Goal: Task Accomplishment & Management: Use online tool/utility

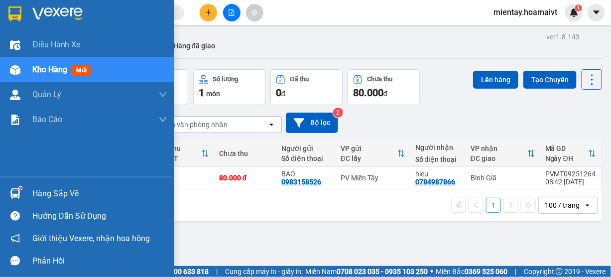
click at [62, 188] on div "Hàng sắp về" at bounding box center [99, 193] width 134 height 15
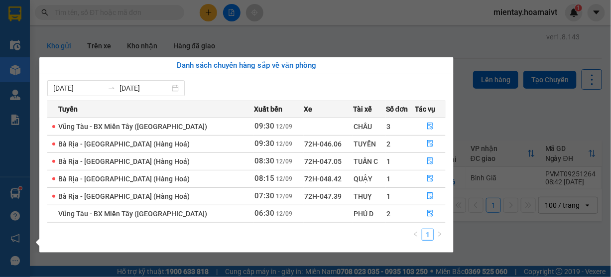
click at [353, 30] on section "Kết quả tìm kiếm ( 0 ) Bộ lọc No Data mientay.hoamaivt 1 Điều hành xe Kho hàng …" at bounding box center [305, 138] width 611 height 277
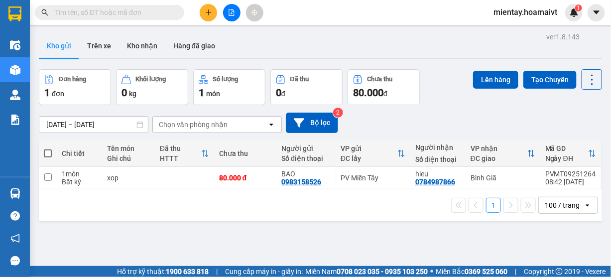
click at [151, 49] on button "Kho nhận" at bounding box center [142, 46] width 46 height 24
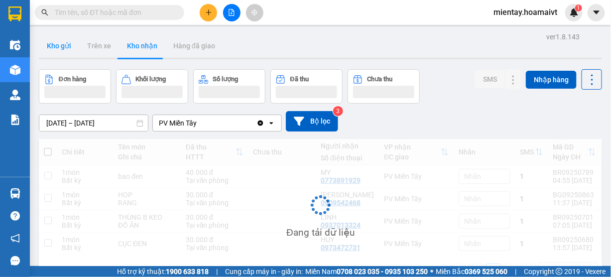
click at [56, 49] on button "Kho gửi" at bounding box center [59, 46] width 40 height 24
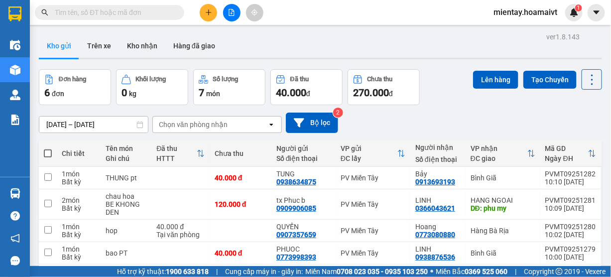
click at [191, 122] on div "Chọn văn phòng nhận" at bounding box center [193, 124] width 69 height 10
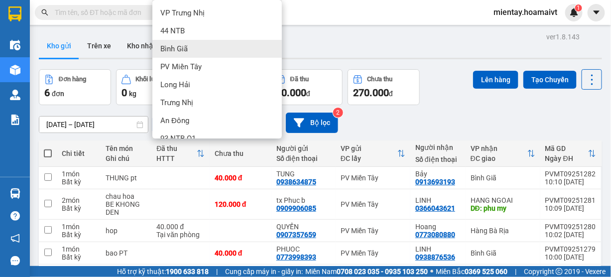
click at [201, 47] on div "Bình Giã" at bounding box center [216, 49] width 129 height 18
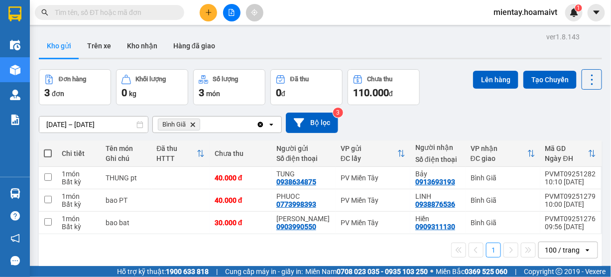
click at [49, 152] on span at bounding box center [48, 153] width 8 height 8
click at [48, 148] on input "checkbox" at bounding box center [48, 148] width 0 height 0
checkbox input "true"
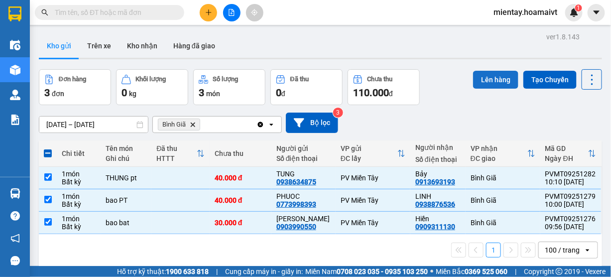
click at [490, 80] on button "Lên hàng" at bounding box center [495, 80] width 45 height 18
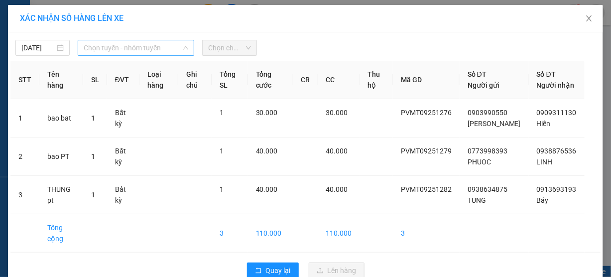
click at [145, 46] on span "Chọn tuyến - nhóm tuyến" at bounding box center [136, 47] width 105 height 15
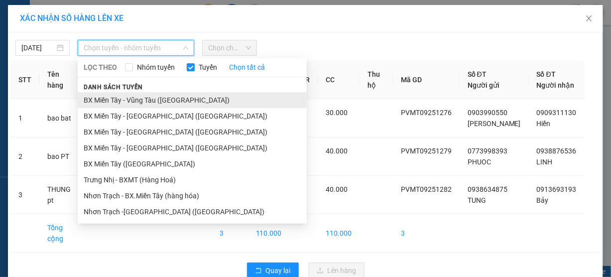
click at [142, 98] on li "BX Miền Tây - Vũng Tàu ([GEOGRAPHIC_DATA])" at bounding box center [192, 100] width 229 height 16
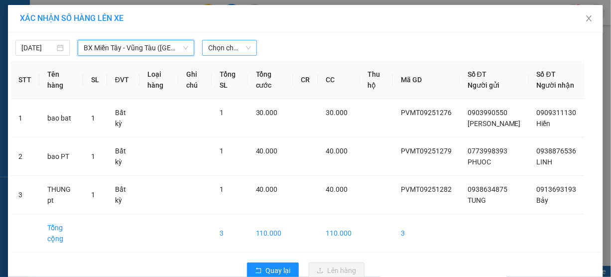
click at [218, 52] on span "Chọn chuyến" at bounding box center [229, 47] width 42 height 15
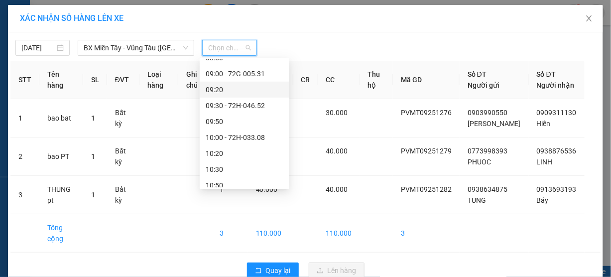
scroll to position [279, 0]
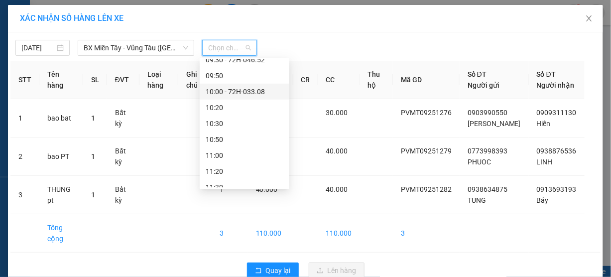
click at [250, 87] on div "10:00 - 72H-033.08" at bounding box center [245, 91] width 78 height 11
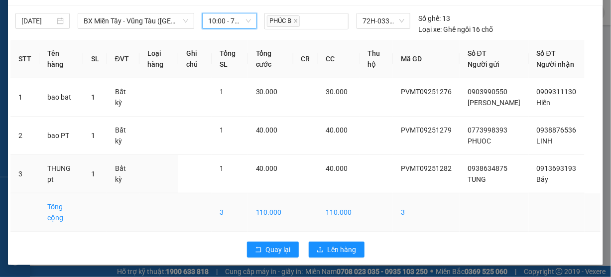
scroll to position [36, 0]
click at [338, 247] on span "Lên hàng" at bounding box center [342, 249] width 29 height 11
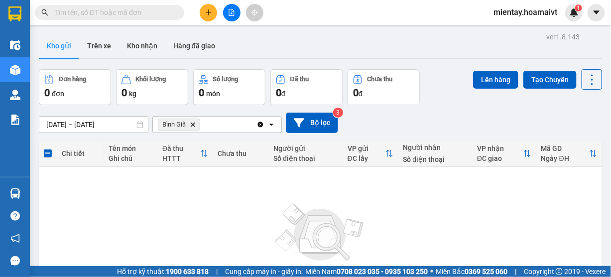
click at [192, 122] on icon "Delete" at bounding box center [193, 124] width 6 height 6
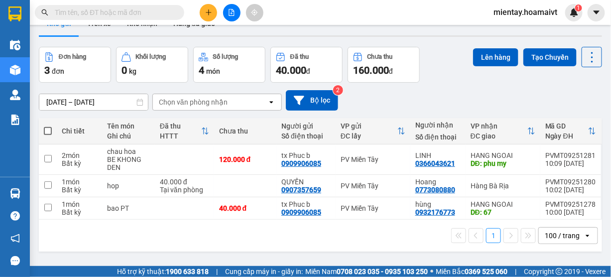
scroll to position [40, 0]
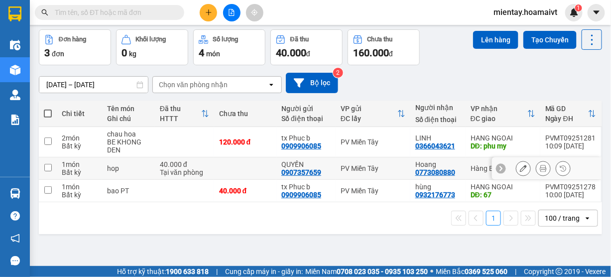
click at [230, 166] on td at bounding box center [245, 168] width 62 height 22
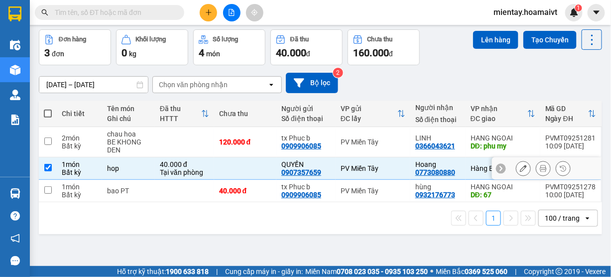
checkbox input "true"
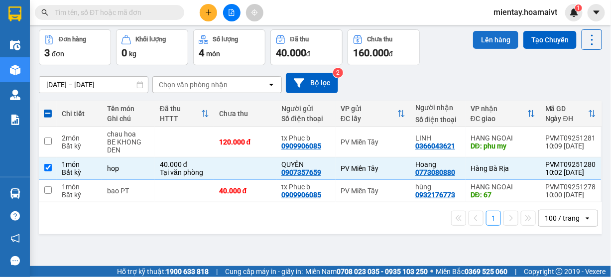
click at [477, 44] on button "Lên hàng" at bounding box center [495, 40] width 45 height 18
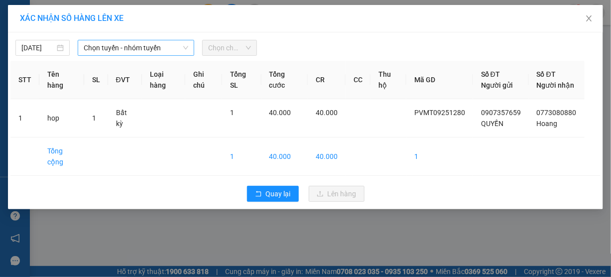
click at [175, 43] on span "Chọn tuyến - nhóm tuyến" at bounding box center [136, 47] width 105 height 15
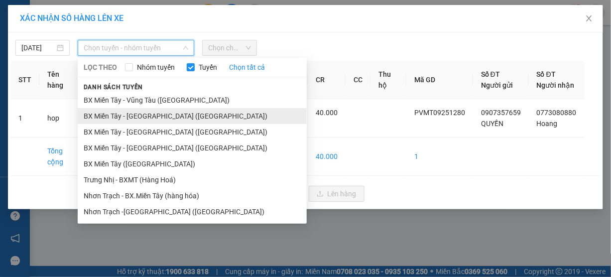
click at [147, 113] on li "BX Miền Tây - [GEOGRAPHIC_DATA] ([GEOGRAPHIC_DATA])" at bounding box center [192, 116] width 229 height 16
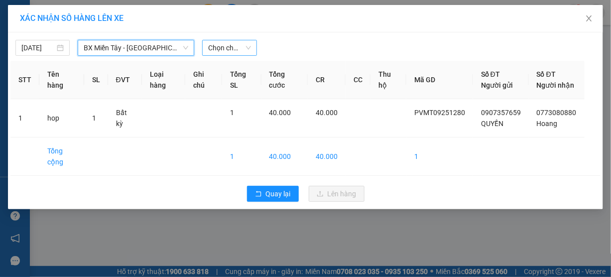
click at [228, 41] on span "Chọn chuyến" at bounding box center [229, 47] width 42 height 15
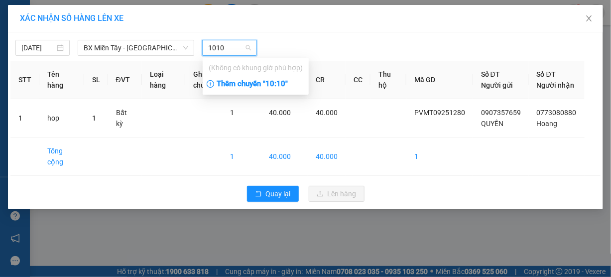
type input "1010"
click at [237, 84] on div "Thêm chuyến " 10:10 "" at bounding box center [256, 84] width 106 height 17
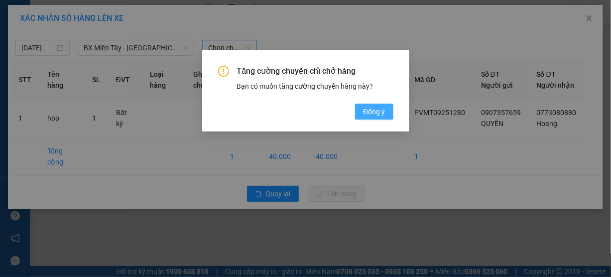
click at [366, 112] on span "Đồng ý" at bounding box center [374, 111] width 22 height 11
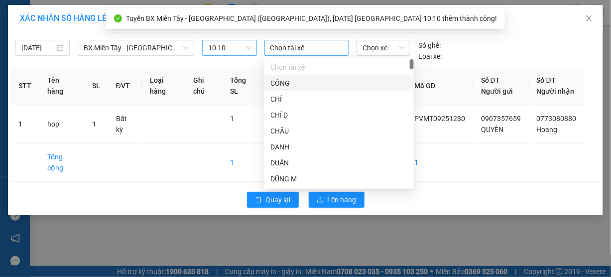
click at [290, 49] on div at bounding box center [307, 48] width 80 height 12
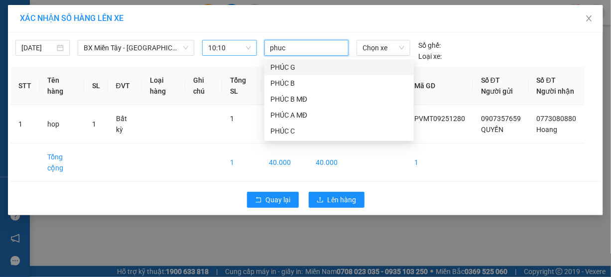
type input "phuc b"
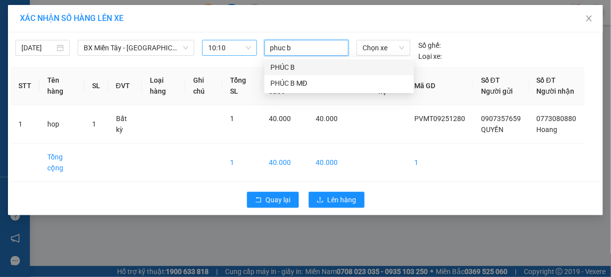
click at [289, 67] on div "PHÚC B" at bounding box center [338, 67] width 137 height 11
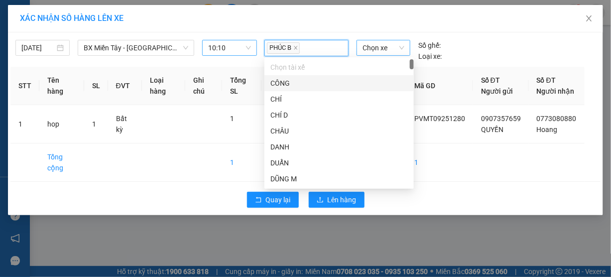
click at [365, 49] on span "Chọn xe" at bounding box center [383, 47] width 42 height 15
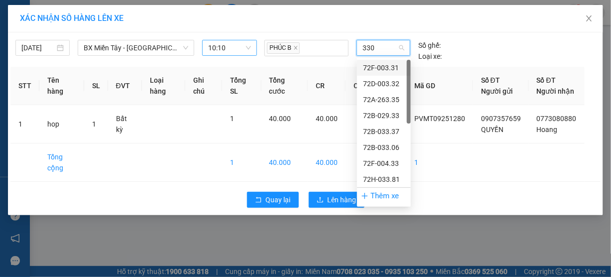
type input "3308"
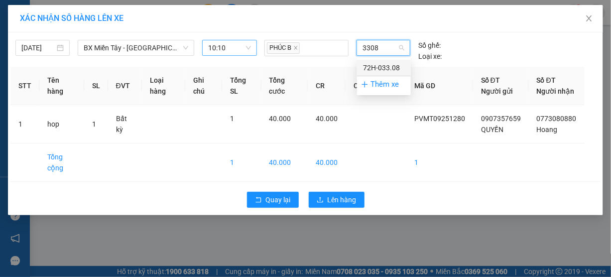
click at [370, 66] on div "72H-033.08" at bounding box center [384, 67] width 42 height 11
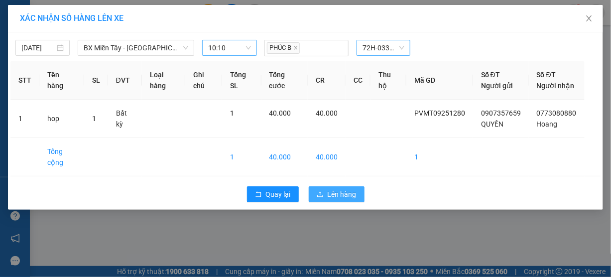
click at [346, 200] on span "Lên hàng" at bounding box center [342, 194] width 29 height 11
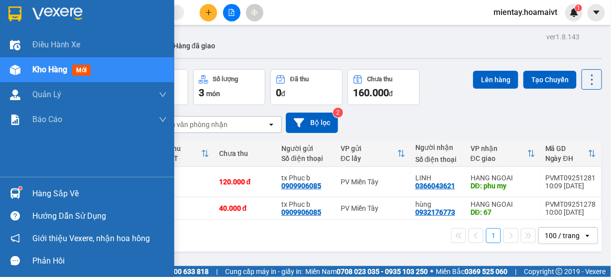
click at [44, 188] on div "Hàng sắp về" at bounding box center [99, 193] width 134 height 15
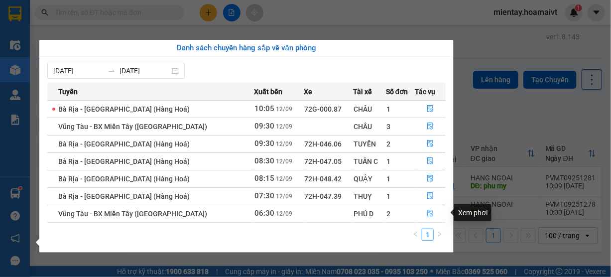
click at [428, 210] on icon "file-done" at bounding box center [430, 213] width 7 height 7
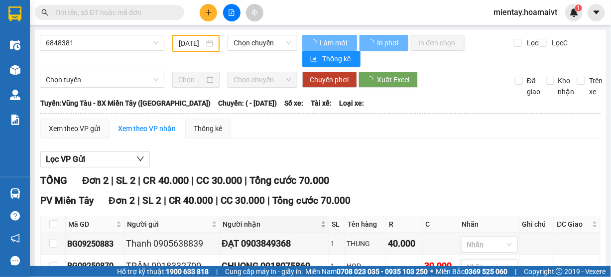
type input "[DATE]"
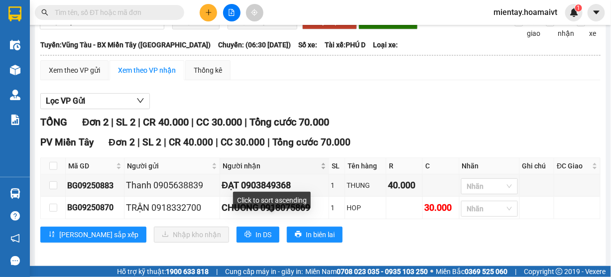
scroll to position [61, 0]
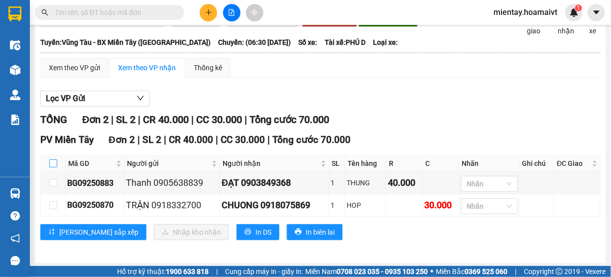
click at [55, 160] on input "checkbox" at bounding box center [53, 163] width 8 height 8
checkbox input "true"
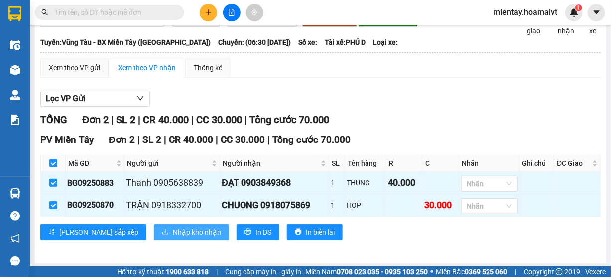
click at [173, 227] on span "Nhập kho nhận" at bounding box center [197, 232] width 48 height 11
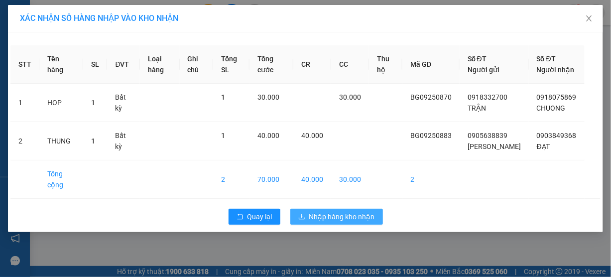
click at [326, 222] on span "Nhập hàng kho nhận" at bounding box center [342, 216] width 66 height 11
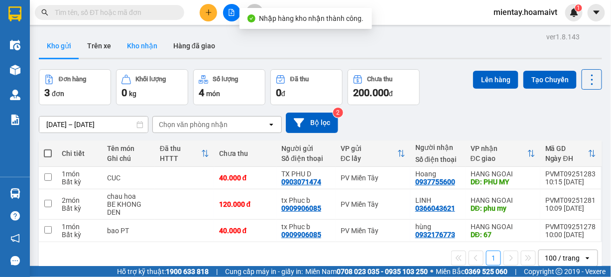
click at [151, 45] on button "Kho nhận" at bounding box center [142, 46] width 46 height 24
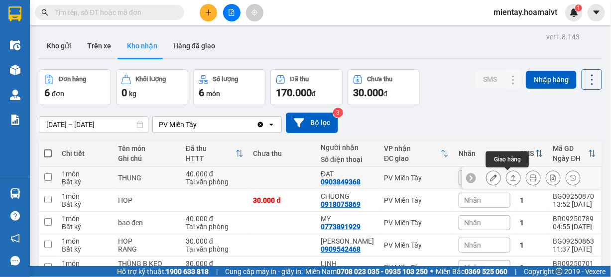
click at [510, 175] on icon at bounding box center [513, 177] width 7 height 7
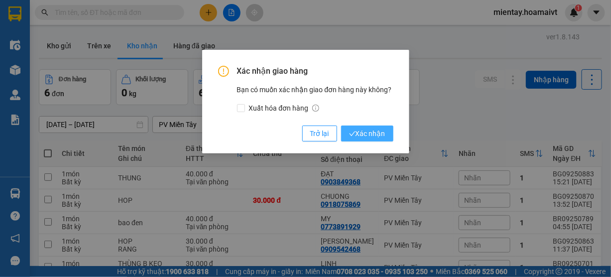
click at [387, 139] on button "Xác nhận" at bounding box center [367, 133] width 52 height 16
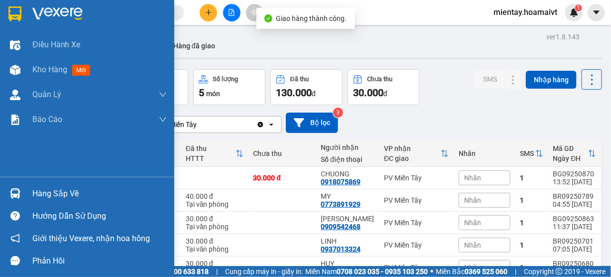
click at [41, 192] on div "Hàng sắp về" at bounding box center [99, 193] width 134 height 15
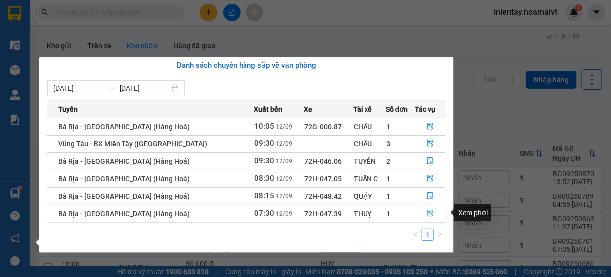
click at [427, 211] on icon "file-done" at bounding box center [430, 213] width 7 height 7
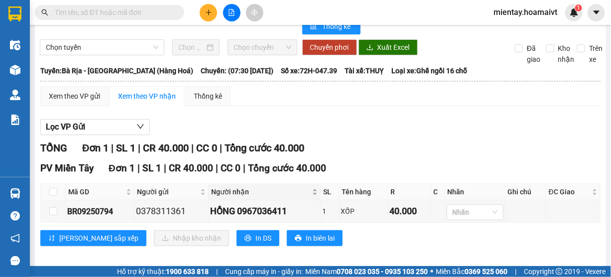
scroll to position [39, 0]
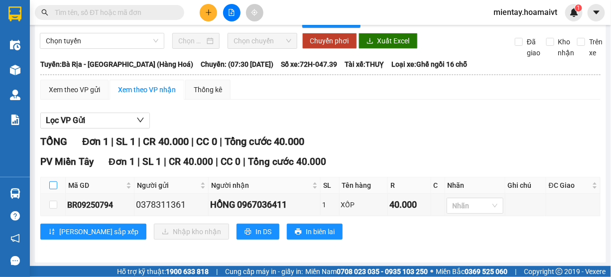
click at [56, 183] on input "checkbox" at bounding box center [53, 185] width 8 height 8
checkbox input "true"
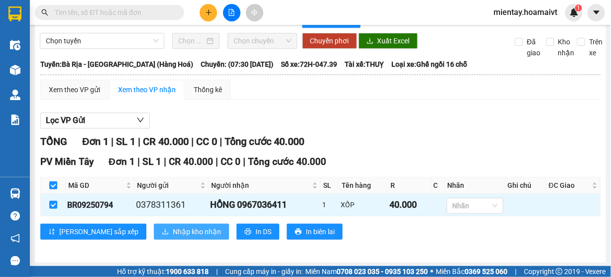
click at [173, 229] on span "Nhập kho nhận" at bounding box center [197, 231] width 48 height 11
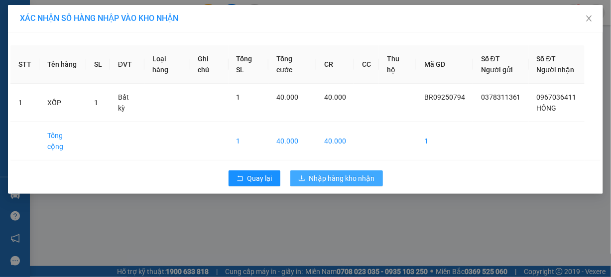
drag, startPoint x: 327, startPoint y: 166, endPoint x: 336, endPoint y: 170, distance: 10.0
click at [327, 173] on span "Nhập hàng kho nhận" at bounding box center [342, 178] width 66 height 11
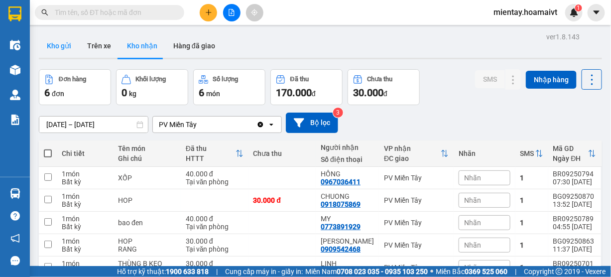
click at [65, 46] on button "Kho gửi" at bounding box center [59, 46] width 40 height 24
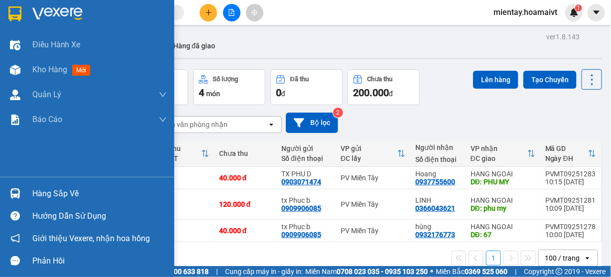
drag, startPoint x: 41, startPoint y: 196, endPoint x: 55, endPoint y: 182, distance: 19.4
click at [44, 193] on div "Hàng sắp về" at bounding box center [99, 193] width 134 height 15
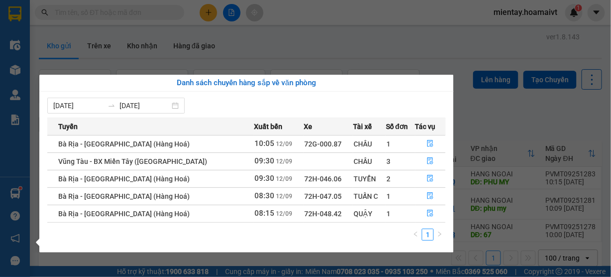
click at [295, 14] on section "Kết quả tìm kiếm ( 0 ) Bộ lọc No Data mientay.hoamaivt 1 Điều hành xe Kho hàng …" at bounding box center [305, 138] width 611 height 277
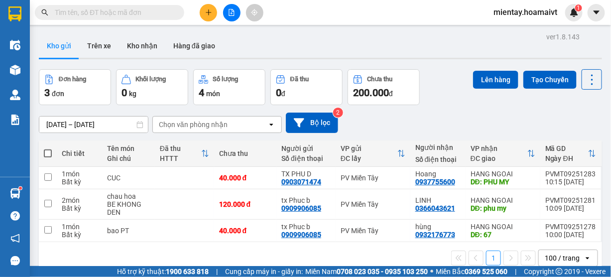
click at [182, 119] on div "Chọn văn phòng nhận" at bounding box center [193, 124] width 69 height 10
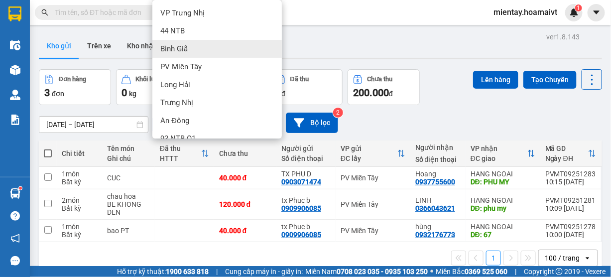
click at [190, 46] on div "Bình Giã" at bounding box center [216, 49] width 129 height 18
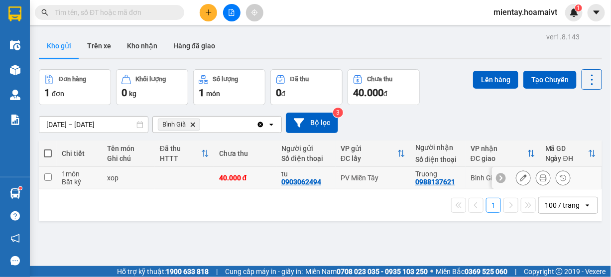
click at [171, 177] on td at bounding box center [184, 178] width 59 height 22
checkbox input "true"
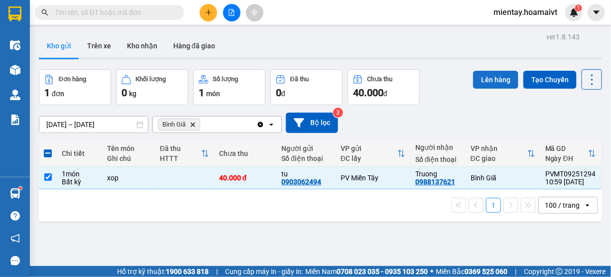
click at [483, 85] on button "Lên hàng" at bounding box center [495, 80] width 45 height 18
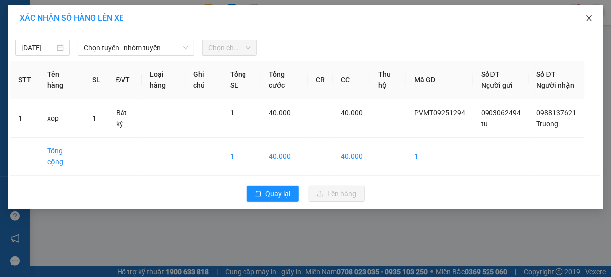
click at [589, 18] on icon "close" at bounding box center [588, 18] width 5 height 6
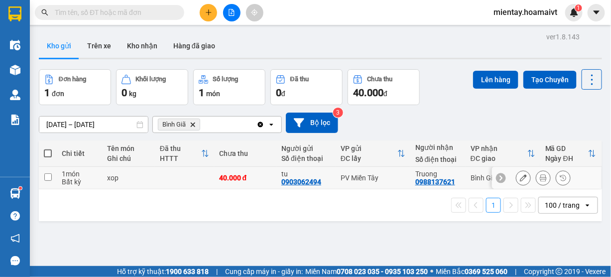
click at [169, 177] on td at bounding box center [184, 178] width 59 height 22
checkbox input "true"
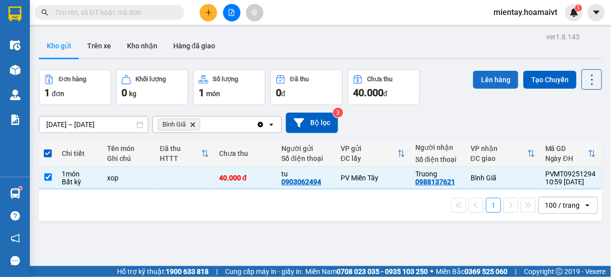
click at [486, 75] on button "Lên hàng" at bounding box center [495, 80] width 45 height 18
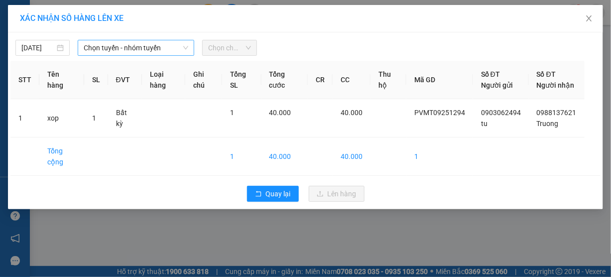
click at [158, 46] on span "Chọn tuyến - nhóm tuyến" at bounding box center [136, 47] width 105 height 15
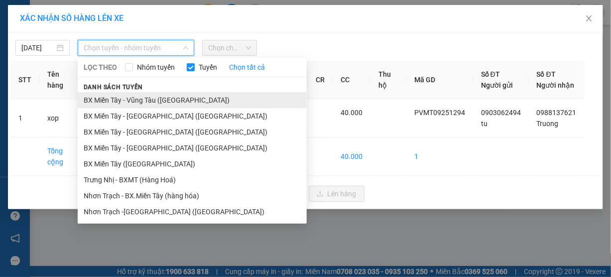
click at [157, 99] on li "BX Miền Tây - Vũng Tàu ([GEOGRAPHIC_DATA])" at bounding box center [192, 100] width 229 height 16
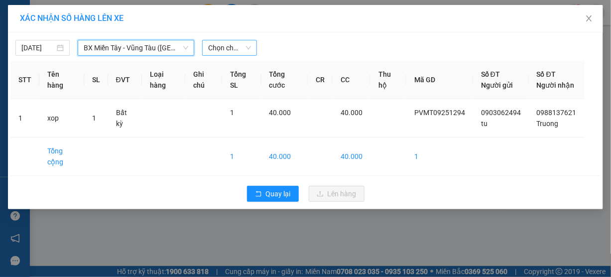
click at [236, 50] on span "Chọn chuyến" at bounding box center [229, 47] width 42 height 15
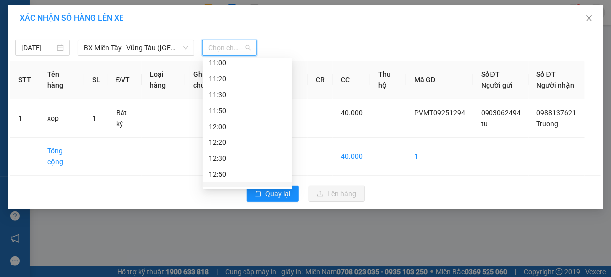
scroll to position [358, 0]
click at [253, 64] on div "10:50 - 72G-001.79" at bounding box center [248, 59] width 78 height 11
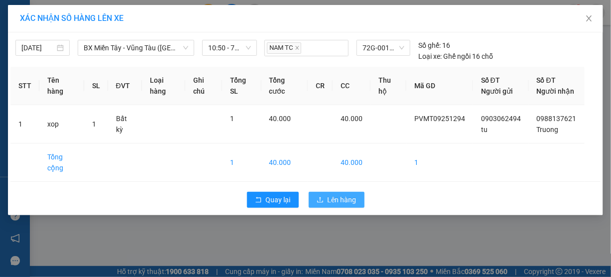
click at [341, 205] on span "Lên hàng" at bounding box center [342, 199] width 29 height 11
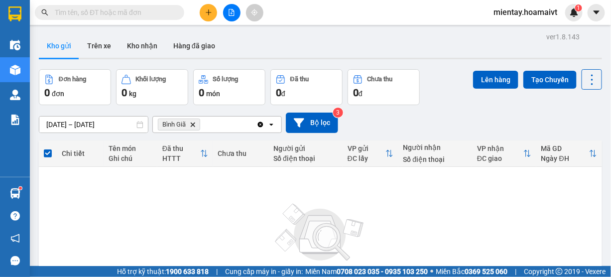
click at [193, 123] on icon "Delete" at bounding box center [193, 124] width 6 height 6
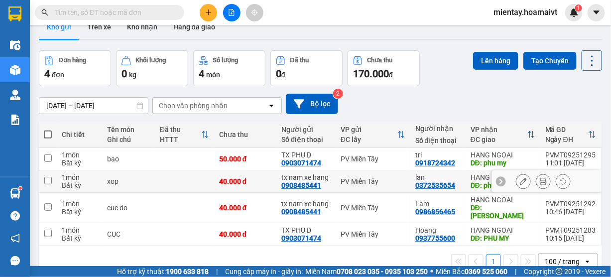
scroll to position [45, 0]
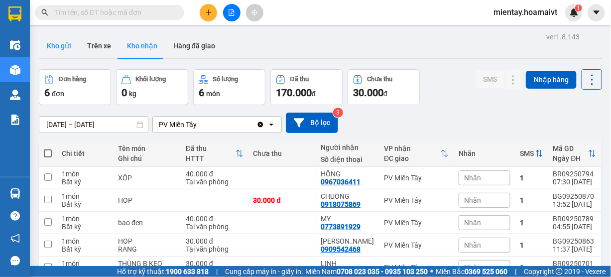
click at [63, 47] on button "Kho gửi" at bounding box center [59, 46] width 40 height 24
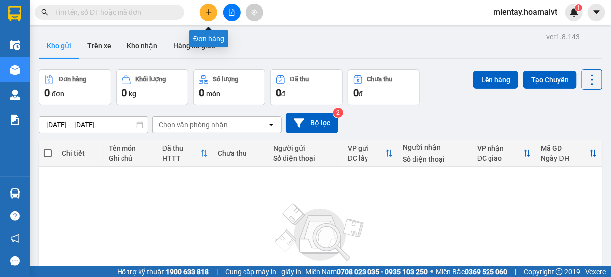
click at [209, 9] on icon "plus" at bounding box center [208, 12] width 7 height 7
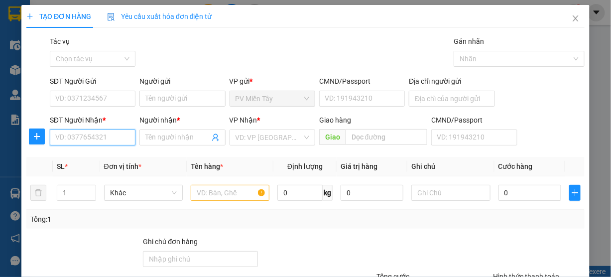
click at [100, 137] on input "SĐT Người Nhận *" at bounding box center [93, 137] width 86 height 16
type input "0934698"
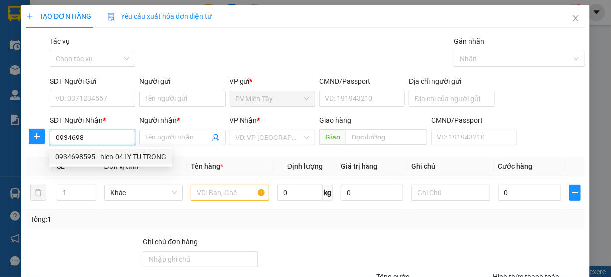
click at [119, 152] on div "0934698595 - hien-04 LY TU TRONG" at bounding box center [110, 156] width 111 height 11
type input "quan binh tan"
type input "0934698595"
type input "hien-04 LY TU TRONG"
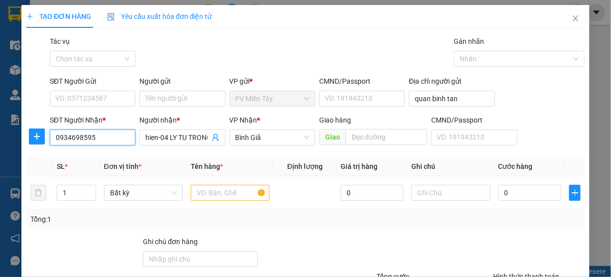
type input "0934698595"
click at [112, 107] on div "SĐT Người Gửi VD: 0371234567" at bounding box center [93, 93] width 86 height 35
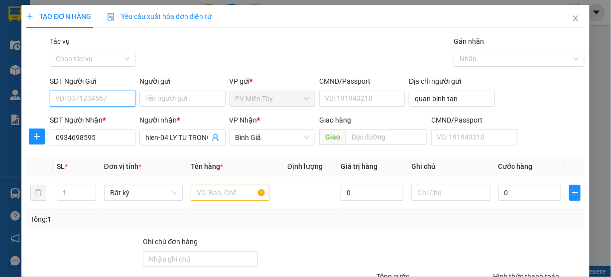
click at [106, 97] on input "SĐT Người Gửi" at bounding box center [93, 99] width 86 height 16
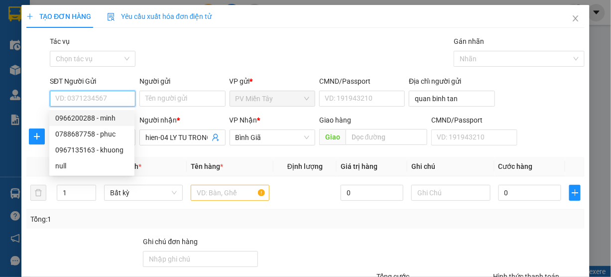
click at [100, 115] on div "0966200288 - minh" at bounding box center [91, 118] width 73 height 11
type input "0966200288"
type input "minh"
type input "075087024387"
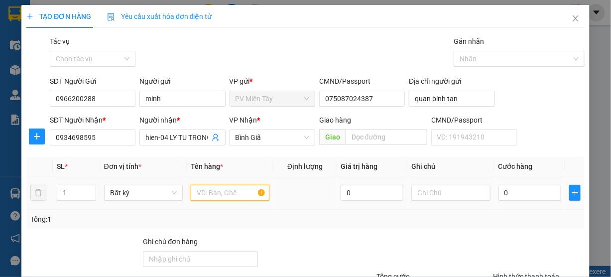
click at [205, 191] on input "text" at bounding box center [230, 193] width 79 height 16
type input "thung"
click at [91, 189] on icon "up" at bounding box center [90, 190] width 3 height 3
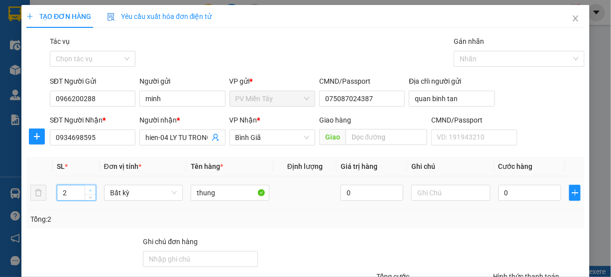
type input "3"
click at [91, 189] on icon "up" at bounding box center [90, 190] width 3 height 3
click at [498, 195] on input "0" at bounding box center [529, 193] width 63 height 16
click at [517, 196] on input "0" at bounding box center [529, 193] width 63 height 16
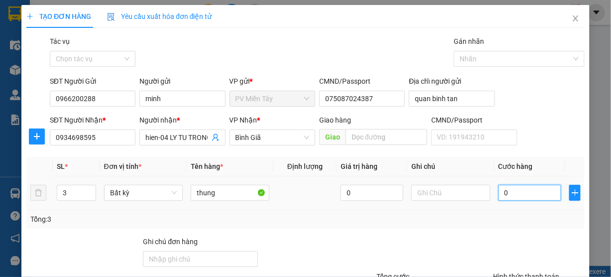
click at [517, 196] on input "0" at bounding box center [529, 193] width 63 height 16
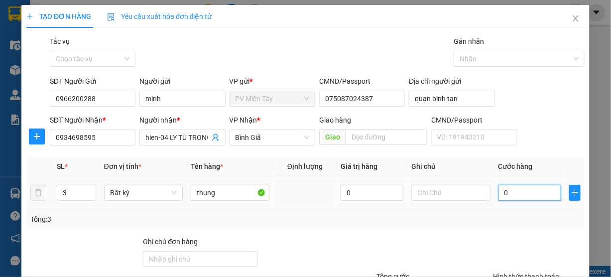
click at [517, 196] on input "0" at bounding box center [529, 193] width 63 height 16
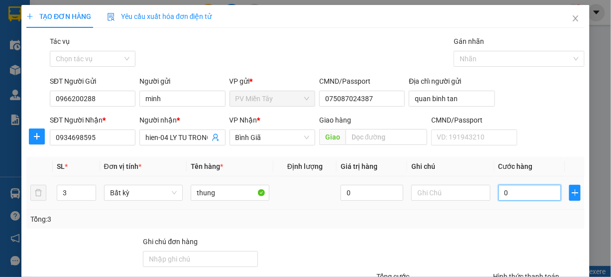
click at [517, 196] on input "0" at bounding box center [529, 193] width 63 height 16
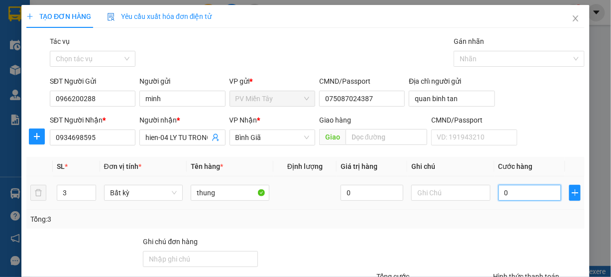
click at [517, 196] on input "0" at bounding box center [529, 193] width 63 height 16
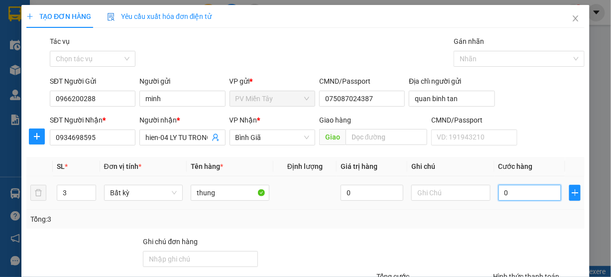
click at [517, 196] on input "0" at bounding box center [529, 193] width 63 height 16
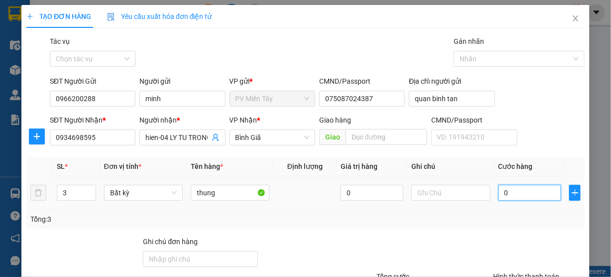
click at [517, 196] on input "0" at bounding box center [529, 193] width 63 height 16
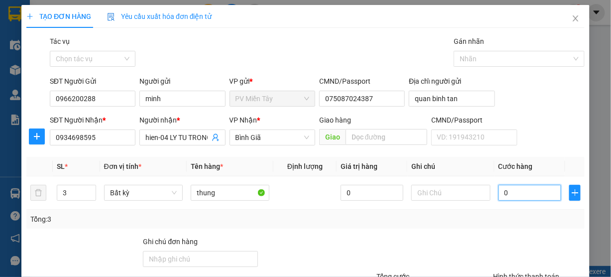
type input "1"
type input "15"
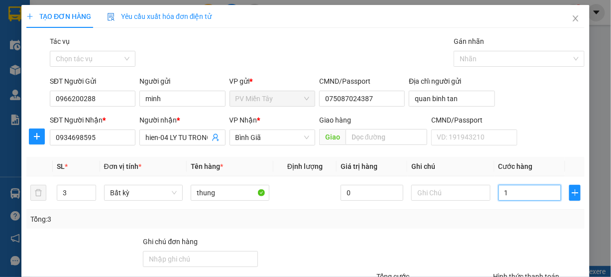
type input "15"
type input "150"
type input "150.000"
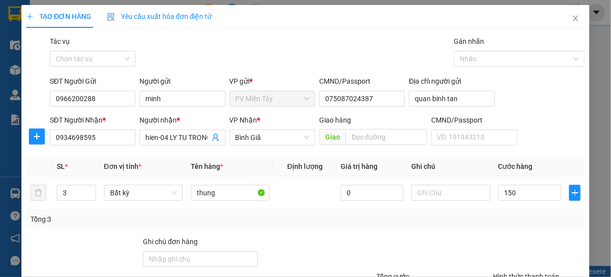
type input "150.000"
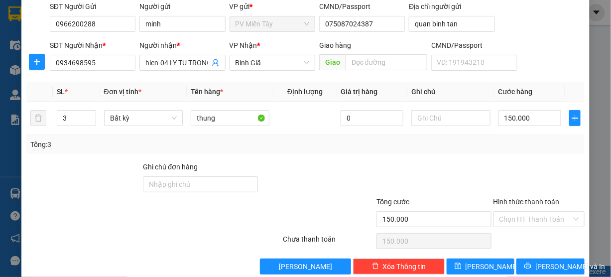
scroll to position [78, 0]
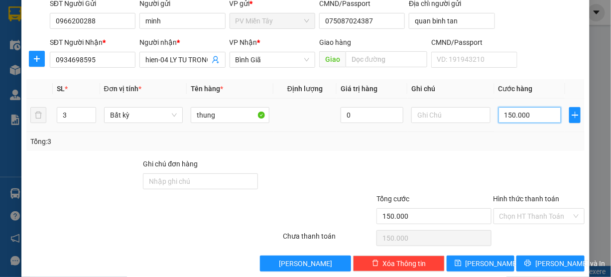
click at [519, 119] on input "150.000" at bounding box center [529, 115] width 63 height 16
type input "1"
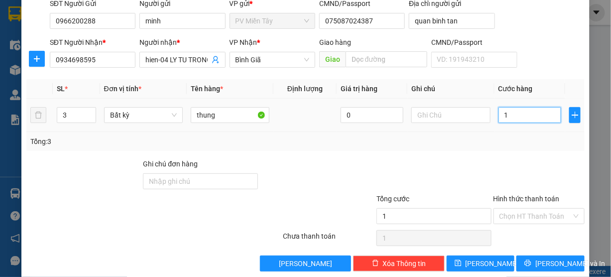
type input "14"
type input "140"
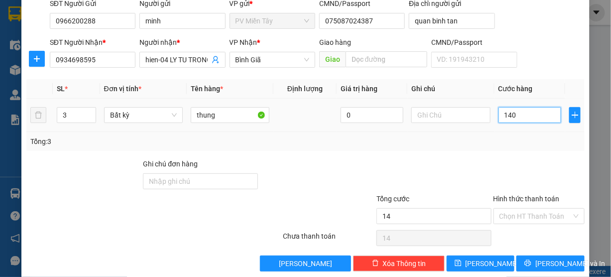
type input "140"
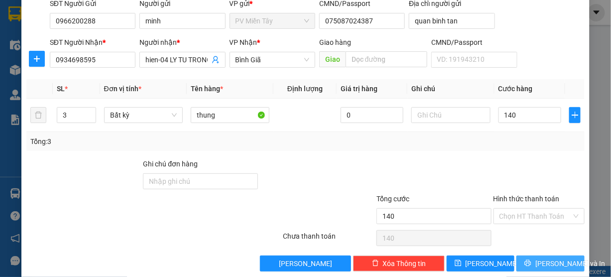
type input "140.000"
click at [539, 258] on span "Lưu và In" at bounding box center [570, 263] width 70 height 11
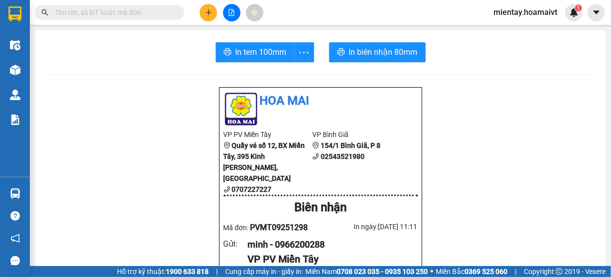
click at [121, 14] on input "text" at bounding box center [113, 12] width 117 height 11
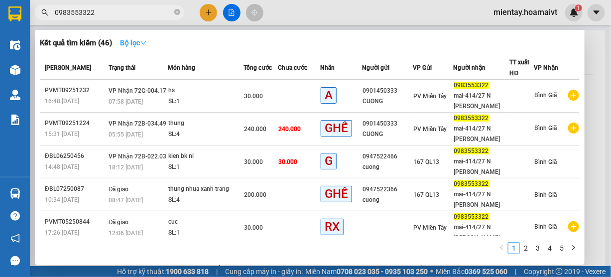
type input "0983553322"
click at [136, 42] on strong "Bộ lọc" at bounding box center [133, 43] width 27 height 8
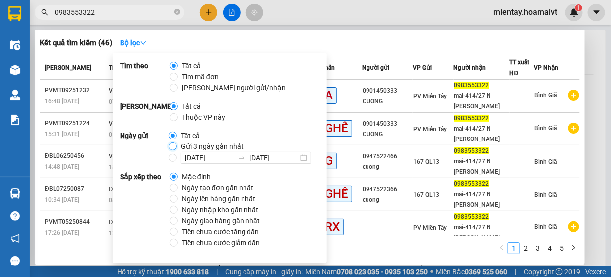
click at [174, 143] on input "Gửi 3 ngày gần nhất" at bounding box center [173, 146] width 8 height 8
radio input "true"
radio input "false"
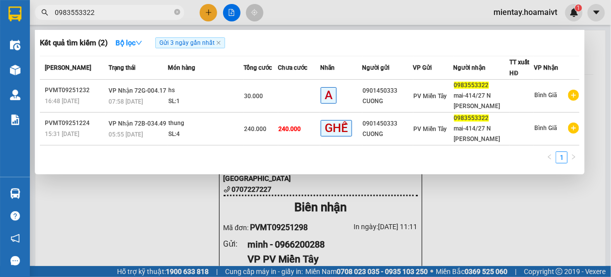
click at [405, 55] on div "Kết quả tìm kiếm ( 2 ) Bộ lọc Gửi 3 ngày gần nhất Mã ĐH Trạng thái Món hàng Tổn…" at bounding box center [310, 102] width 550 height 144
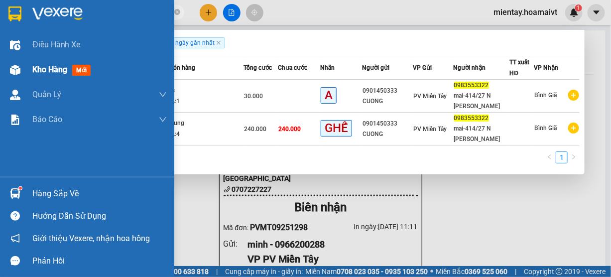
click at [25, 74] on div "Kho hàng mới" at bounding box center [87, 69] width 174 height 25
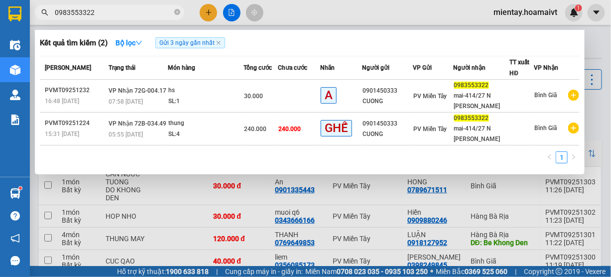
click at [120, 14] on input "0983553322" at bounding box center [113, 12] width 117 height 11
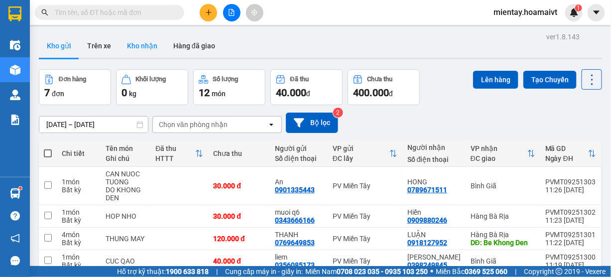
click at [146, 40] on button "Kho nhận" at bounding box center [142, 46] width 46 height 24
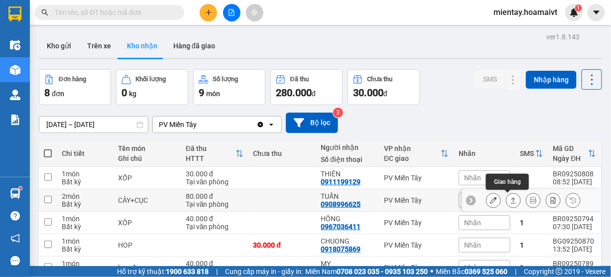
click at [506, 201] on button at bounding box center [513, 200] width 14 height 17
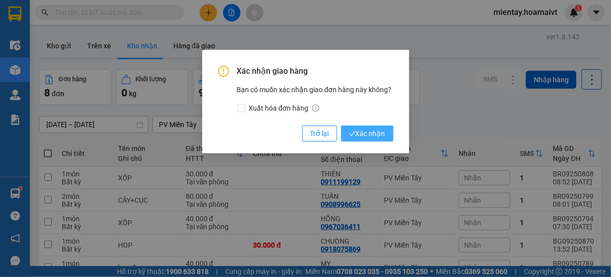
click at [381, 139] on button "Xác nhận" at bounding box center [367, 133] width 52 height 16
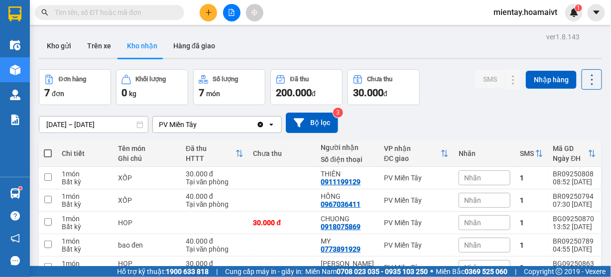
drag, startPoint x: 66, startPoint y: 44, endPoint x: 118, endPoint y: 41, distance: 52.3
click at [66, 44] on button "Kho gửi" at bounding box center [59, 46] width 40 height 24
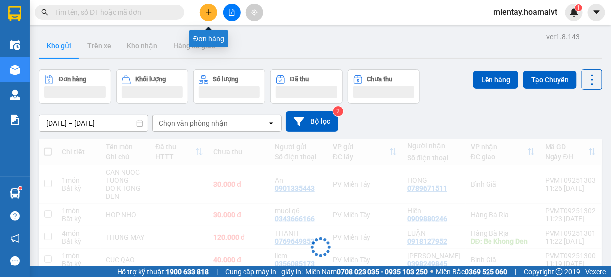
click at [204, 16] on button at bounding box center [208, 12] width 17 height 17
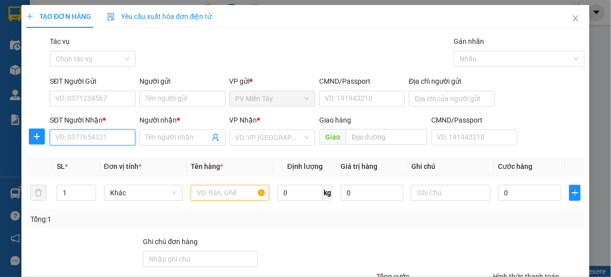
click at [93, 132] on input "SĐT Người Nhận *" at bounding box center [93, 137] width 86 height 16
click at [86, 155] on div "0374586921 - NHI" at bounding box center [91, 156] width 73 height 11
type input "0374586921"
type input "NHI"
type input "0374586921"
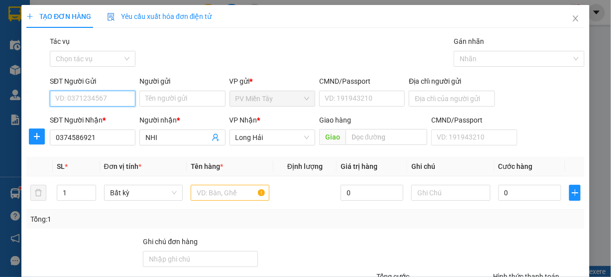
click at [116, 101] on input "SĐT Người Gửi" at bounding box center [93, 99] width 86 height 16
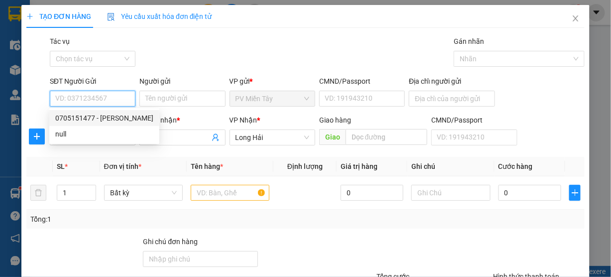
click at [111, 113] on div "0705151477 - ly TAN PHU" at bounding box center [104, 118] width 98 height 11
type input "0705151477"
type input "ly TAN PHU"
type input "079089001648"
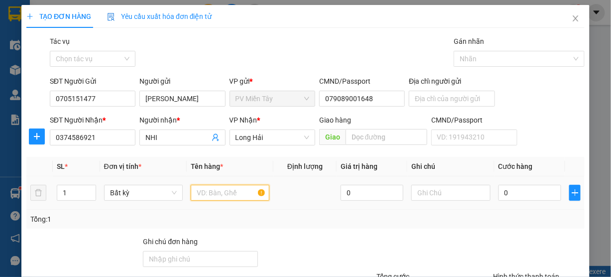
click at [217, 189] on input "text" at bounding box center [230, 193] width 79 height 16
type input "thung"
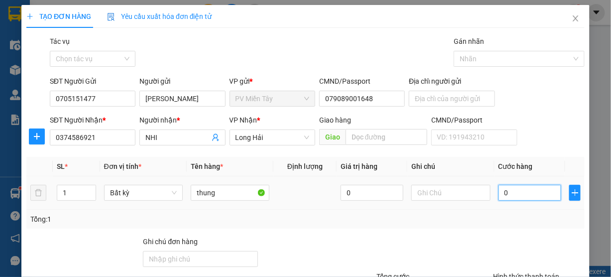
click at [511, 194] on input "0" at bounding box center [529, 193] width 63 height 16
type input "4"
type input "40"
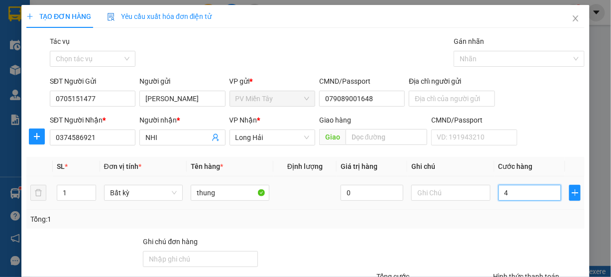
type input "40"
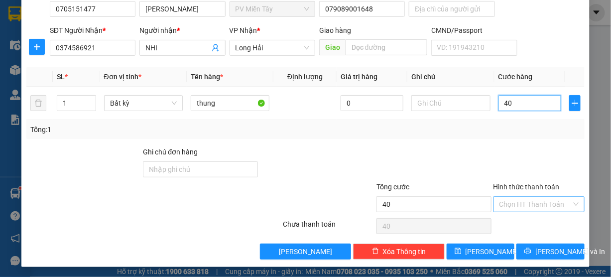
scroll to position [90, 0]
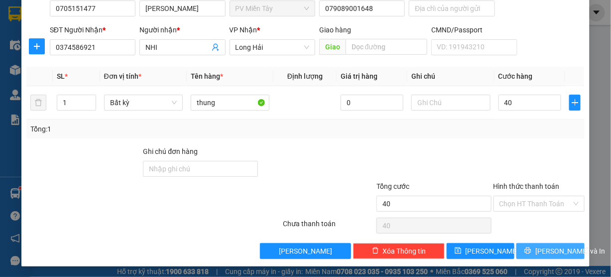
type input "40.000"
click at [546, 248] on span "Lưu và In" at bounding box center [570, 250] width 70 height 11
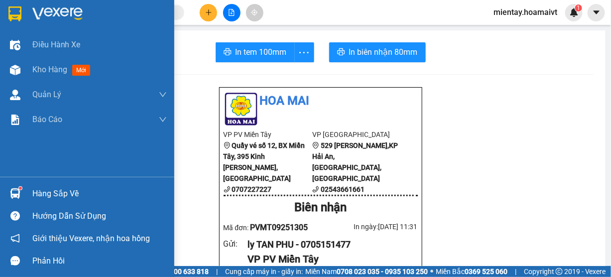
click at [54, 196] on div "Hàng sắp về" at bounding box center [99, 193] width 134 height 15
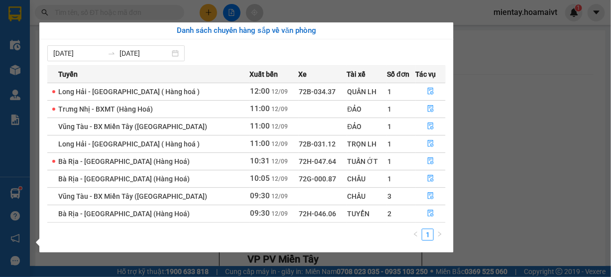
click at [364, 5] on section "Kết quả tìm kiếm ( 2 ) Bộ lọc Gửi 3 ngày gần nhất Mã ĐH Trạng thái Món hàng Tổn…" at bounding box center [305, 138] width 611 height 277
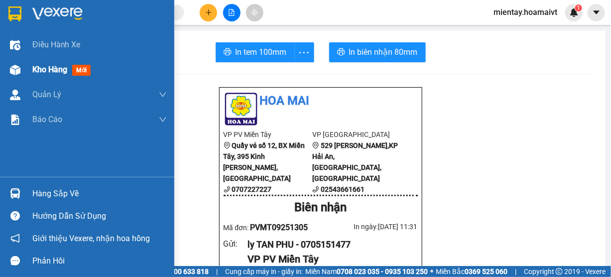
click at [45, 73] on span "Kho hàng" at bounding box center [49, 69] width 35 height 9
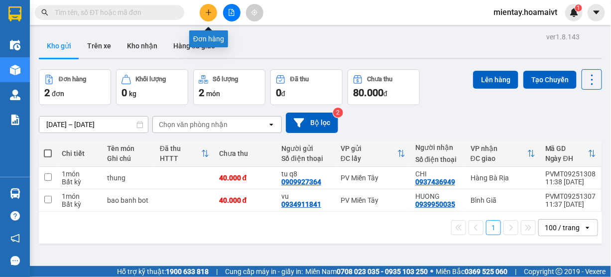
click at [206, 14] on icon "plus" at bounding box center [208, 12] width 7 height 7
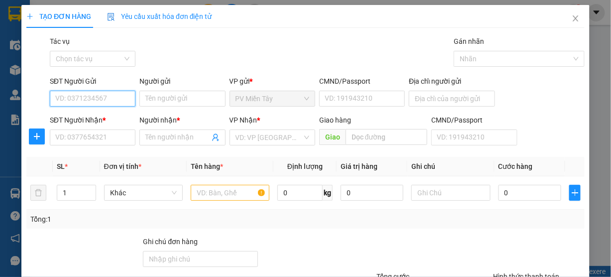
click at [100, 102] on input "SĐT Người Gửi" at bounding box center [93, 99] width 86 height 16
type input "0908775977"
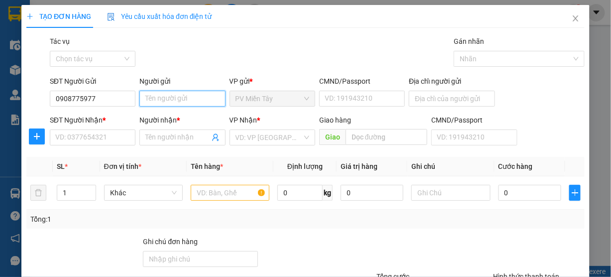
click at [176, 98] on input "Người gửi" at bounding box center [182, 99] width 86 height 16
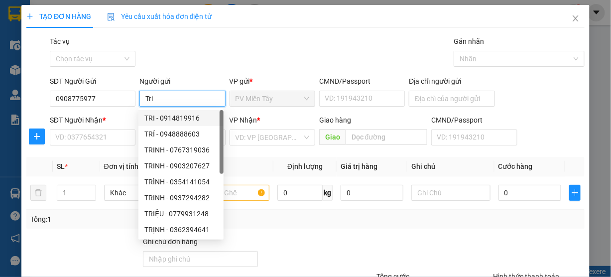
type input "Tri"
click at [109, 128] on div "SĐT Người Nhận *" at bounding box center [93, 121] width 86 height 15
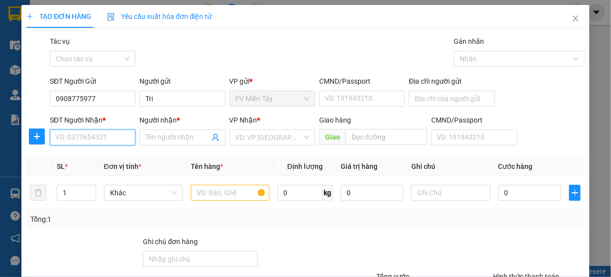
click at [107, 131] on input "SĐT Người Nhận *" at bounding box center [93, 137] width 86 height 16
type input "0904003200"
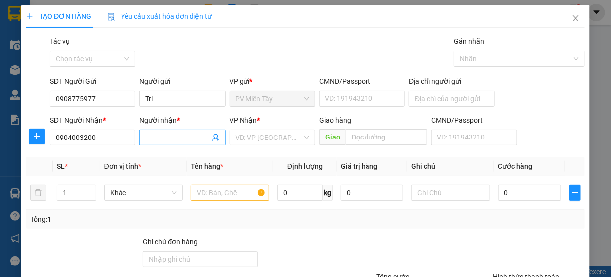
click at [163, 134] on input "Người nhận *" at bounding box center [177, 137] width 64 height 11
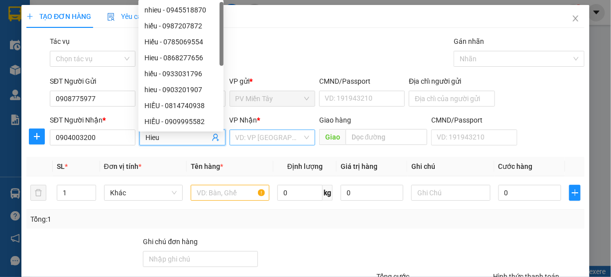
type input "Hieu"
click at [283, 137] on input "search" at bounding box center [268, 137] width 67 height 15
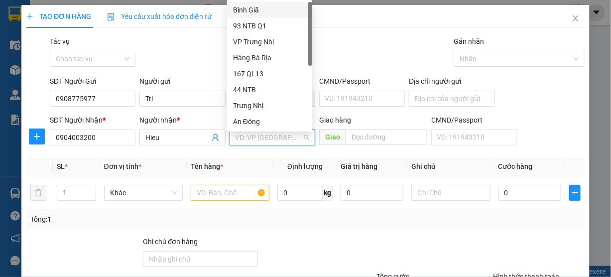
click at [262, 7] on div "Bình Giã" at bounding box center [269, 9] width 73 height 11
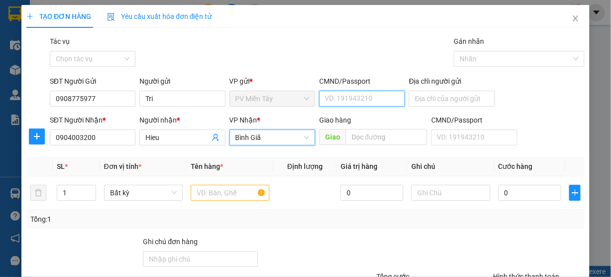
click at [334, 100] on input "CMND/Passport" at bounding box center [362, 99] width 86 height 16
click at [352, 101] on input "CMND/Passport" at bounding box center [362, 99] width 86 height 16
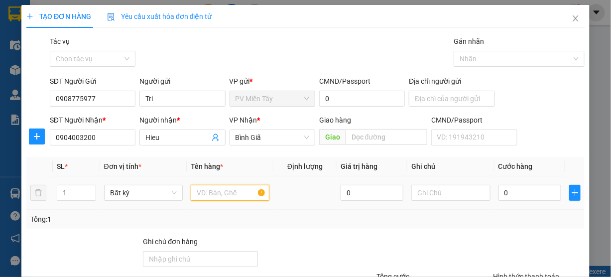
click at [216, 196] on input "text" at bounding box center [230, 193] width 79 height 16
click at [348, 96] on input "0" at bounding box center [362, 99] width 86 height 16
type input "079083022051"
click at [220, 188] on input "text" at bounding box center [230, 193] width 79 height 16
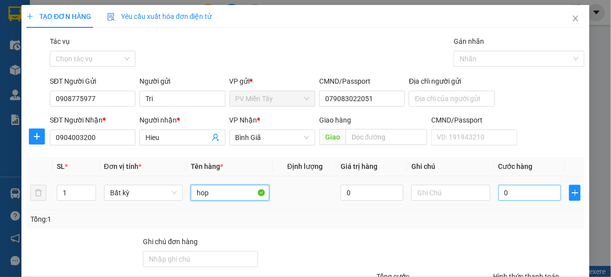
type input "hop"
click at [535, 197] on input "0" at bounding box center [529, 193] width 63 height 16
type input "4"
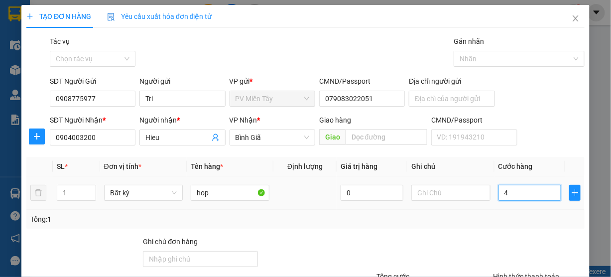
type input "40"
type input "40.000"
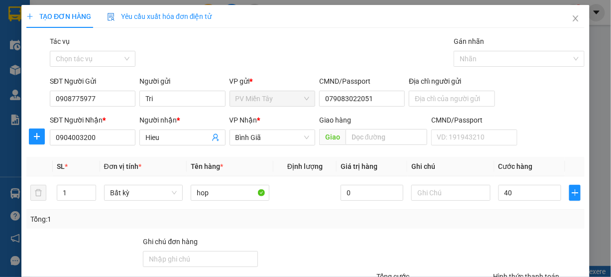
type input "40.000"
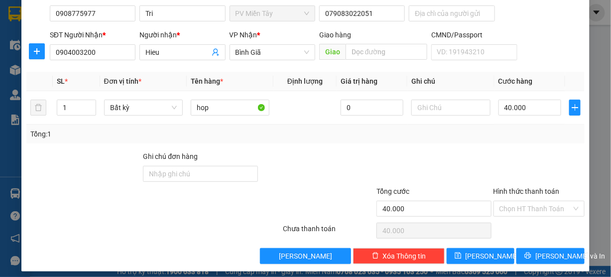
scroll to position [90, 0]
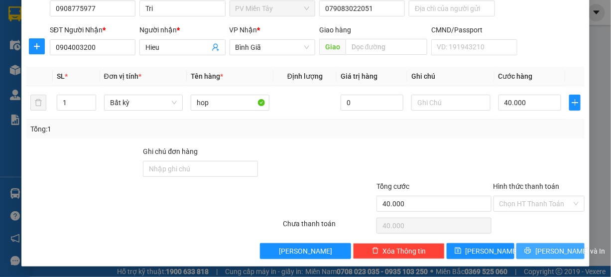
click at [544, 248] on span "[PERSON_NAME] và In" at bounding box center [570, 250] width 70 height 11
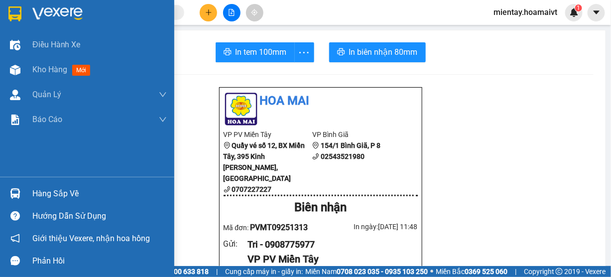
click at [41, 190] on div "Hàng sắp về" at bounding box center [99, 193] width 134 height 15
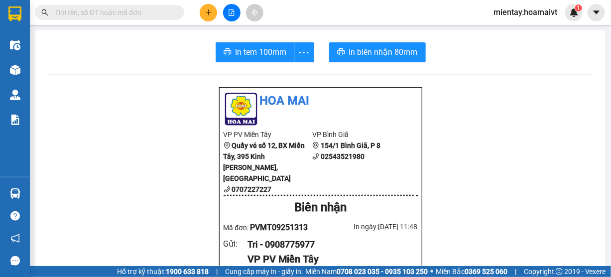
click at [472, 82] on section "Kết quả tìm kiếm ( 2 ) Bộ lọc Gửi 3 ngày gần nhất Mã ĐH Trạng thái Món hàng Tổn…" at bounding box center [305, 138] width 611 height 277
click at [203, 9] on button at bounding box center [208, 12] width 17 height 17
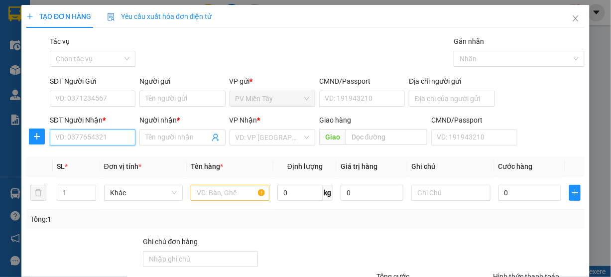
click at [96, 132] on input "SĐT Người Nhận *" at bounding box center [93, 137] width 86 height 16
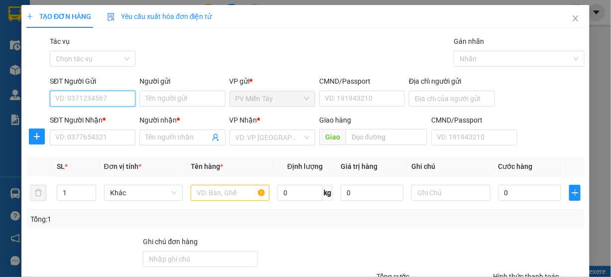
click at [117, 101] on input "SĐT Người Gửi" at bounding box center [93, 99] width 86 height 16
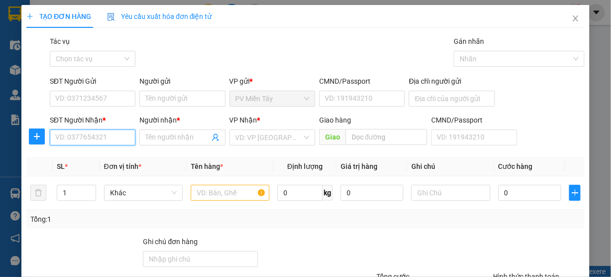
click at [107, 136] on input "SĐT Người Nhận *" at bounding box center [93, 137] width 86 height 16
type input "0918127952"
click at [95, 153] on div "0918127952 - LUẬN" at bounding box center [91, 156] width 73 height 11
type input "LUẬN"
type input "Be Khong Den"
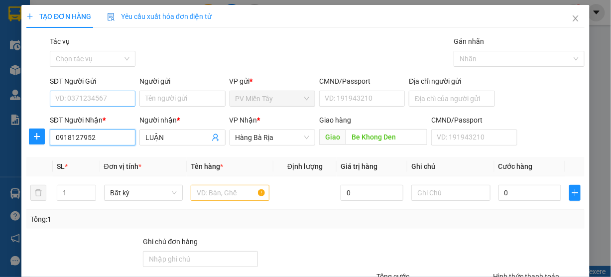
type input "0918127952"
click at [119, 101] on input "SĐT Người Gửi" at bounding box center [93, 99] width 86 height 16
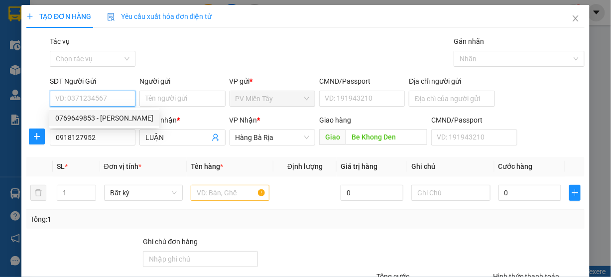
click at [110, 113] on div "0769649853 - THANH" at bounding box center [104, 118] width 98 height 11
type input "0769649853"
type input "THANH"
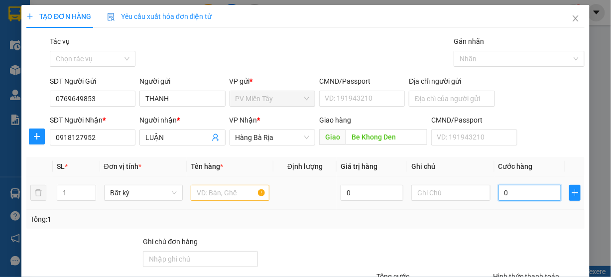
click at [522, 193] on input "0" at bounding box center [529, 193] width 63 height 16
type input "9"
type input "90"
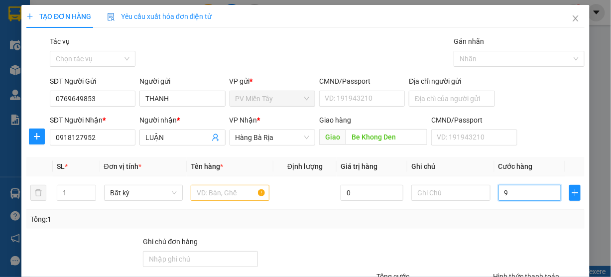
type input "90"
click at [240, 195] on input "text" at bounding box center [230, 193] width 79 height 16
type input "90.000"
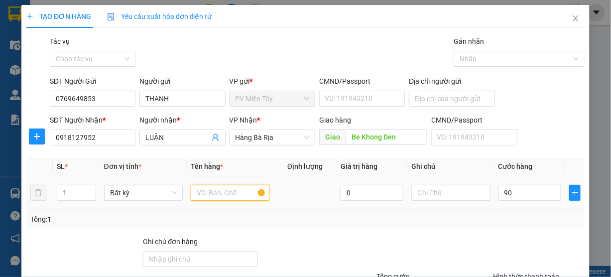
type input "90.000"
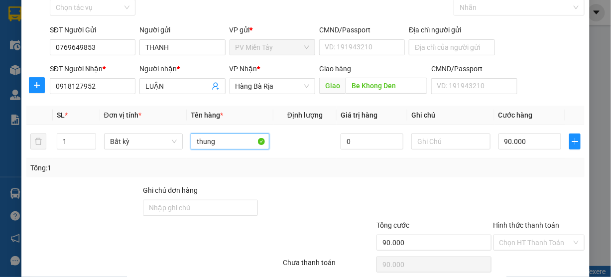
scroll to position [90, 0]
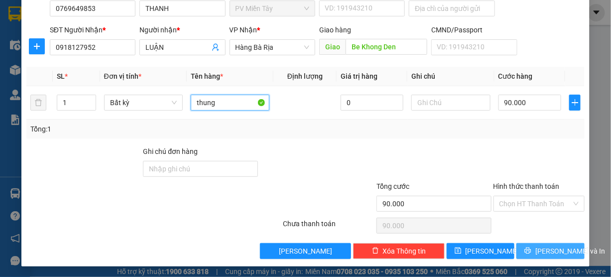
type input "thung"
click at [543, 250] on span "[PERSON_NAME] và In" at bounding box center [570, 250] width 70 height 11
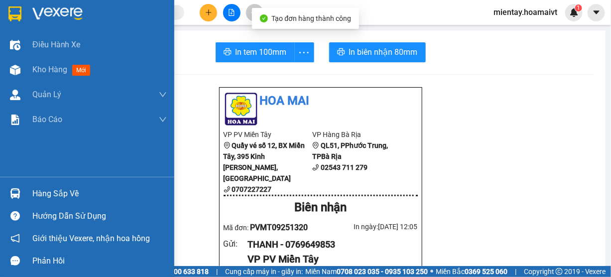
drag, startPoint x: 35, startPoint y: 70, endPoint x: 106, endPoint y: 23, distance: 84.5
click at [35, 70] on span "Kho hàng" at bounding box center [49, 69] width 35 height 9
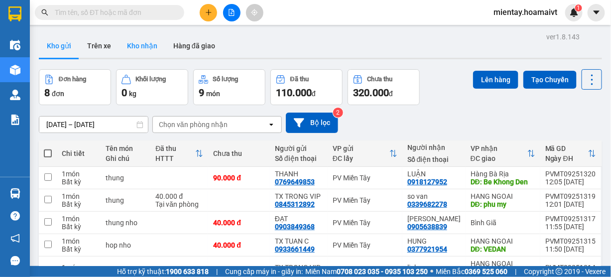
click at [145, 38] on button "Kho nhận" at bounding box center [142, 46] width 46 height 24
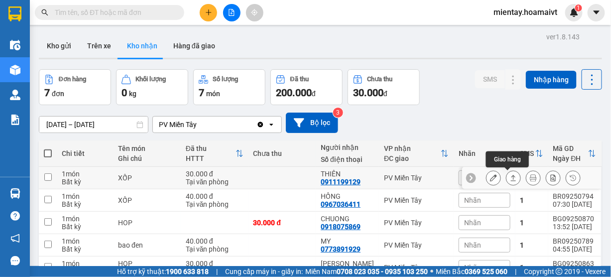
click at [511, 180] on button at bounding box center [513, 177] width 14 height 17
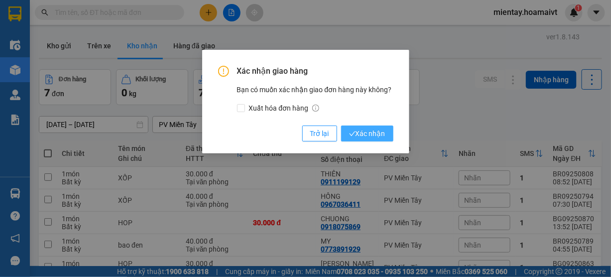
click at [375, 134] on span "Xác nhận" at bounding box center [367, 133] width 36 height 11
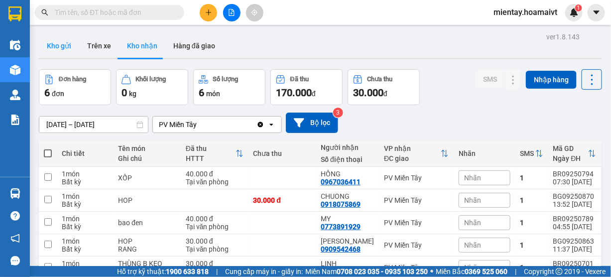
click at [68, 47] on button "Kho gửi" at bounding box center [59, 46] width 40 height 24
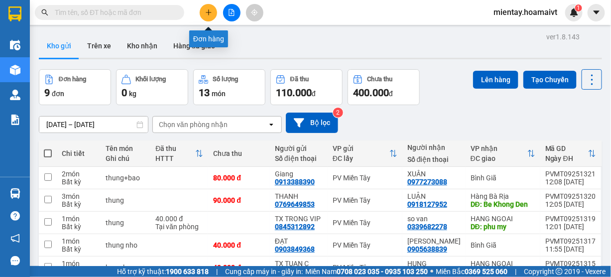
click at [212, 11] on button at bounding box center [208, 12] width 17 height 17
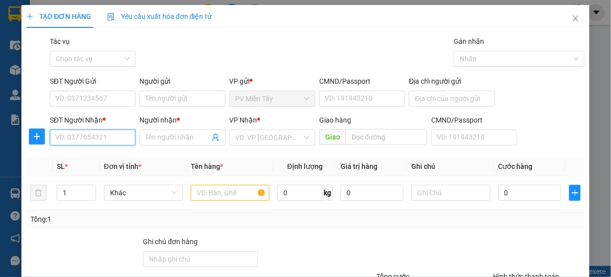
click at [115, 137] on input "SĐT Người Nhận *" at bounding box center [93, 137] width 86 height 16
type input "0977913686"
click at [106, 157] on div "0977913686 - quý" at bounding box center [91, 156] width 73 height 11
type input "quý"
type input "0977913686"
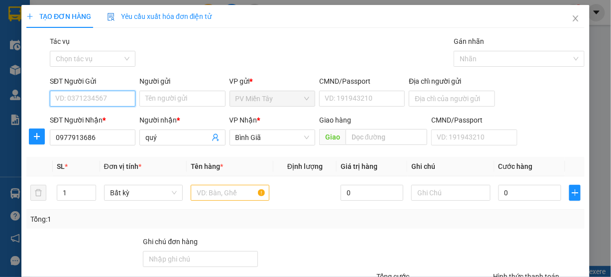
click at [115, 98] on input "SĐT Người Gửi" at bounding box center [93, 99] width 86 height 16
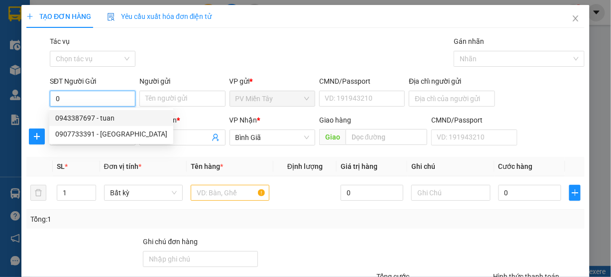
click at [83, 115] on div "0943387697 - tuan" at bounding box center [111, 118] width 112 height 11
type input "0943387697"
type input "tuan"
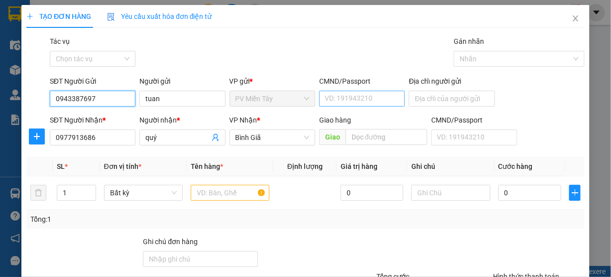
type input "0943387697"
click at [353, 95] on input "CMND/Passport" at bounding box center [362, 99] width 86 height 16
type input "045077000166"
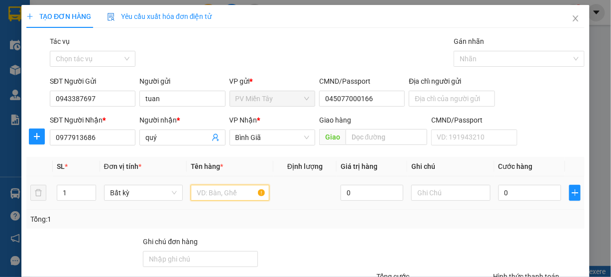
drag, startPoint x: 216, startPoint y: 194, endPoint x: 219, endPoint y: 182, distance: 12.8
click at [214, 188] on input "text" at bounding box center [230, 193] width 79 height 16
type input "k"
type input "thung sat"
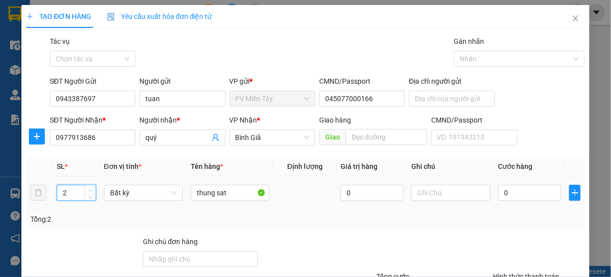
click at [89, 187] on span "up" at bounding box center [91, 190] width 6 height 6
type input "5"
click at [89, 187] on span "up" at bounding box center [91, 190] width 6 height 6
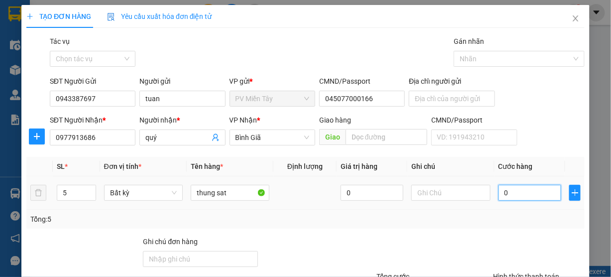
click at [505, 189] on input "0" at bounding box center [529, 193] width 63 height 16
type input "2"
type input "25"
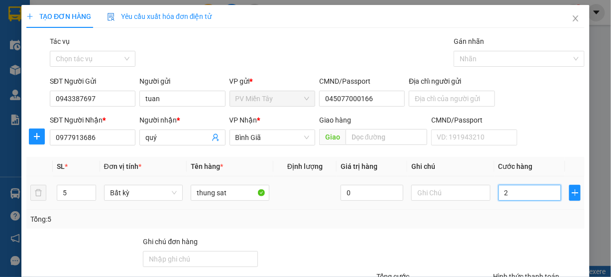
type input "25"
type input "250"
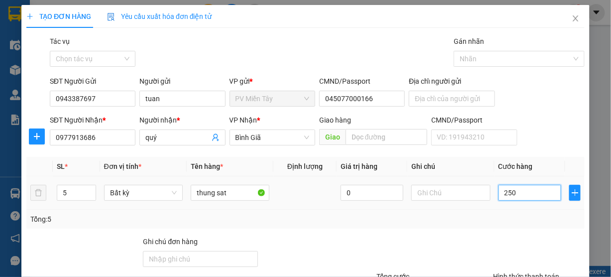
click at [512, 194] on input "250" at bounding box center [529, 193] width 63 height 16
click at [512, 196] on input "250" at bounding box center [529, 193] width 63 height 16
type input "3"
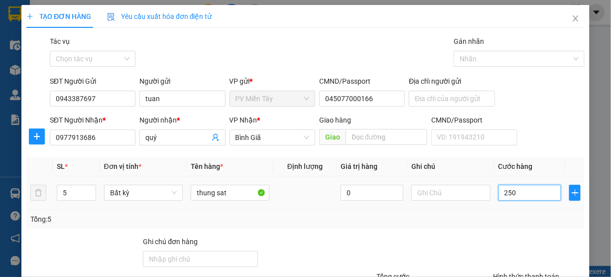
type input "3"
type input "30"
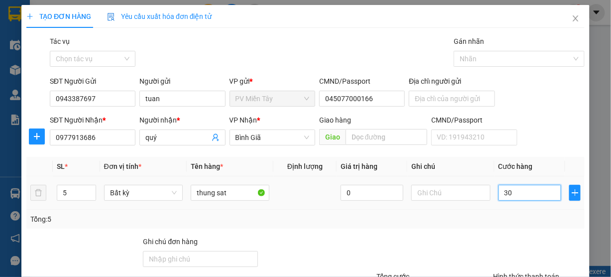
type input "300"
type input "300.000"
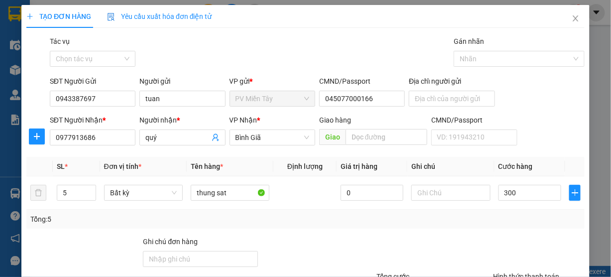
type input "300.000"
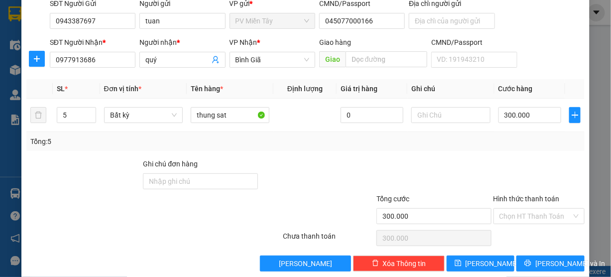
scroll to position [90, 0]
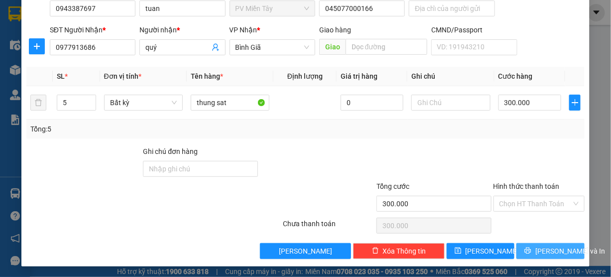
click at [551, 250] on span "[PERSON_NAME] và In" at bounding box center [570, 250] width 70 height 11
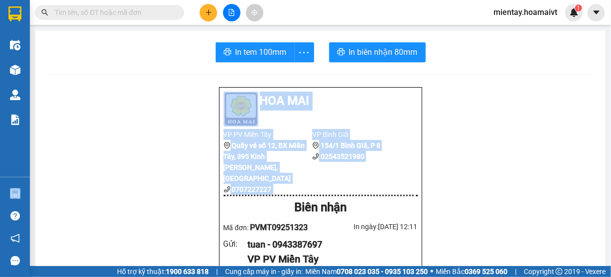
drag, startPoint x: 465, startPoint y: 145, endPoint x: 30, endPoint y: 192, distance: 438.1
click at [30, 192] on section "Kết quả tìm kiếm ( 2 ) Bộ lọc Gửi 3 ngày gần nhất Mã ĐH Trạng thái Món hàng Tổn…" at bounding box center [305, 138] width 611 height 277
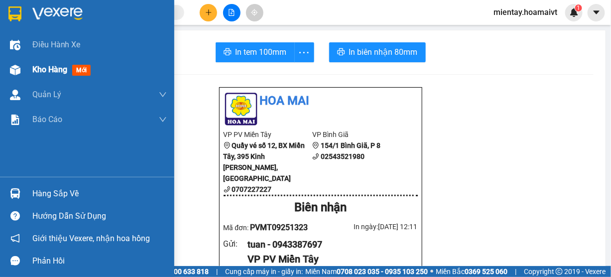
click at [37, 74] on span "Kho hàng" at bounding box center [49, 69] width 35 height 9
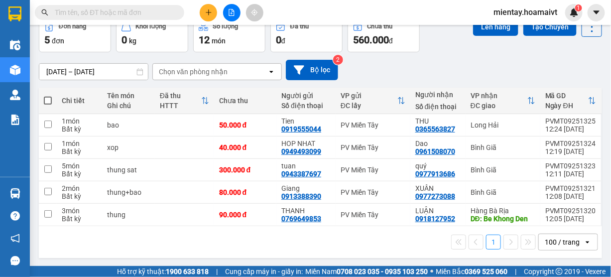
scroll to position [54, 0]
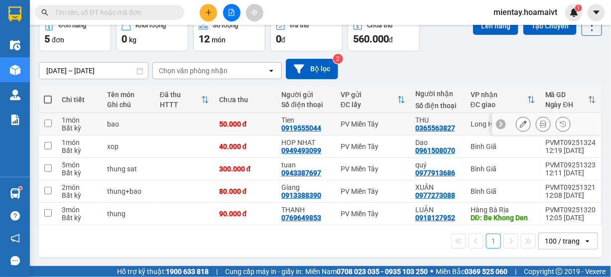
click at [177, 118] on td at bounding box center [184, 124] width 59 height 22
checkbox input "true"
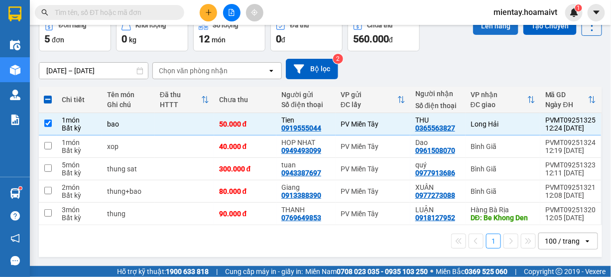
click at [475, 32] on button "Lên hàng" at bounding box center [495, 26] width 45 height 18
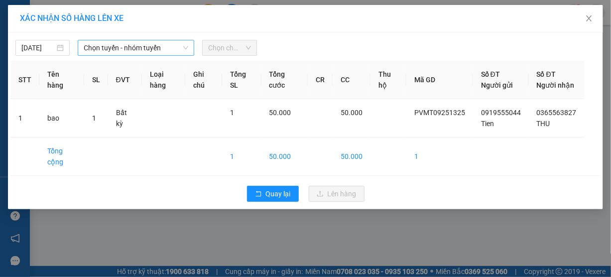
click at [112, 43] on span "Chọn tuyến - nhóm tuyến" at bounding box center [136, 47] width 105 height 15
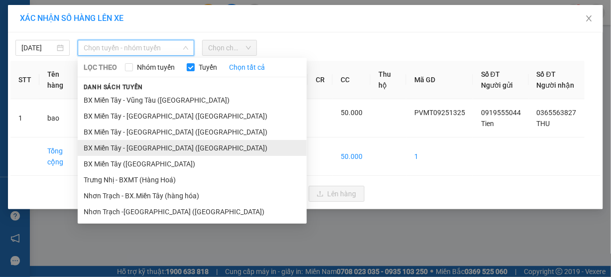
click at [131, 144] on li "BX Miền Tây - [GEOGRAPHIC_DATA] ([GEOGRAPHIC_DATA])" at bounding box center [192, 148] width 229 height 16
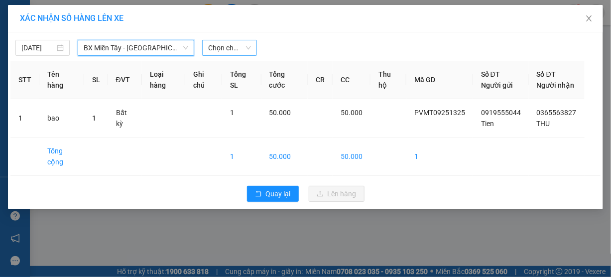
click at [220, 50] on span "Chọn chuyến" at bounding box center [229, 47] width 42 height 15
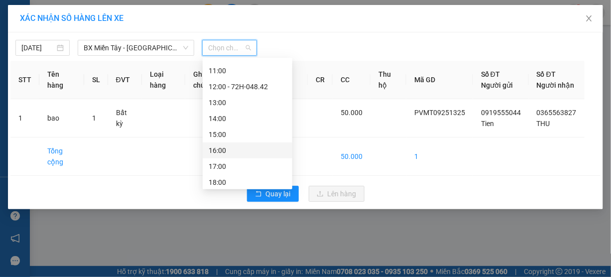
scroll to position [159, 0]
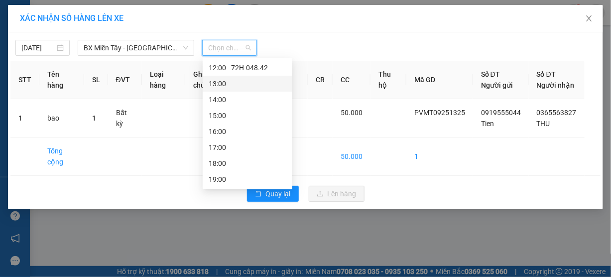
click at [235, 87] on div "13:00" at bounding box center [248, 83] width 78 height 11
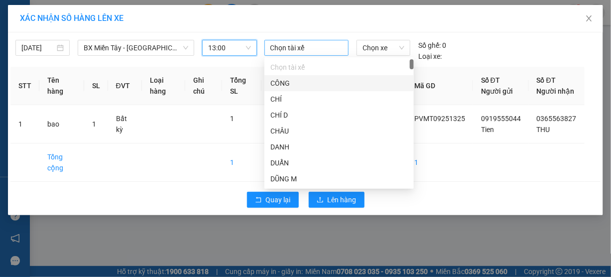
click at [280, 53] on div "Chọn tài xế" at bounding box center [306, 48] width 85 height 16
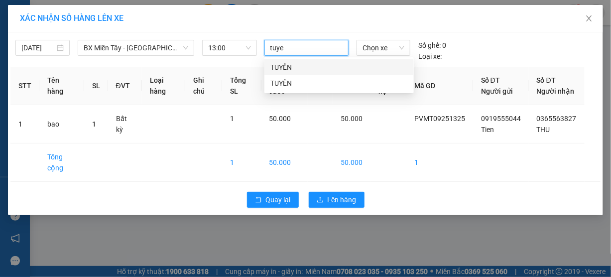
type input "tuyen"
click at [283, 64] on div "TUYỂN" at bounding box center [338, 67] width 137 height 11
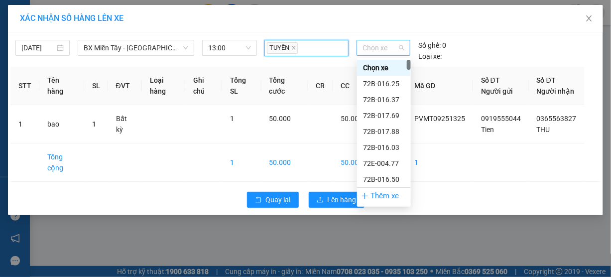
click at [372, 48] on span "Chọn xe" at bounding box center [383, 47] width 42 height 15
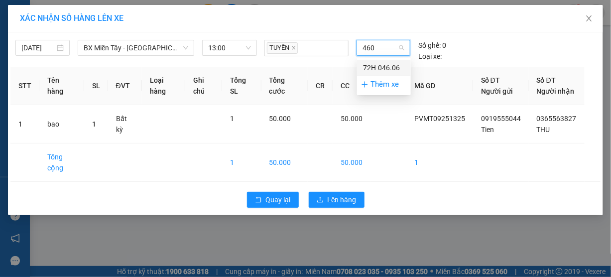
type input "4606"
click at [381, 68] on div "72H-046.06" at bounding box center [384, 67] width 42 height 11
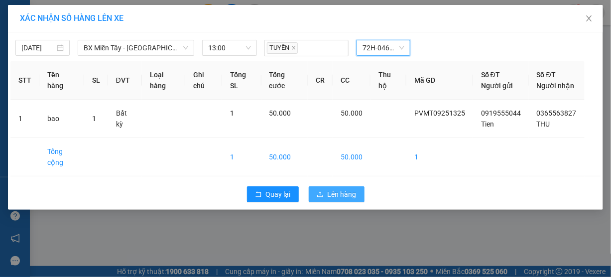
click at [342, 200] on span "Lên hàng" at bounding box center [342, 194] width 29 height 11
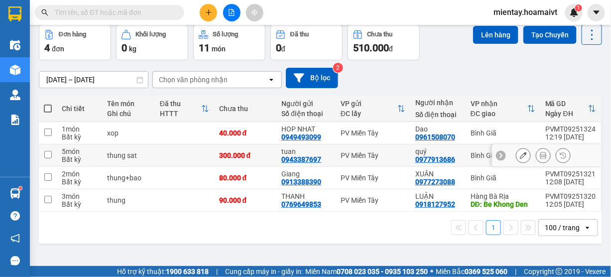
scroll to position [45, 0]
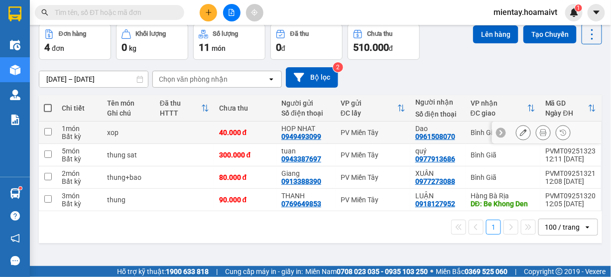
click at [203, 133] on td at bounding box center [184, 132] width 59 height 22
checkbox input "true"
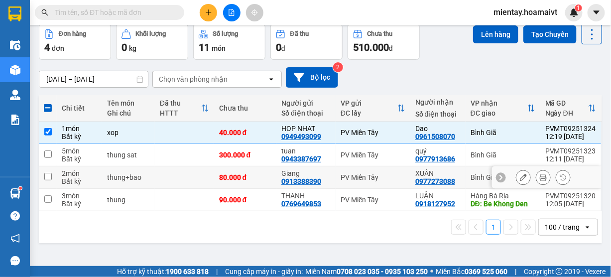
click at [196, 178] on td at bounding box center [184, 177] width 59 height 22
checkbox input "true"
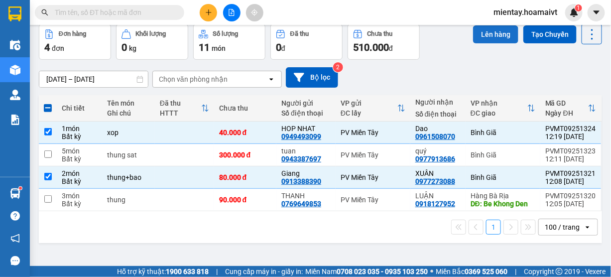
click at [485, 40] on button "Lên hàng" at bounding box center [495, 34] width 45 height 18
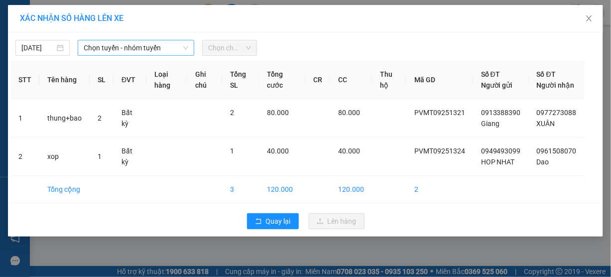
click at [142, 50] on span "Chọn tuyến - nhóm tuyến" at bounding box center [136, 47] width 105 height 15
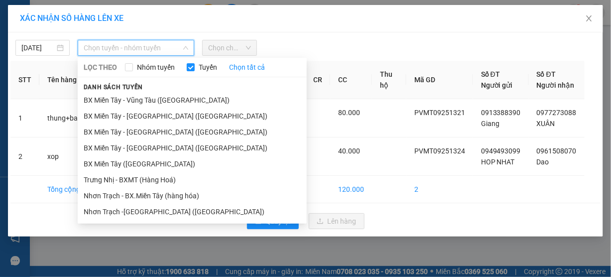
drag, startPoint x: 132, startPoint y: 99, endPoint x: 159, endPoint y: 90, distance: 28.2
click at [133, 100] on li "BX Miền Tây - Vũng Tàu ([GEOGRAPHIC_DATA])" at bounding box center [192, 100] width 229 height 16
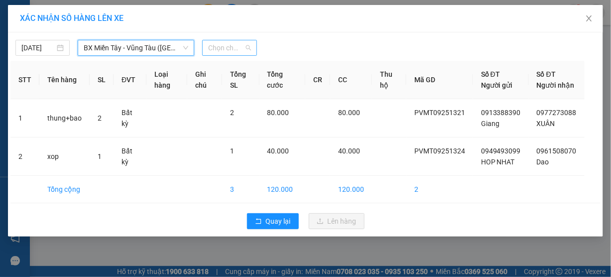
click at [216, 48] on span "Chọn chuyến" at bounding box center [229, 47] width 42 height 15
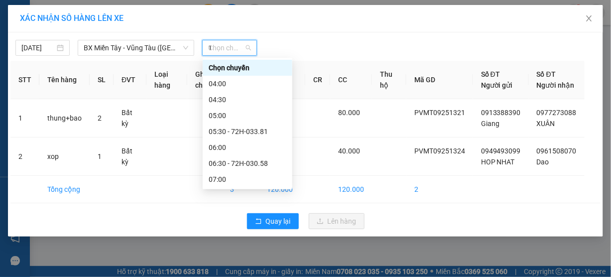
type input "12"
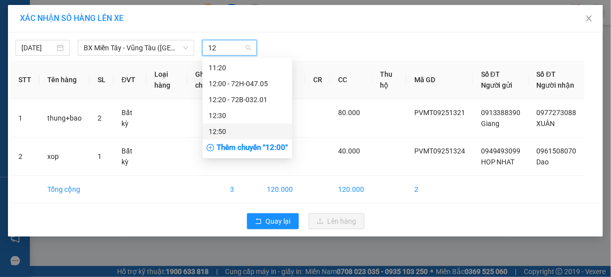
click at [228, 130] on div "12:50" at bounding box center [248, 131] width 78 height 11
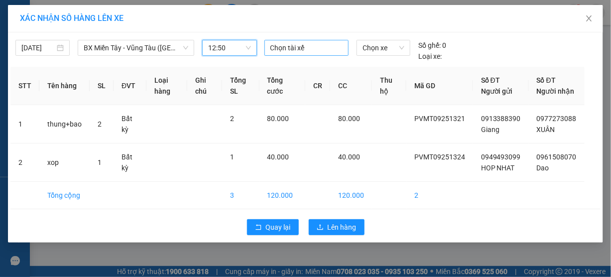
click at [280, 48] on div at bounding box center [307, 48] width 80 height 12
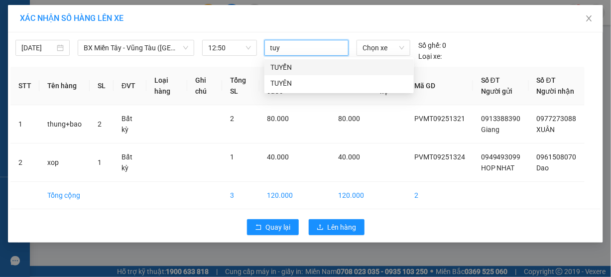
type input "tuye"
click at [286, 65] on div "TUYỂN" at bounding box center [338, 67] width 137 height 11
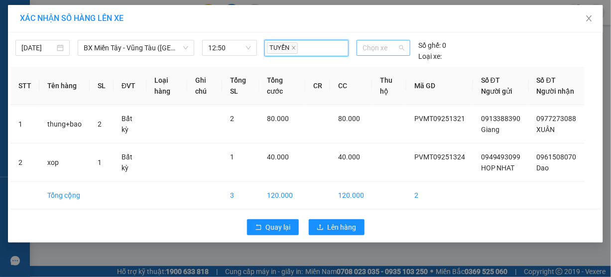
click at [384, 48] on span "Chọn xe" at bounding box center [383, 47] width 42 height 15
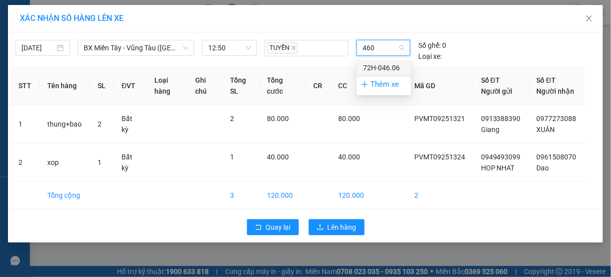
type input "4606"
click at [387, 60] on div "72H-046.06" at bounding box center [384, 68] width 54 height 16
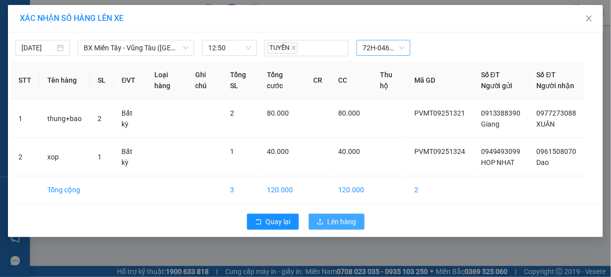
click at [342, 227] on span "Lên hàng" at bounding box center [342, 221] width 29 height 11
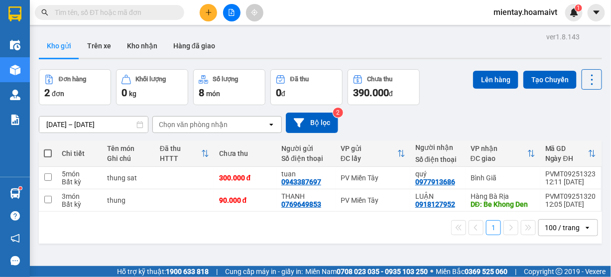
click at [549, 113] on div "[DATE] – [DATE] Press the down arrow key to interact with the calendar and sele…" at bounding box center [320, 123] width 563 height 20
click at [531, 131] on div "[DATE] – [DATE] Press the down arrow key to interact with the calendar and sele…" at bounding box center [320, 123] width 563 height 20
click at [542, 101] on div "Lên hàng Tạo Chuyến" at bounding box center [537, 87] width 129 height 36
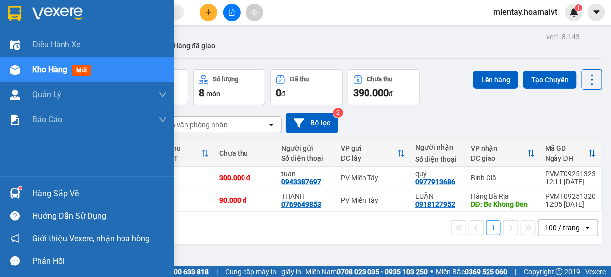
click at [61, 190] on div "Hàng sắp về" at bounding box center [99, 193] width 134 height 15
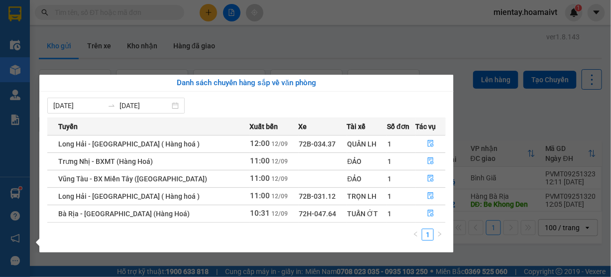
click at [371, 50] on section "Kết quả tìm kiếm ( 2 ) Bộ lọc Gửi 3 ngày gần nhất Mã ĐH Trạng thái Món hàng Tổn…" at bounding box center [305, 138] width 611 height 277
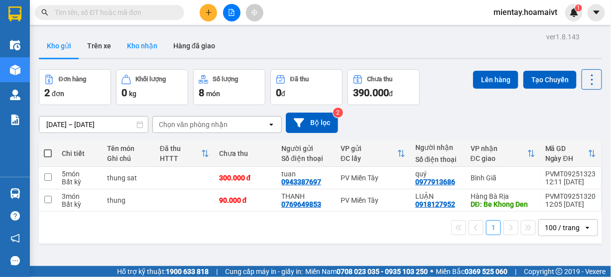
click at [147, 41] on button "Kho nhận" at bounding box center [142, 46] width 46 height 24
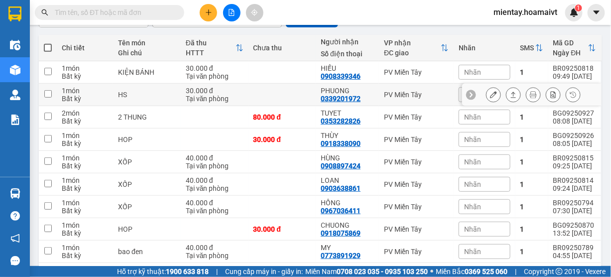
scroll to position [119, 0]
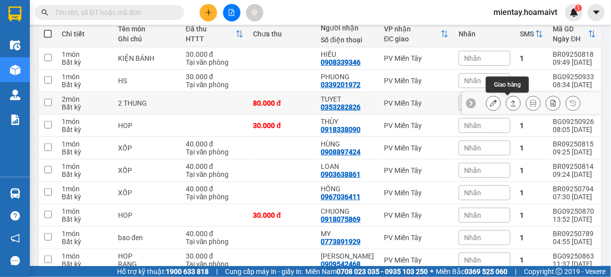
click at [506, 104] on button at bounding box center [513, 103] width 14 height 17
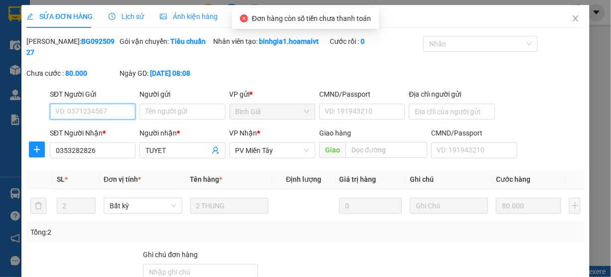
type input "0353282826"
type input "TUYET"
type input "80.000"
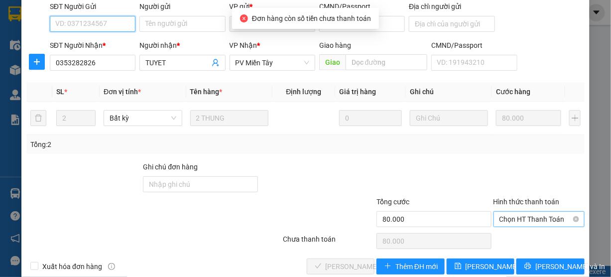
scroll to position [104, 0]
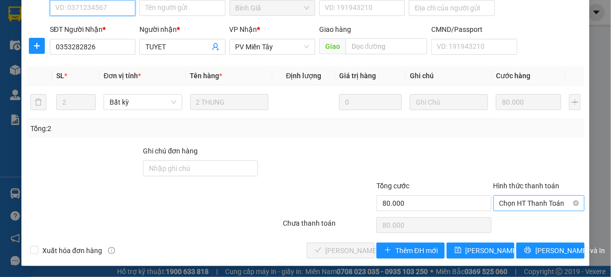
click at [519, 206] on span "Chọn HT Thanh Toán" at bounding box center [539, 203] width 80 height 15
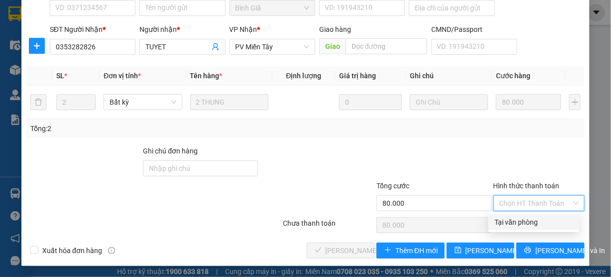
click at [514, 220] on div "Tại văn phòng" at bounding box center [533, 222] width 79 height 11
type input "0"
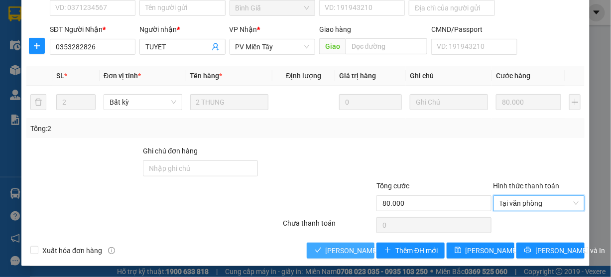
click at [346, 247] on span "Lưu và Giao hàng" at bounding box center [374, 250] width 96 height 11
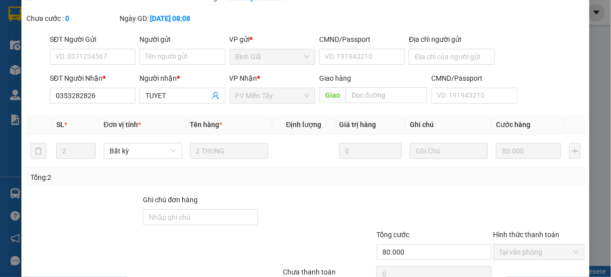
scroll to position [0, 0]
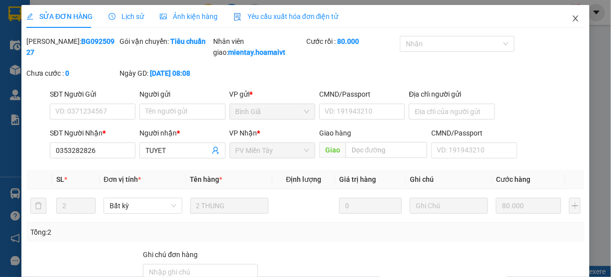
click at [572, 16] on icon "close" at bounding box center [574, 18] width 5 height 6
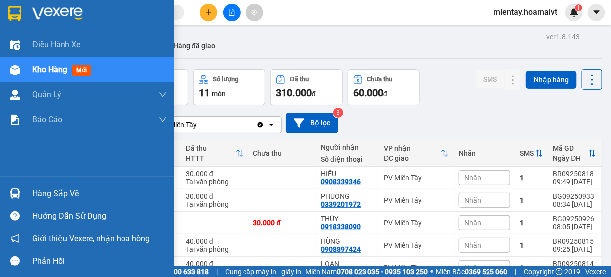
click at [43, 193] on div "Hàng sắp về" at bounding box center [99, 193] width 134 height 15
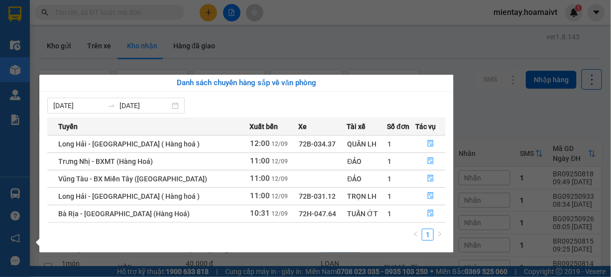
click at [376, 54] on section "Kết quả tìm kiếm ( 2 ) Bộ lọc Gửi 3 ngày gần nhất Mã ĐH Trạng thái Món hàng Tổn…" at bounding box center [305, 138] width 611 height 277
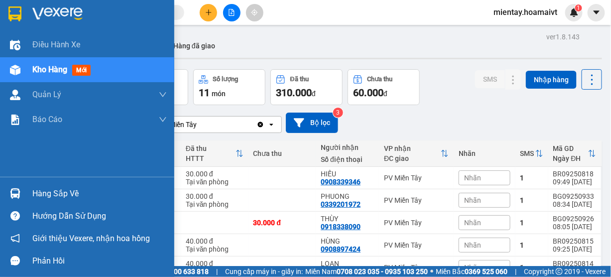
click at [56, 197] on div "Hàng sắp về" at bounding box center [99, 193] width 134 height 15
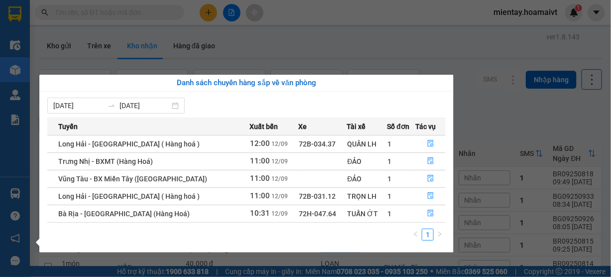
click at [313, 48] on section "Kết quả tìm kiếm ( 2 ) Bộ lọc Gửi 3 ngày gần nhất Mã ĐH Trạng thái Món hàng Tổn…" at bounding box center [305, 138] width 611 height 277
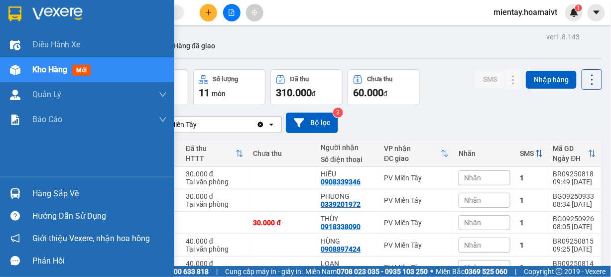
click at [46, 191] on div "Hàng sắp về" at bounding box center [99, 193] width 134 height 15
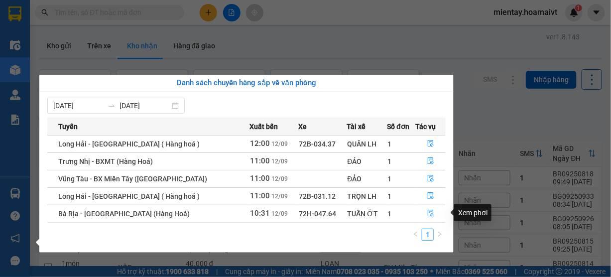
click at [428, 212] on icon "file-done" at bounding box center [431, 213] width 6 height 7
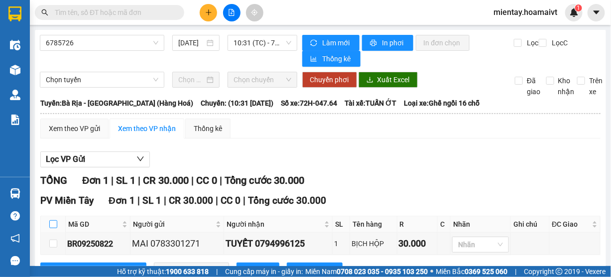
click at [50, 222] on input "checkbox" at bounding box center [53, 224] width 8 height 8
checkbox input "true"
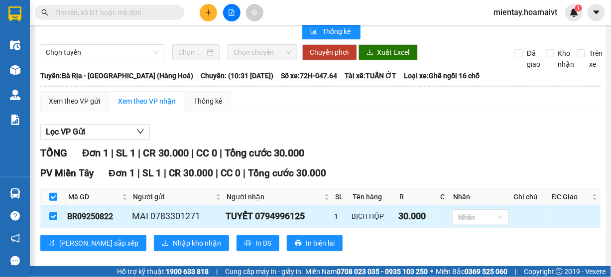
scroll to position [39, 0]
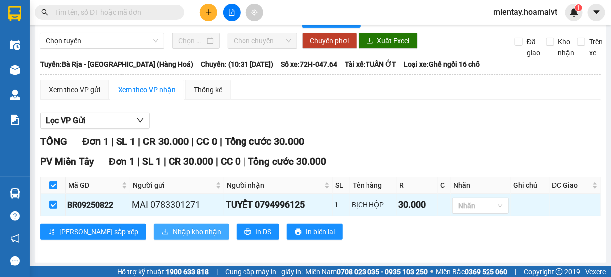
click at [154, 224] on button "Nhập kho nhận" at bounding box center [191, 232] width 75 height 16
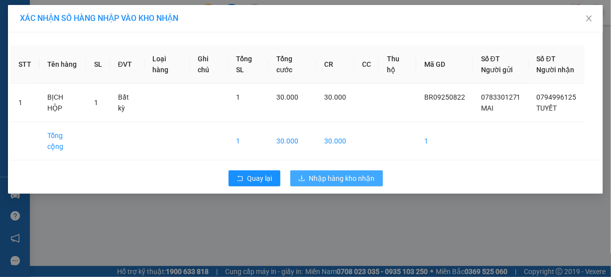
click at [347, 173] on span "Nhập hàng kho nhận" at bounding box center [342, 178] width 66 height 11
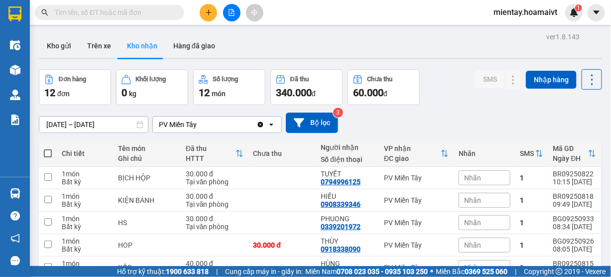
click at [564, 122] on div "11/09/2025 – 12/09/2025 Press the down arrow key to interact with the calendar …" at bounding box center [320, 123] width 563 height 20
click at [431, 127] on div "11/09/2025 – 12/09/2025 Press the down arrow key to interact with the calendar …" at bounding box center [320, 123] width 563 height 20
drag, startPoint x: 187, startPoint y: 47, endPoint x: 450, endPoint y: 107, distance: 269.1
click at [450, 107] on div "11/09/2025 – 12/09/2025 Press the down arrow key to interact with the calendar …" at bounding box center [320, 122] width 563 height 35
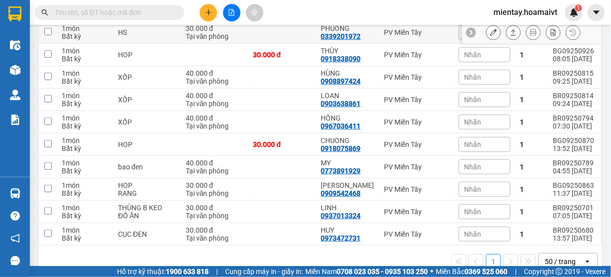
scroll to position [199, 0]
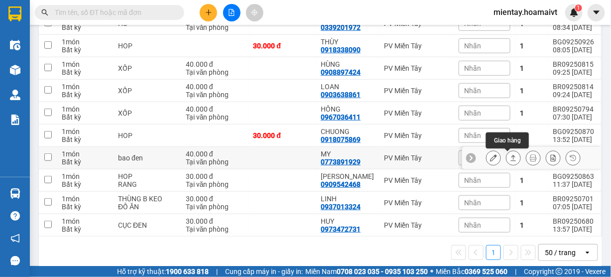
click at [510, 157] on icon at bounding box center [513, 157] width 7 height 7
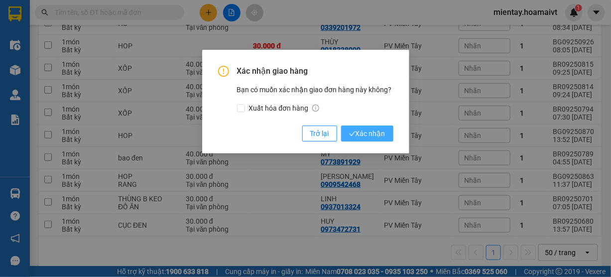
click at [380, 134] on span "Xác nhận" at bounding box center [367, 133] width 36 height 11
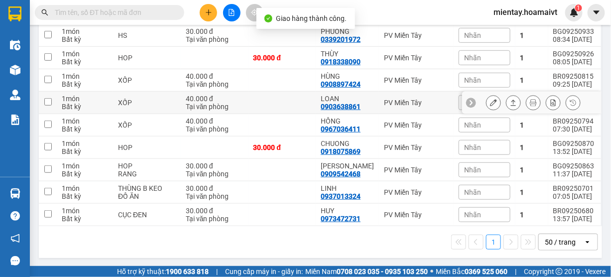
scroll to position [189, 0]
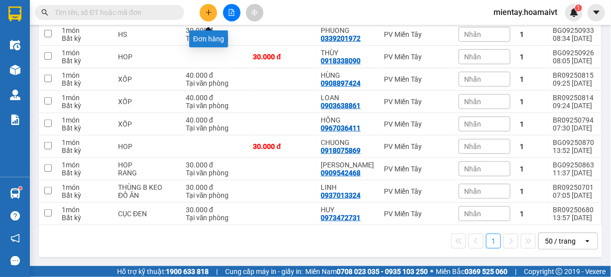
click at [210, 16] on button at bounding box center [208, 12] width 17 height 17
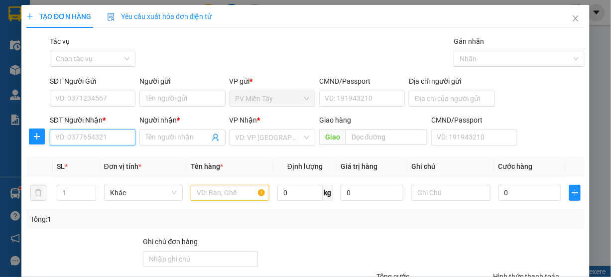
click at [99, 141] on input "SĐT Người Nhận *" at bounding box center [93, 137] width 86 height 16
type input "0906626079"
click at [88, 158] on div "0906626079 - Khoi" at bounding box center [91, 156] width 73 height 11
type input "Q6"
type input "Khoi"
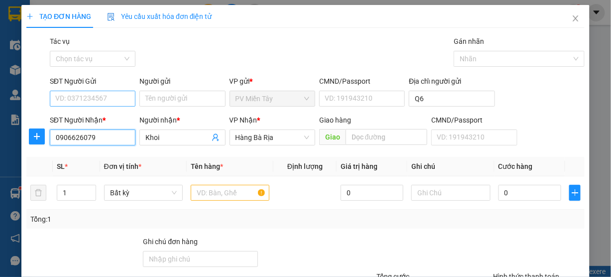
type input "0906626079"
click at [107, 104] on input "SĐT Người Gửi" at bounding box center [93, 99] width 86 height 16
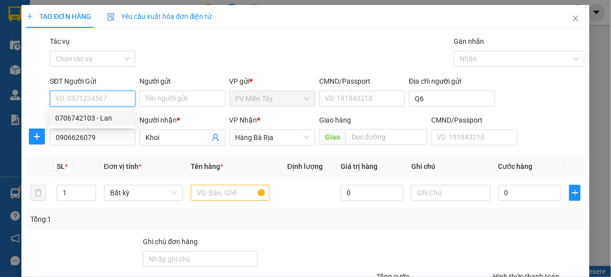
click at [96, 121] on div "0706742103 - Lan" at bounding box center [91, 118] width 73 height 11
type input "0706742103"
type input "Lan"
type input "079164007308"
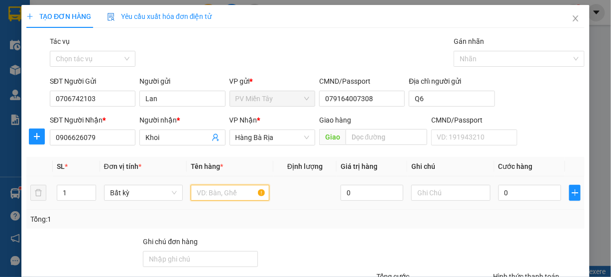
click at [237, 195] on input "text" at bounding box center [230, 193] width 79 height 16
type input "thung"
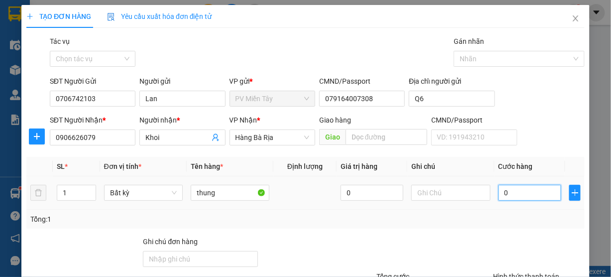
click at [520, 187] on input "0" at bounding box center [529, 193] width 63 height 16
type input "4"
type input "40"
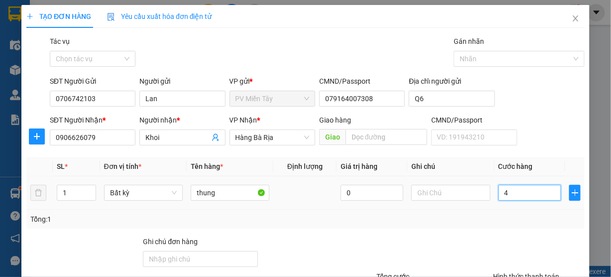
type input "40"
type input "40.000"
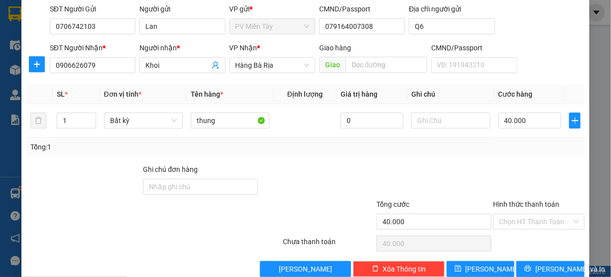
scroll to position [90, 0]
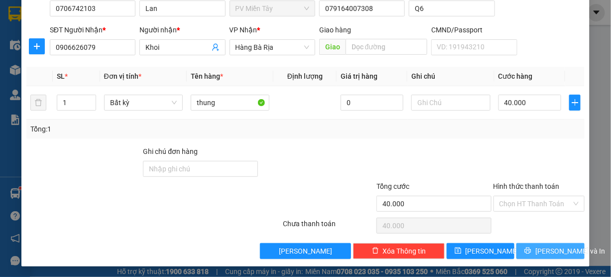
click at [562, 248] on span "[PERSON_NAME] và In" at bounding box center [570, 250] width 70 height 11
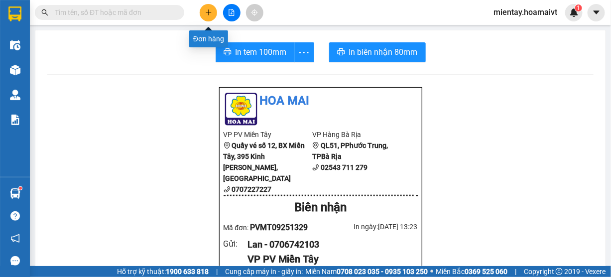
click at [206, 12] on icon "plus" at bounding box center [208, 12] width 7 height 7
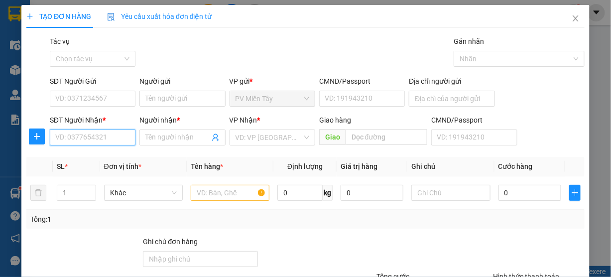
click at [118, 135] on input "SĐT Người Nhận *" at bounding box center [93, 137] width 86 height 16
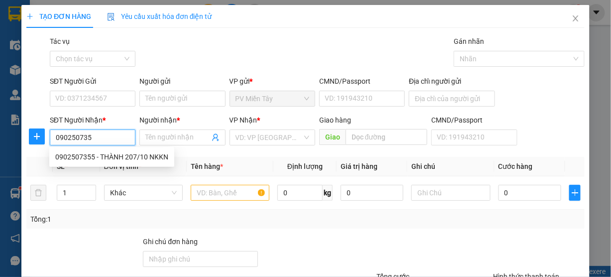
type input "0902507355"
click at [112, 153] on div "0902507355 - THÀNH 207/10 NKKN" at bounding box center [111, 156] width 113 height 11
type input "quan binh chanh"
type input "THÀNH 207/10 NKKN"
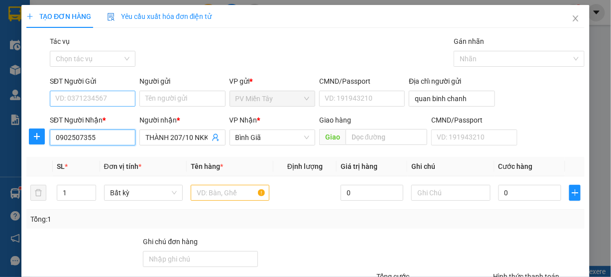
type input "0902507355"
click at [125, 102] on input "SĐT Người Gửi" at bounding box center [93, 99] width 86 height 16
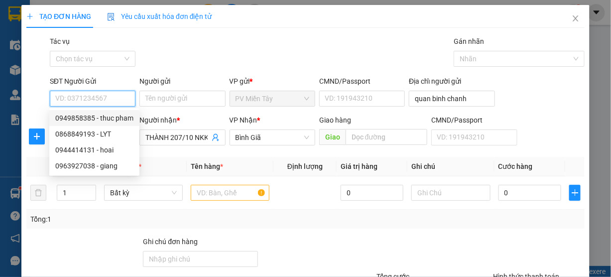
click at [110, 116] on div "0949858385 - thuc pham" at bounding box center [94, 118] width 78 height 11
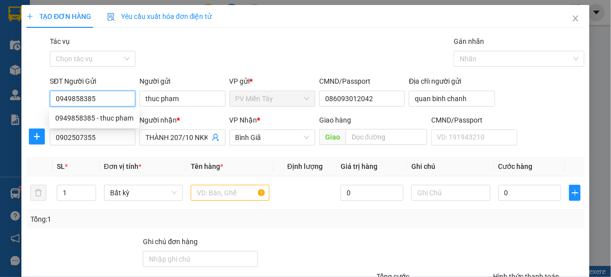
type input "0949858385"
type input "thuc pham"
type input "086093012042"
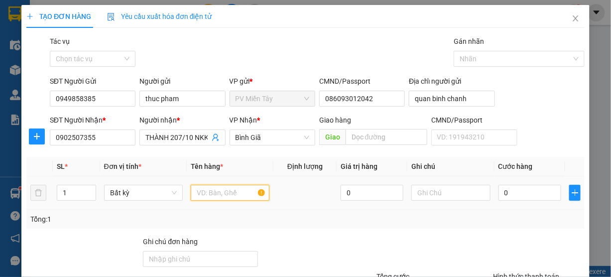
click at [210, 194] on input "text" at bounding box center [230, 193] width 79 height 16
type input "xop"
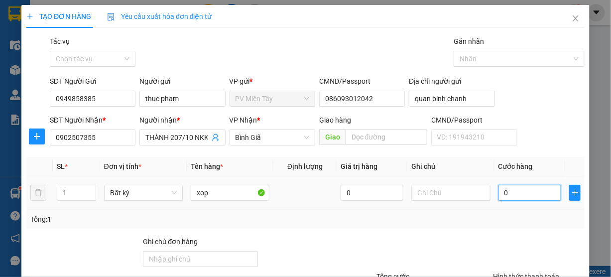
click at [520, 193] on input "0" at bounding box center [529, 193] width 63 height 16
type input "1"
type input "12"
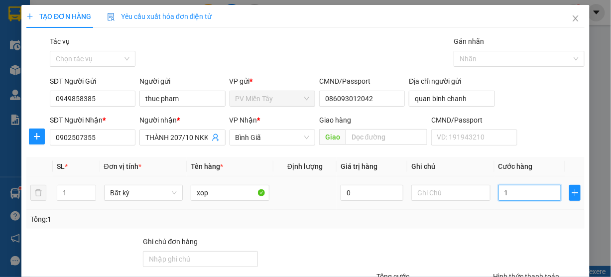
type input "12"
type input "120"
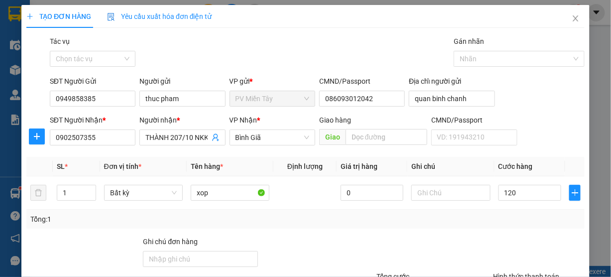
type input "120.000"
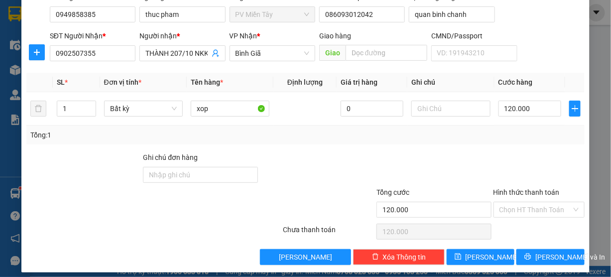
scroll to position [90, 0]
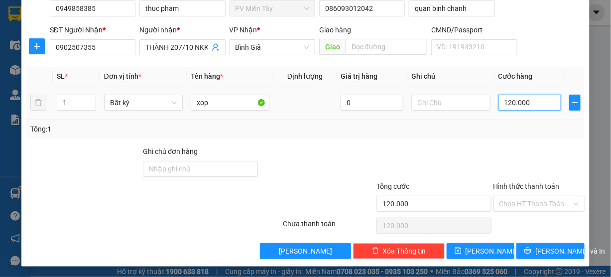
click at [519, 101] on input "120.000" at bounding box center [529, 103] width 63 height 16
type input "1"
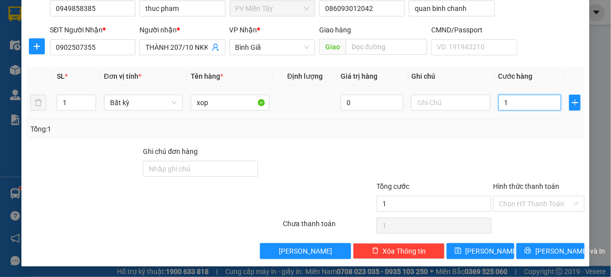
type input "10"
type input "100"
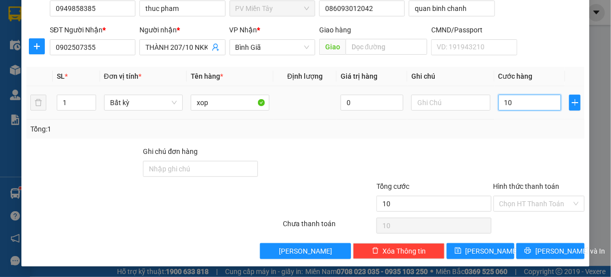
type input "100"
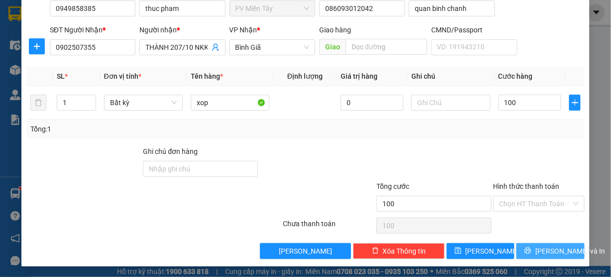
type input "100.000"
click at [545, 248] on span "[PERSON_NAME] và In" at bounding box center [570, 250] width 70 height 11
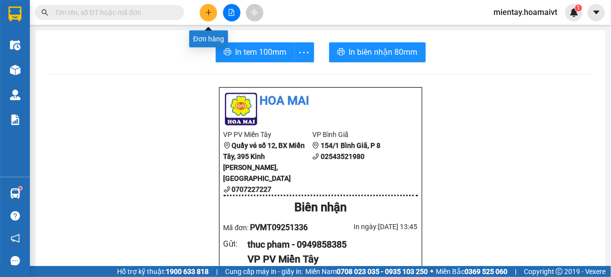
click at [203, 7] on button at bounding box center [208, 12] width 17 height 17
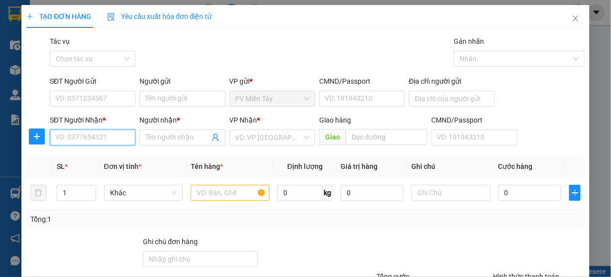
click at [111, 136] on input "SĐT Người Nhận *" at bounding box center [93, 137] width 86 height 16
type input "0938883053"
click at [87, 159] on div "0938883053 - huy" at bounding box center [91, 156] width 73 height 11
type input "192/12 Luy Ban Bich TPhu"
type input "huy"
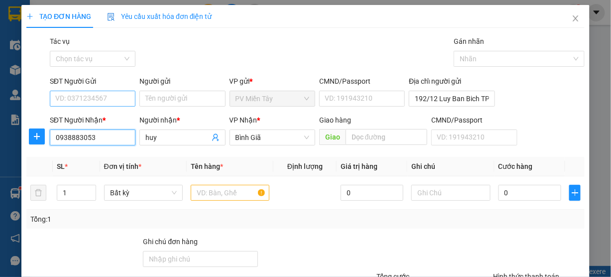
type input "0938883053"
click at [125, 101] on input "SĐT Người Gửi" at bounding box center [93, 99] width 86 height 16
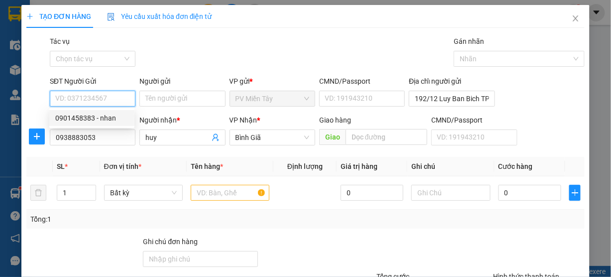
click at [82, 119] on div "0901458383 - nhan" at bounding box center [91, 118] width 73 height 11
type input "0901458383"
type input "nhan"
type input "079089001481"
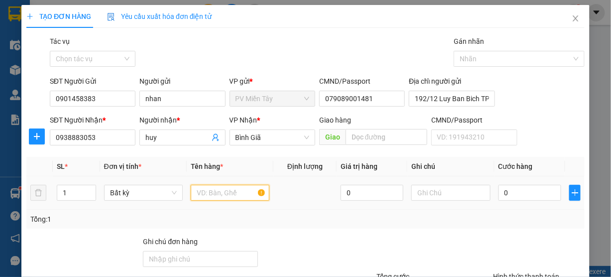
click at [218, 191] on input "text" at bounding box center [230, 193] width 79 height 16
type input "xop banh"
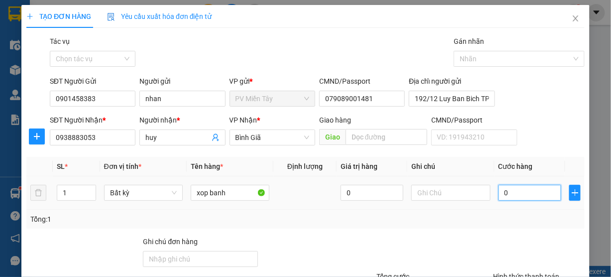
click at [507, 194] on input "0" at bounding box center [529, 193] width 63 height 16
type input "5"
type input "50"
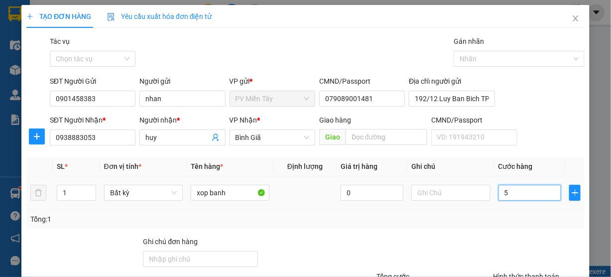
type input "50"
type input "50.000"
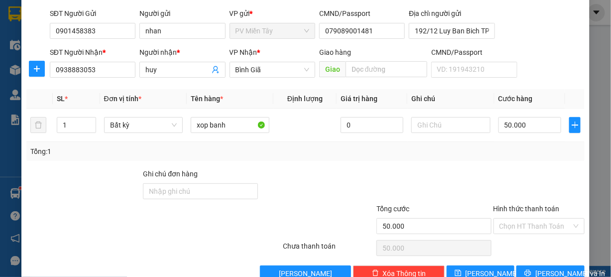
scroll to position [90, 0]
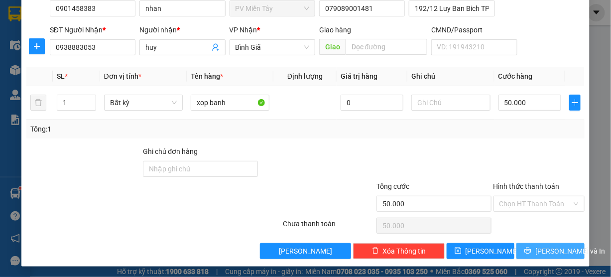
click at [546, 250] on span "[PERSON_NAME] và In" at bounding box center [570, 250] width 70 height 11
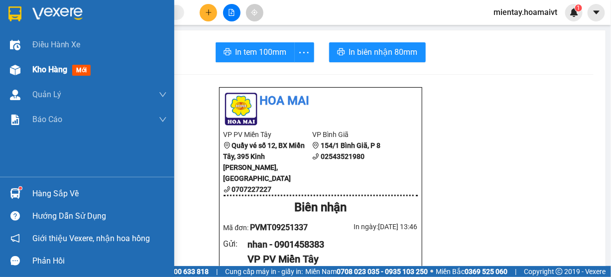
click at [52, 68] on span "Kho hàng" at bounding box center [49, 69] width 35 height 9
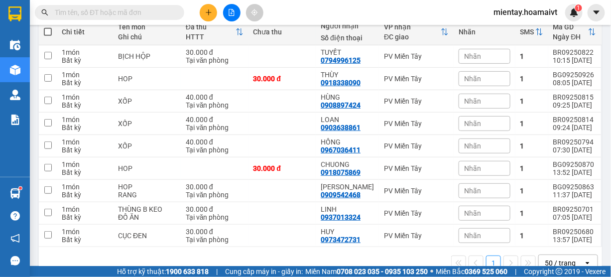
scroll to position [144, 0]
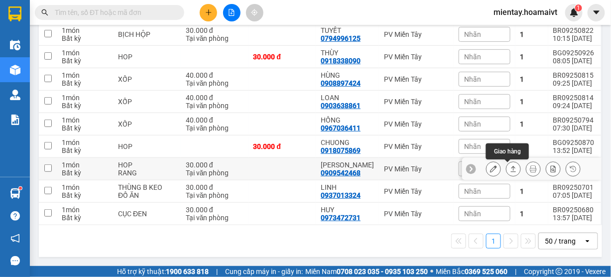
click at [512, 168] on button at bounding box center [513, 168] width 14 height 17
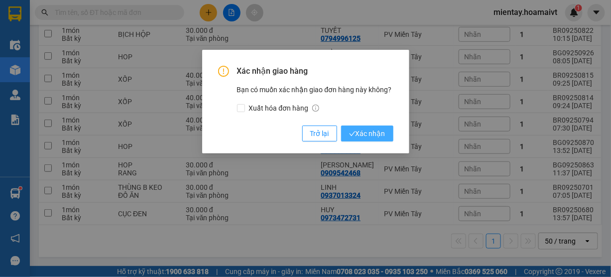
click at [375, 134] on span "Xác nhận" at bounding box center [367, 133] width 36 height 11
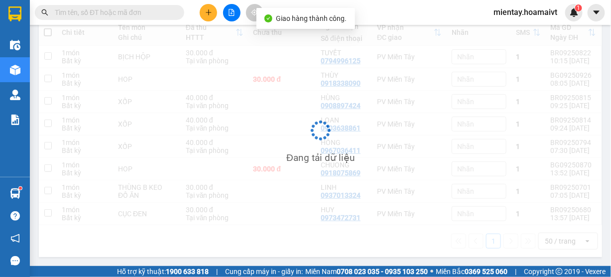
scroll to position [121, 0]
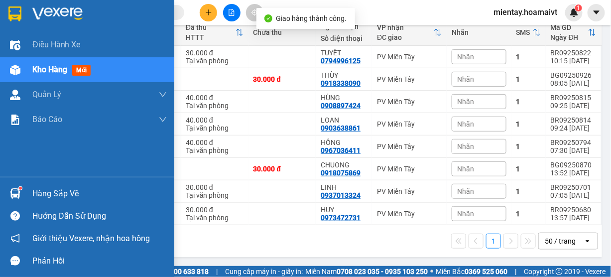
click at [47, 196] on div "Hàng sắp về" at bounding box center [99, 193] width 134 height 15
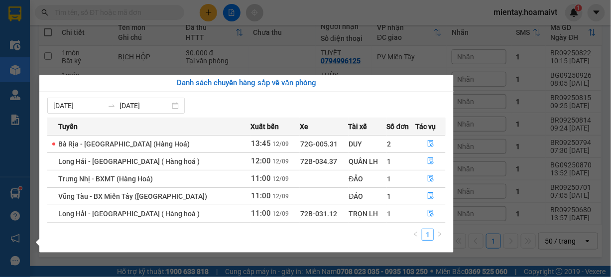
click at [354, 13] on section "Kết quả tìm kiếm ( 2 ) Bộ lọc Gửi 3 ngày gần nhất Mã ĐH Trạng thái Món hàng Tổn…" at bounding box center [305, 138] width 611 height 277
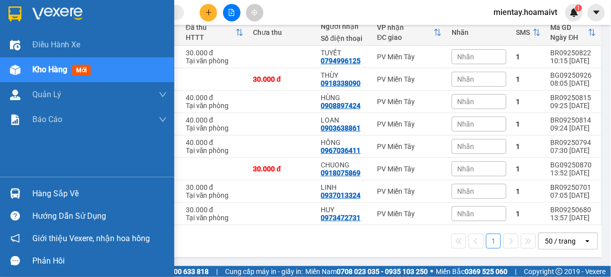
click at [49, 192] on div "Hàng sắp về" at bounding box center [99, 193] width 134 height 15
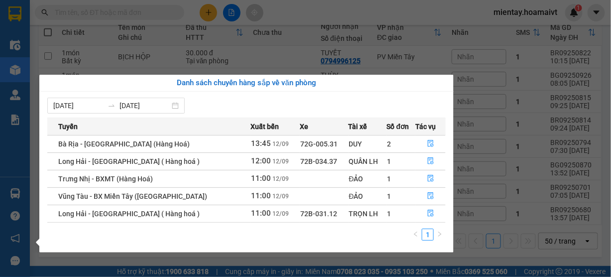
click at [292, 49] on section "Kết quả tìm kiếm ( 2 ) Bộ lọc Gửi 3 ngày gần nhất Mã ĐH Trạng thái Món hàng Tổn…" at bounding box center [305, 138] width 611 height 277
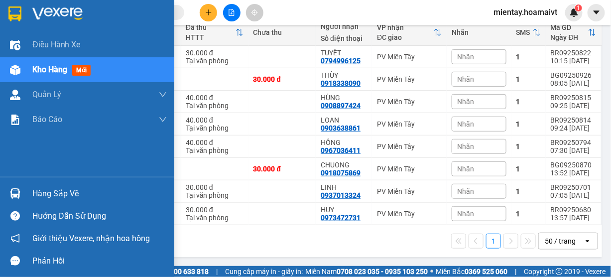
click at [54, 194] on div "Hàng sắp về" at bounding box center [99, 193] width 134 height 15
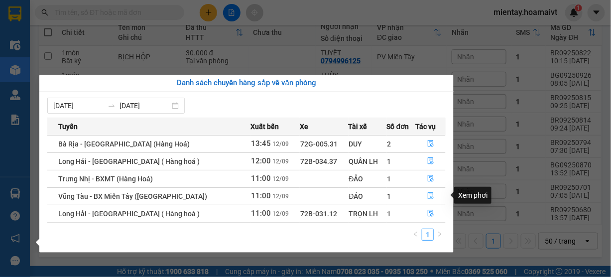
click at [430, 199] on span "file-done" at bounding box center [430, 196] width 7 height 8
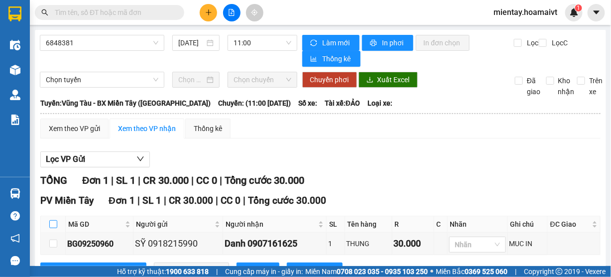
click at [53, 221] on input "checkbox" at bounding box center [53, 224] width 8 height 8
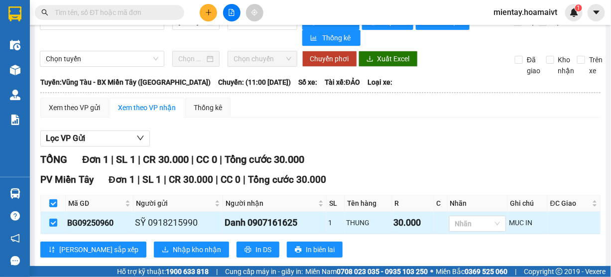
scroll to position [39, 0]
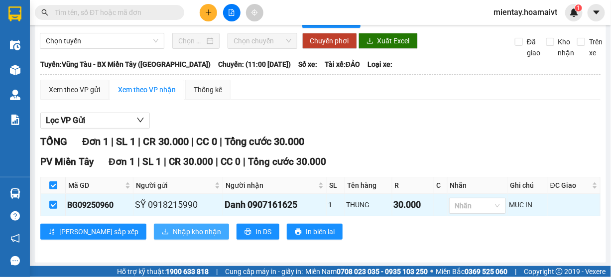
click at [173, 227] on span "Nhập kho nhận" at bounding box center [197, 231] width 48 height 11
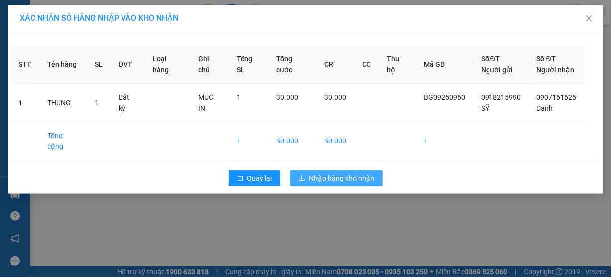
click at [332, 173] on span "Nhập hàng kho nhận" at bounding box center [342, 178] width 66 height 11
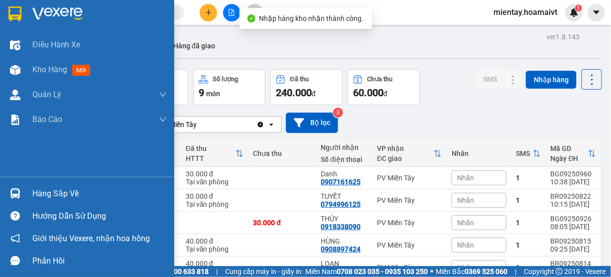
click at [54, 198] on div "Hàng sắp về" at bounding box center [99, 193] width 134 height 15
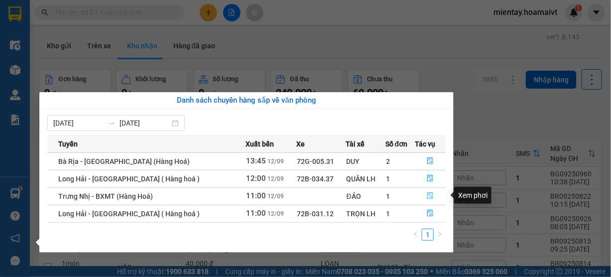
click at [429, 198] on icon "file-done" at bounding box center [430, 196] width 6 height 7
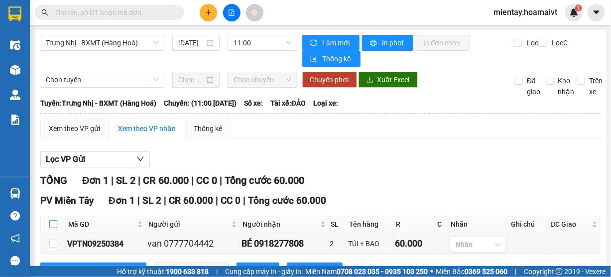
click at [53, 225] on input "checkbox" at bounding box center [53, 224] width 8 height 8
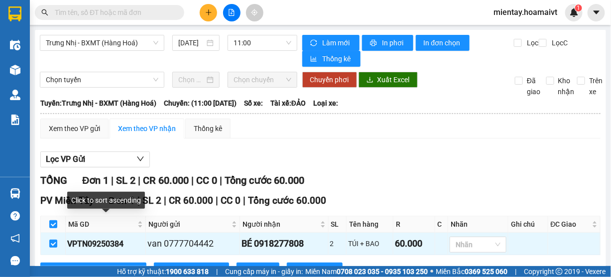
scroll to position [39, 0]
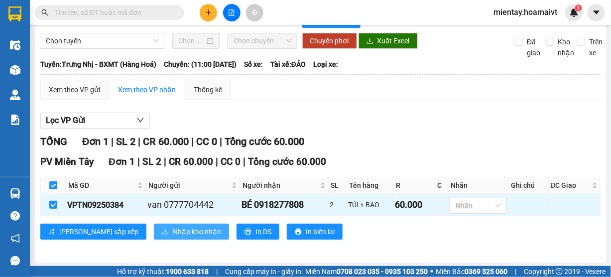
click at [173, 229] on span "Nhập kho nhận" at bounding box center [197, 231] width 48 height 11
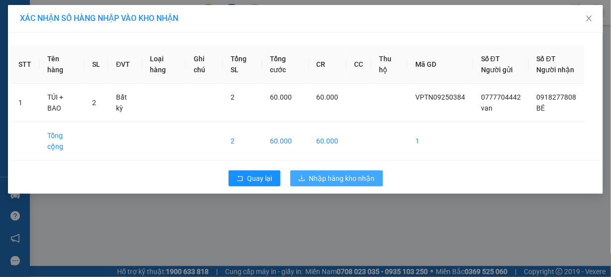
click at [333, 184] on span "Nhập hàng kho nhận" at bounding box center [342, 178] width 66 height 11
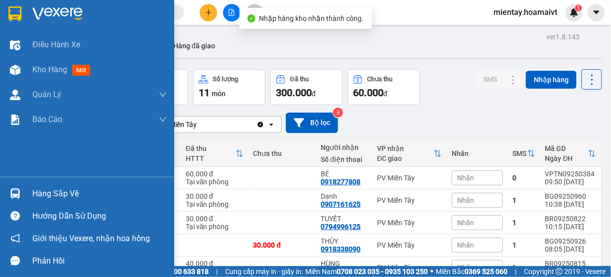
click at [75, 190] on div "Hàng sắp về" at bounding box center [99, 193] width 134 height 15
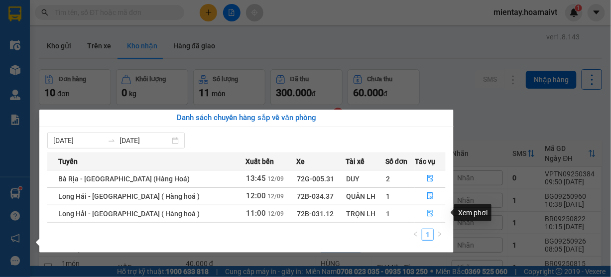
click at [427, 210] on icon "file-done" at bounding box center [430, 213] width 7 height 7
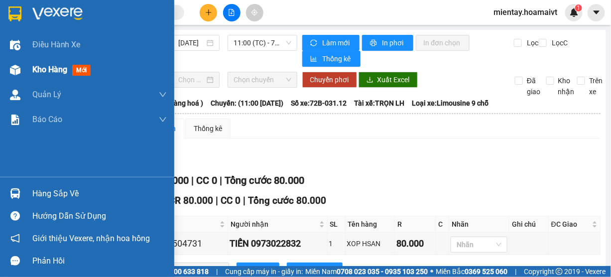
click at [46, 73] on span "Kho hàng" at bounding box center [49, 69] width 35 height 9
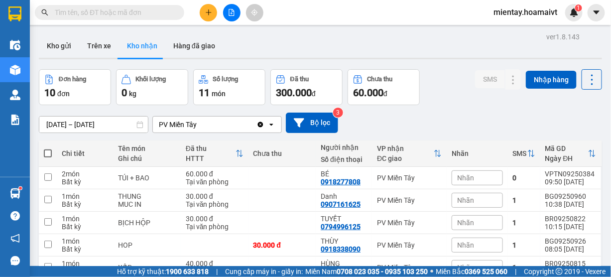
click at [115, 16] on input "text" at bounding box center [113, 12] width 117 height 11
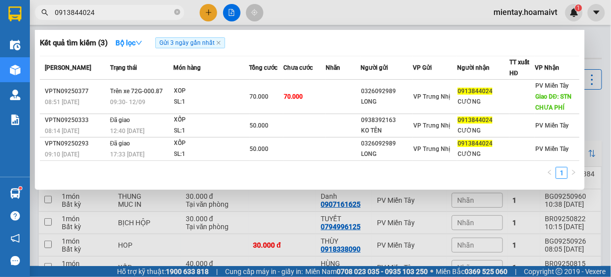
click at [181, 11] on span "0913844024" at bounding box center [109, 12] width 149 height 15
click at [180, 11] on span "0913844024" at bounding box center [109, 12] width 149 height 15
click at [177, 10] on icon "close-circle" at bounding box center [177, 12] width 6 height 6
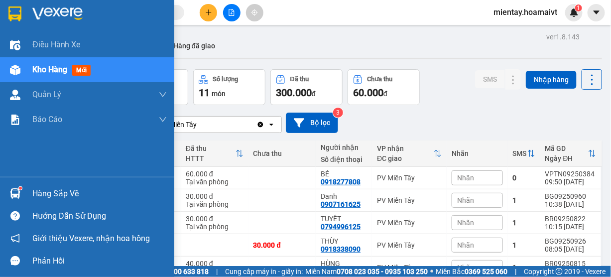
click at [54, 191] on div "Hàng sắp về" at bounding box center [99, 193] width 134 height 15
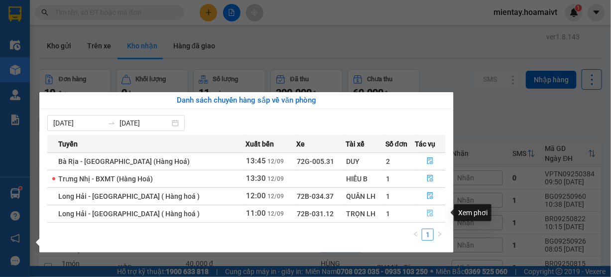
click at [429, 214] on icon "file-done" at bounding box center [430, 213] width 7 height 7
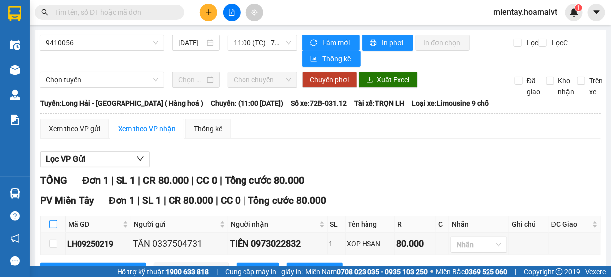
click at [55, 223] on input "checkbox" at bounding box center [53, 224] width 8 height 8
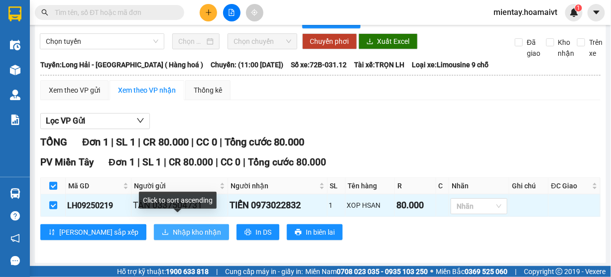
scroll to position [39, 0]
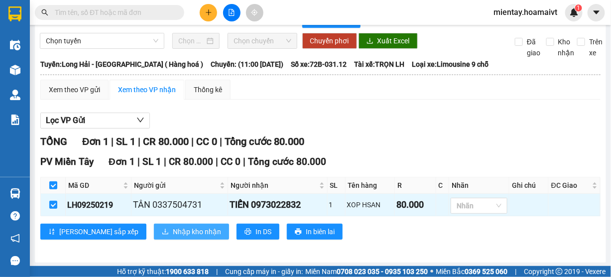
click at [173, 234] on span "Nhập kho nhận" at bounding box center [197, 231] width 48 height 11
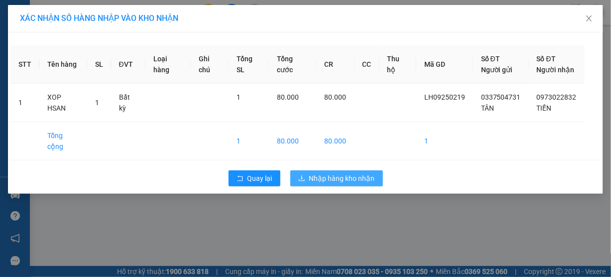
click at [325, 173] on button "Nhập hàng kho nhận" at bounding box center [336, 178] width 93 height 16
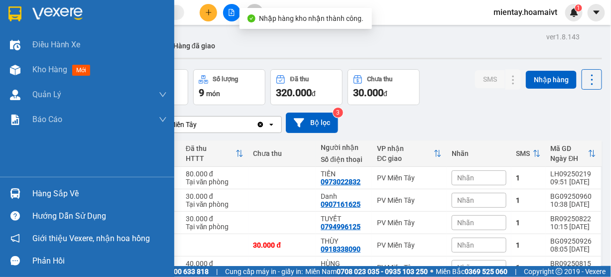
click at [47, 200] on div "Hàng sắp về" at bounding box center [99, 193] width 134 height 15
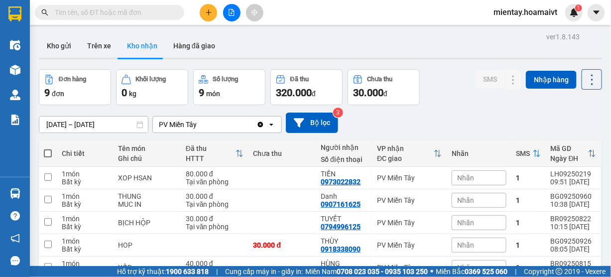
click at [357, 55] on section "Kết quả tìm kiếm ( 3 ) Bộ lọc Gửi 3 ngày gần nhất Mã ĐH Trạng thái Món hàng Tổn…" at bounding box center [305, 138] width 611 height 277
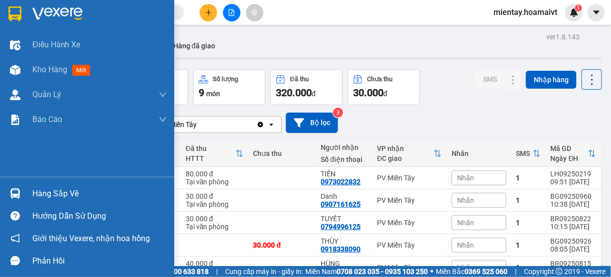
click at [64, 201] on div "Hàng sắp về" at bounding box center [99, 193] width 134 height 15
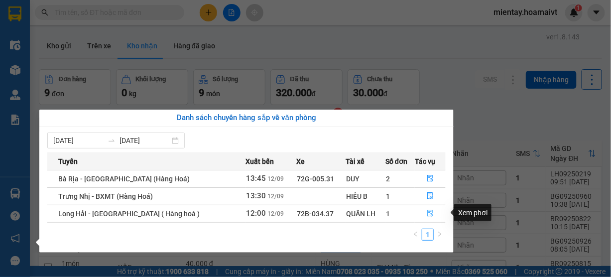
click at [427, 211] on icon "file-done" at bounding box center [430, 213] width 7 height 7
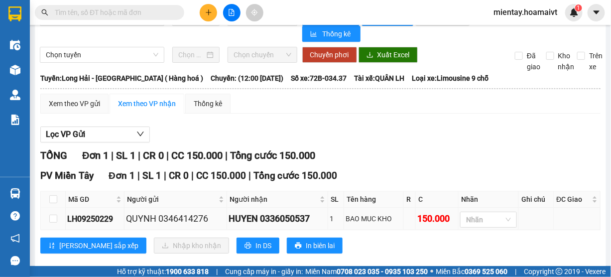
scroll to position [39, 0]
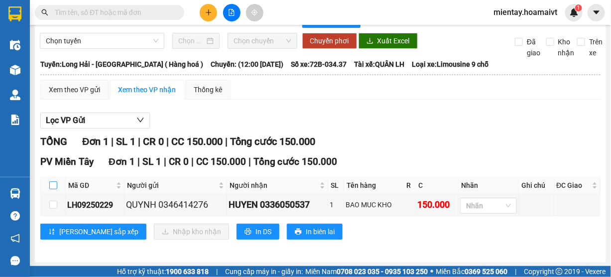
click at [55, 182] on input "checkbox" at bounding box center [53, 185] width 8 height 8
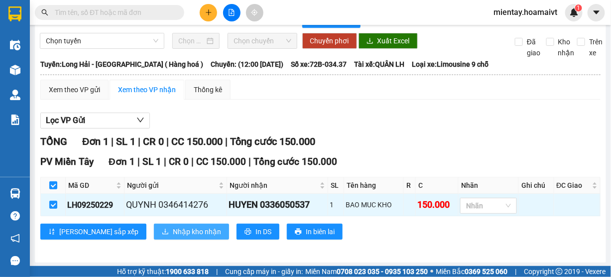
click at [173, 228] on span "Nhập kho nhận" at bounding box center [197, 231] width 48 height 11
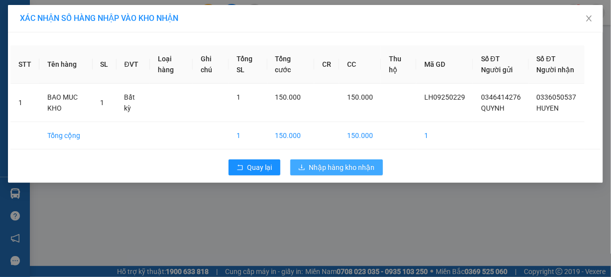
click at [337, 170] on button "Nhập hàng kho nhận" at bounding box center [336, 167] width 93 height 16
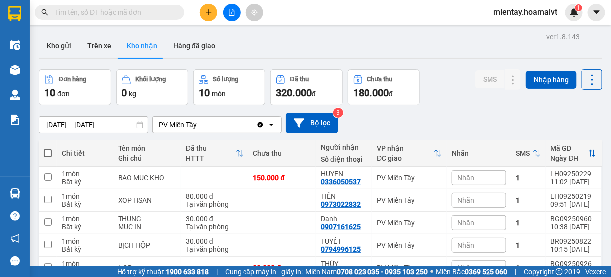
click at [553, 113] on div "11/09/2025 – 12/09/2025 Press the down arrow key to interact with the calendar …" at bounding box center [320, 123] width 563 height 20
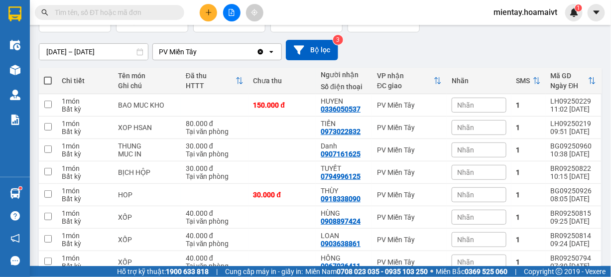
scroll to position [119, 0]
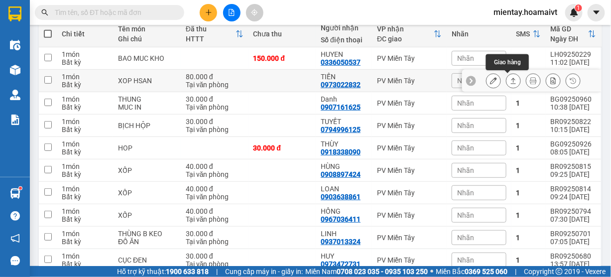
click at [514, 83] on button at bounding box center [513, 80] width 14 height 17
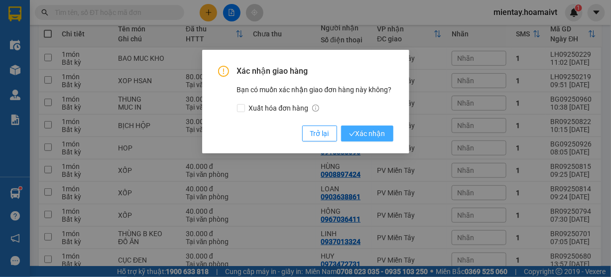
click at [374, 132] on span "Xác nhận" at bounding box center [367, 133] width 36 height 11
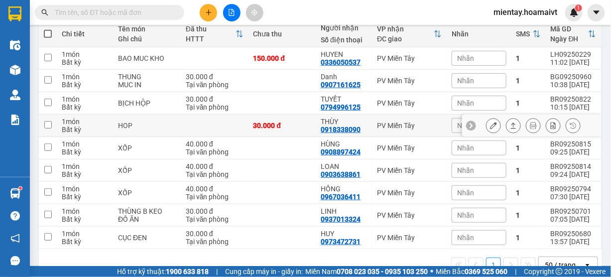
scroll to position [144, 0]
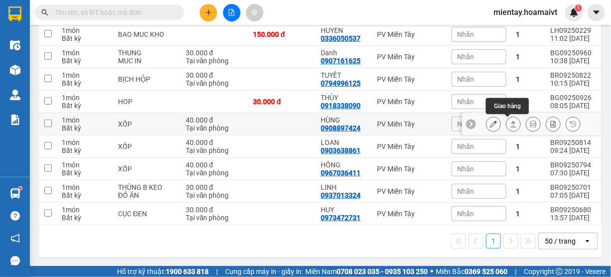
click at [510, 126] on icon at bounding box center [513, 123] width 7 height 7
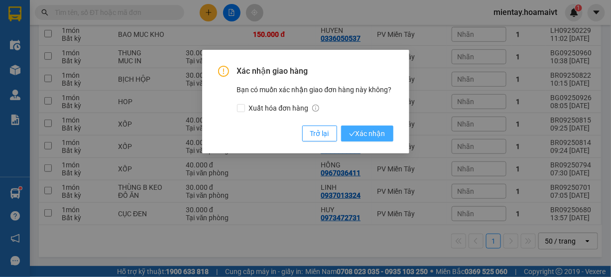
click at [375, 137] on span "Xác nhận" at bounding box center [367, 133] width 36 height 11
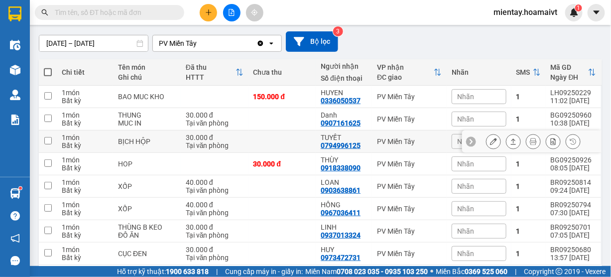
scroll to position [121, 0]
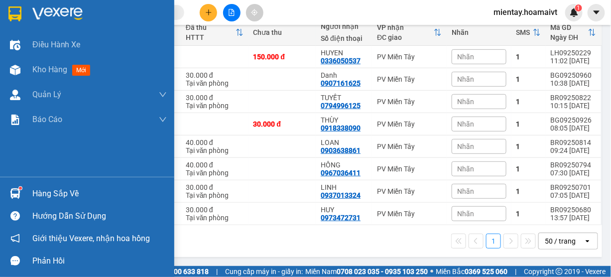
click at [34, 192] on div "Hàng sắp về" at bounding box center [99, 193] width 134 height 15
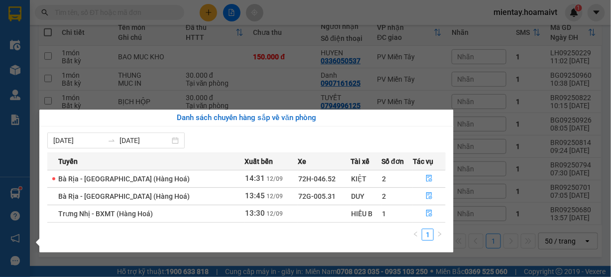
click at [291, 82] on section "Kết quả tìm kiếm ( 3 ) Bộ lọc Gửi 3 ngày gần nhất Mã ĐH Trạng thái Món hàng Tổn…" at bounding box center [305, 138] width 611 height 277
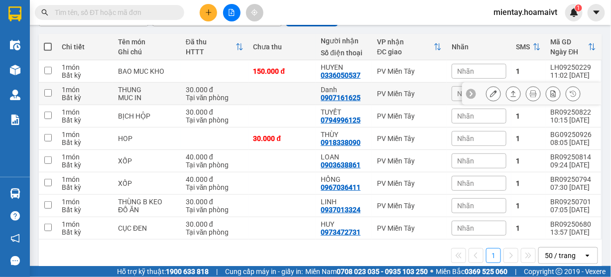
scroll to position [0, 0]
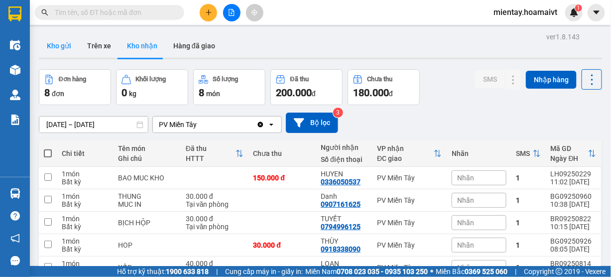
click at [64, 42] on button "Kho gửi" at bounding box center [59, 46] width 40 height 24
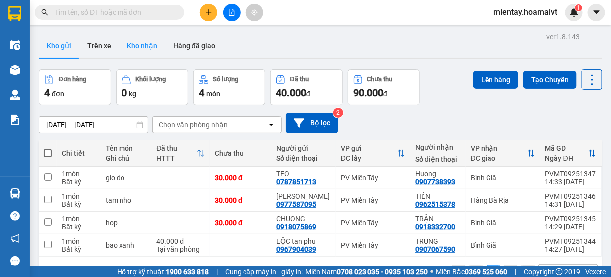
click at [138, 49] on button "Kho nhận" at bounding box center [142, 46] width 46 height 24
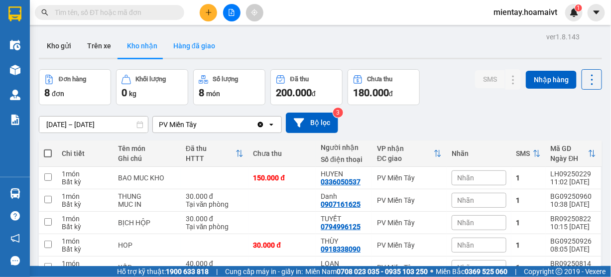
click at [194, 42] on button "Hàng đã giao" at bounding box center [194, 46] width 58 height 24
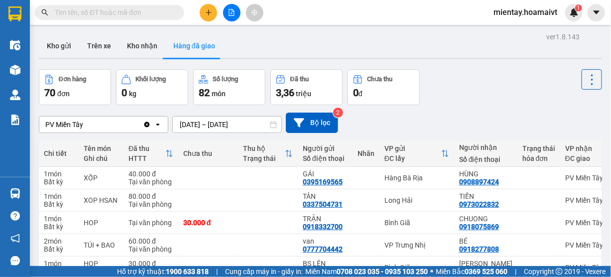
click at [201, 125] on div "ver 1.8.143 Kho gửi Trên xe Kho nhận Hàng đã giao Đơn hàng 70 đơn Khối lượng 0 …" at bounding box center [320, 228] width 571 height 397
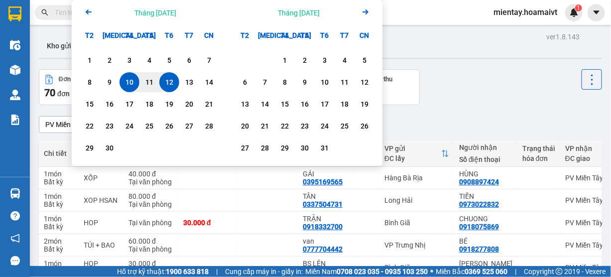
click at [174, 83] on div "12" at bounding box center [169, 82] width 14 height 12
click at [173, 83] on div "12" at bounding box center [169, 82] width 14 height 12
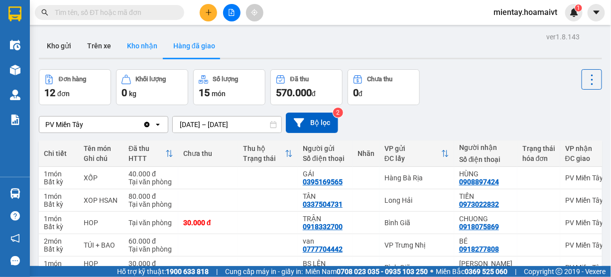
click at [145, 51] on button "Kho nhận" at bounding box center [142, 46] width 46 height 24
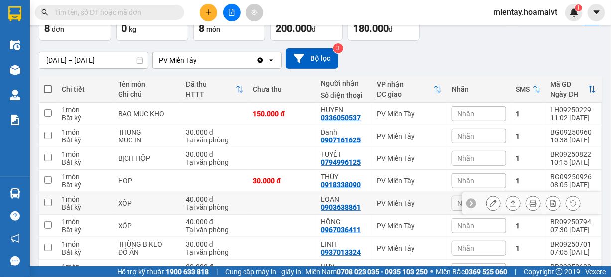
scroll to position [1, 0]
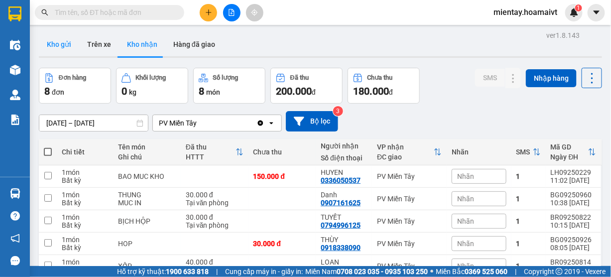
click at [61, 46] on button "Kho gửi" at bounding box center [59, 44] width 40 height 24
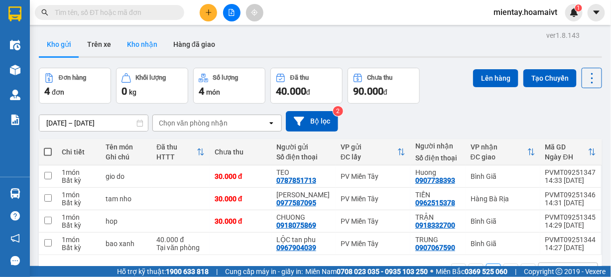
click at [147, 47] on button "Kho nhận" at bounding box center [142, 44] width 46 height 24
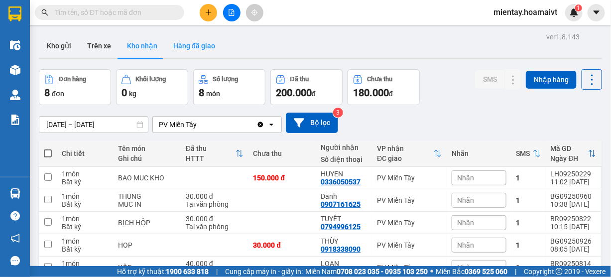
click at [194, 42] on button "Hàng đã giao" at bounding box center [194, 46] width 58 height 24
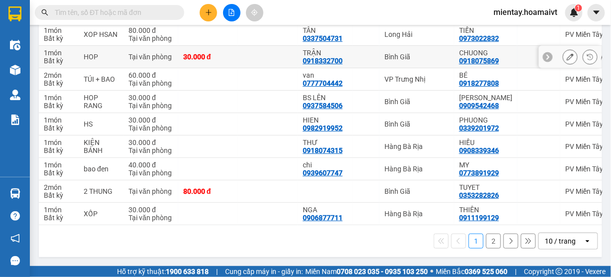
scroll to position [170, 0]
click at [486, 242] on button "2" at bounding box center [493, 240] width 15 height 15
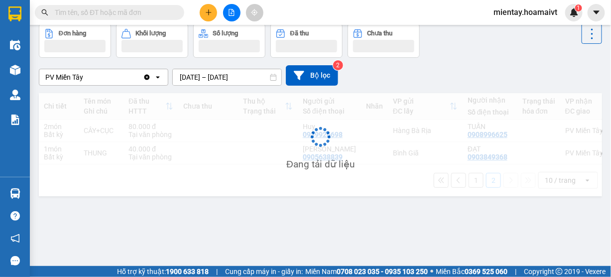
scroll to position [45, 0]
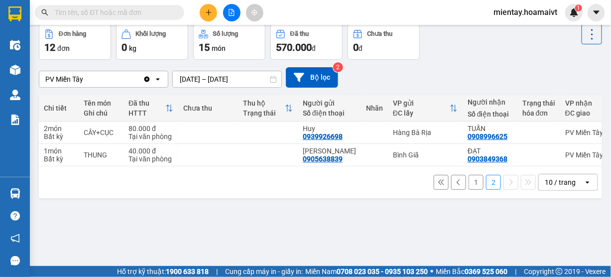
click at [470, 188] on button "1" at bounding box center [475, 182] width 15 height 15
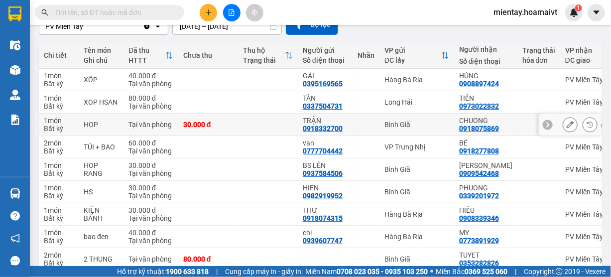
scroll to position [165, 0]
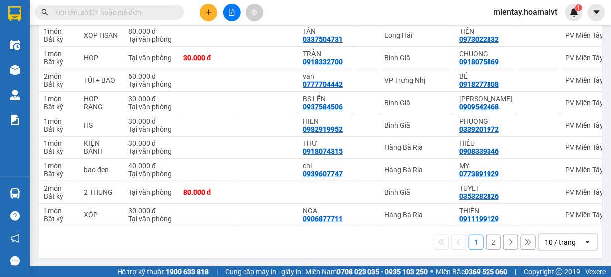
click at [560, 247] on div "10 / trang" at bounding box center [560, 242] width 31 height 10
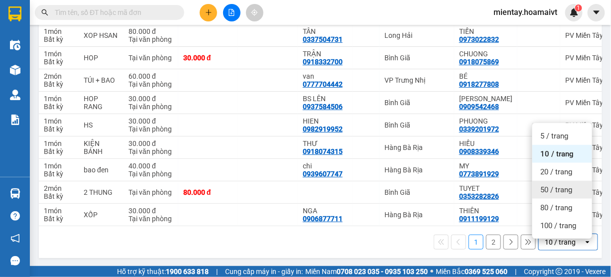
click at [553, 188] on span "50 / trang" at bounding box center [556, 190] width 32 height 10
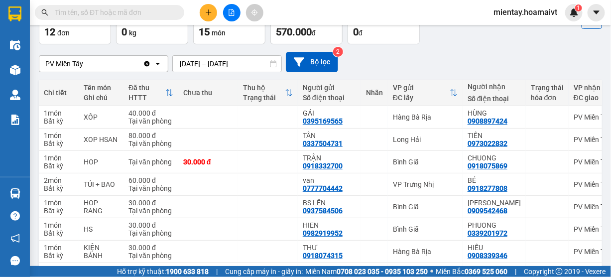
scroll to position [0, 0]
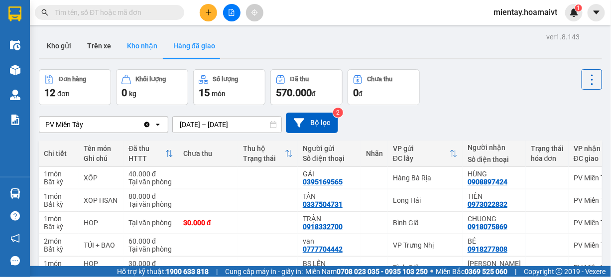
click at [143, 52] on button "Kho nhận" at bounding box center [142, 46] width 46 height 24
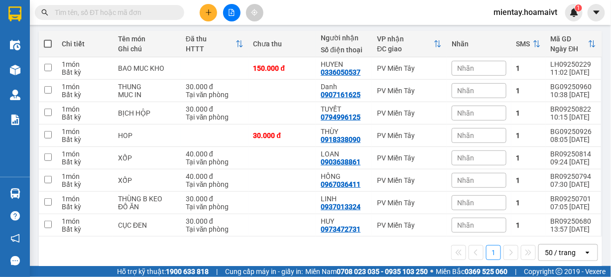
scroll to position [119, 0]
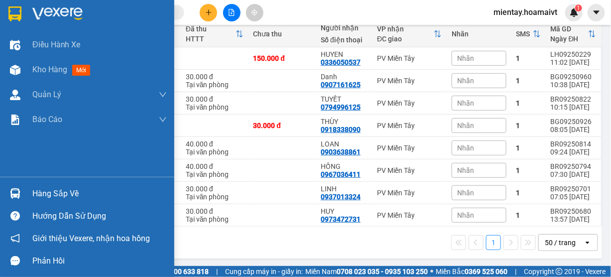
click at [48, 193] on div "Hàng sắp về" at bounding box center [99, 193] width 134 height 15
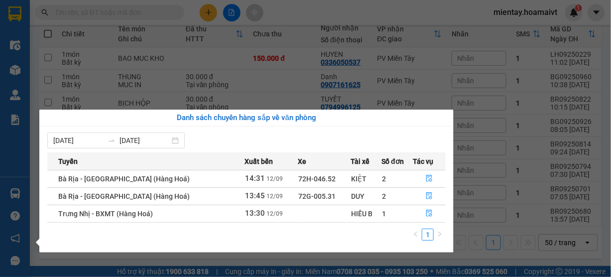
click at [372, 15] on section "Kết quả tìm kiếm ( 3 ) Bộ lọc Gửi 3 ngày gần nhất Mã ĐH Trạng thái Món hàng Tổn…" at bounding box center [305, 138] width 611 height 277
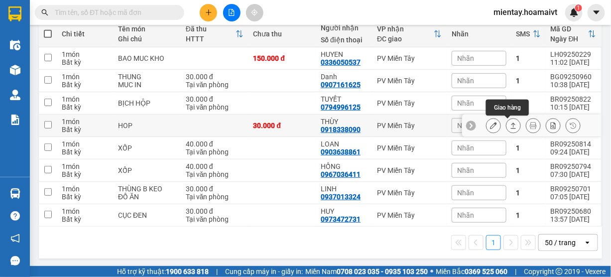
click at [510, 124] on icon at bounding box center [513, 125] width 7 height 7
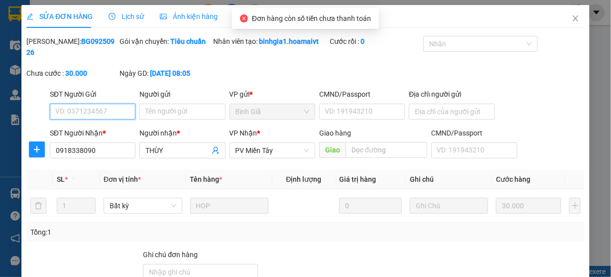
scroll to position [88, 0]
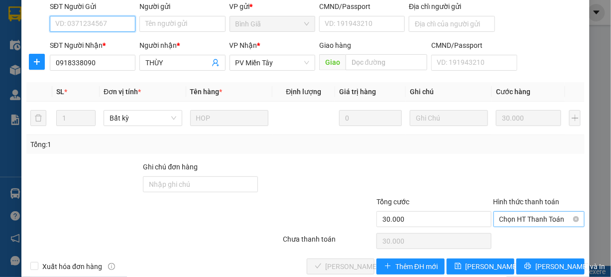
click at [523, 221] on span "Chọn HT Thanh Toán" at bounding box center [539, 219] width 80 height 15
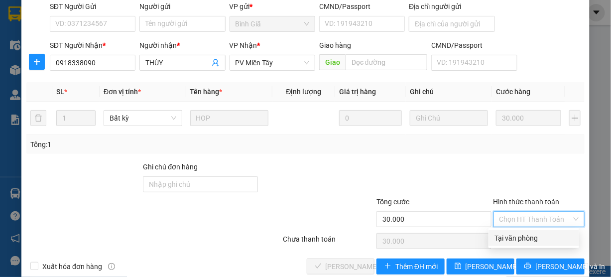
click at [519, 233] on div "Tại văn phòng" at bounding box center [533, 237] width 79 height 11
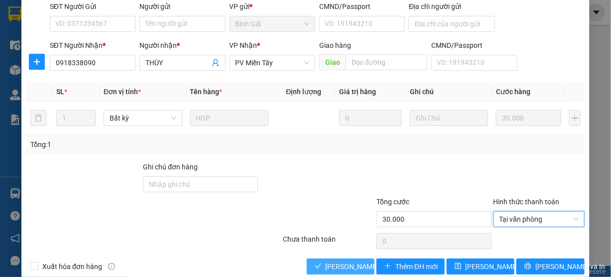
click at [336, 262] on span "Lưu và Giao hàng" at bounding box center [374, 266] width 96 height 11
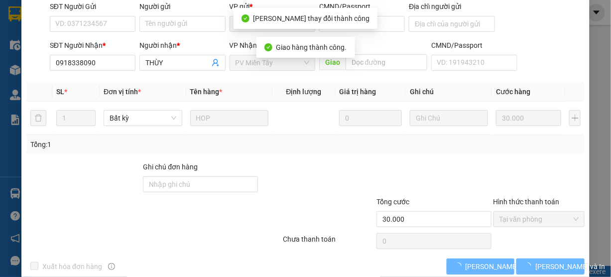
scroll to position [11, 0]
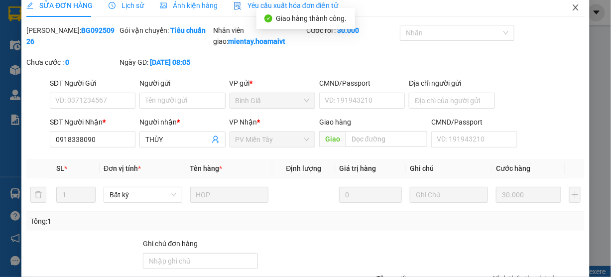
click at [569, 2] on span "Close" at bounding box center [576, 8] width 28 height 28
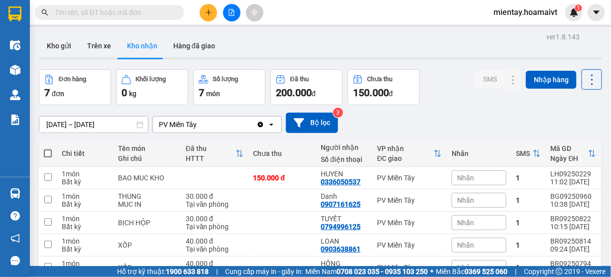
click at [135, 16] on input "text" at bounding box center [113, 12] width 117 height 11
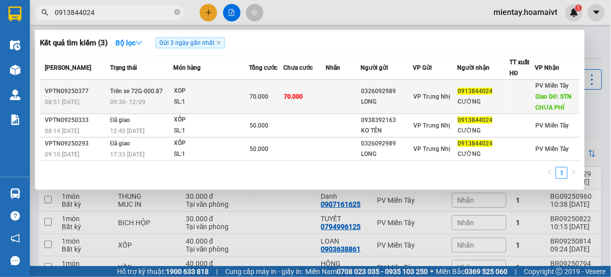
click at [174, 104] on div "SL: 1" at bounding box center [211, 102] width 75 height 11
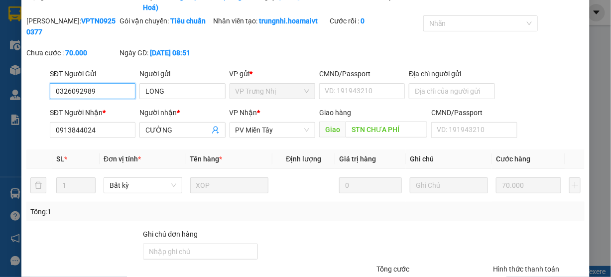
scroll to position [119, 0]
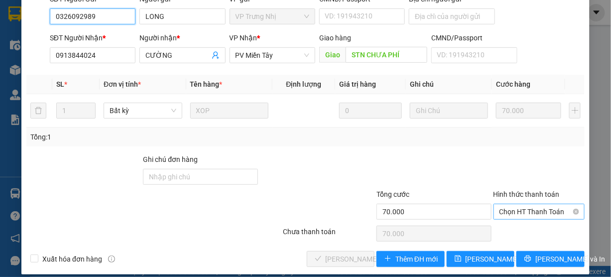
click at [513, 217] on span "Chọn HT Thanh Toán" at bounding box center [539, 211] width 80 height 15
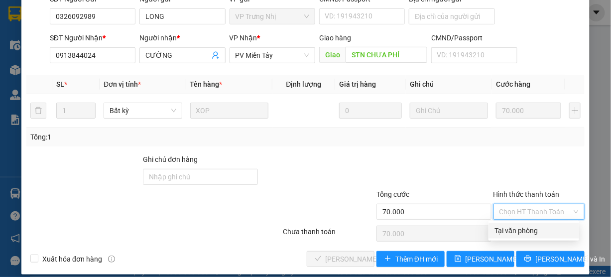
click at [508, 233] on div "Tại văn phòng" at bounding box center [533, 230] width 79 height 11
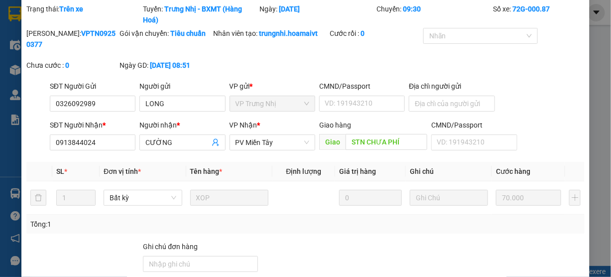
scroll to position [0, 0]
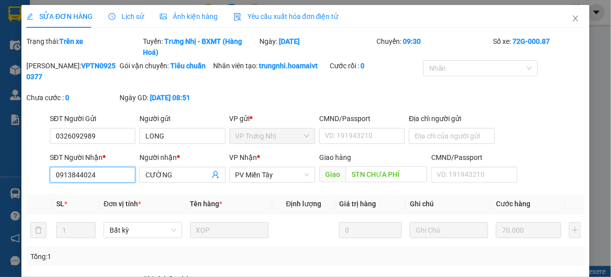
drag, startPoint x: 102, startPoint y: 173, endPoint x: 0, endPoint y: 262, distance: 135.8
click at [0, 262] on div "SỬA ĐƠN HÀNG Lịch sử Ảnh kiện hàng Yêu cầu xuất hóa đơn điện tử Total Paid Fee …" at bounding box center [305, 138] width 611 height 277
click at [572, 20] on icon "close" at bounding box center [574, 18] width 5 height 6
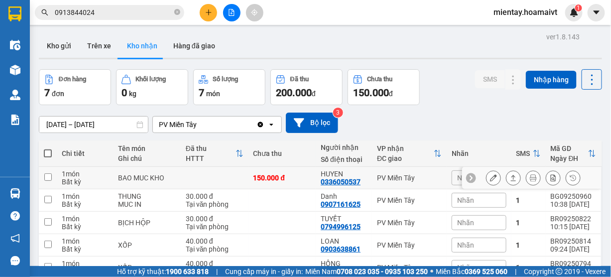
click at [54, 186] on td at bounding box center [48, 178] width 18 height 22
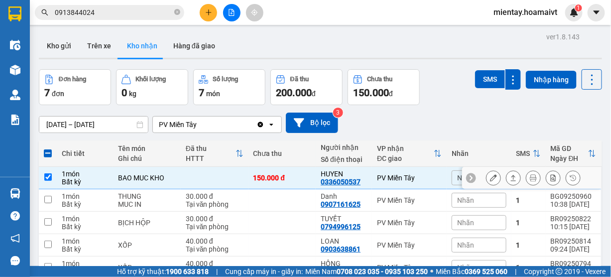
click at [64, 180] on div "Bất kỳ" at bounding box center [85, 182] width 46 height 8
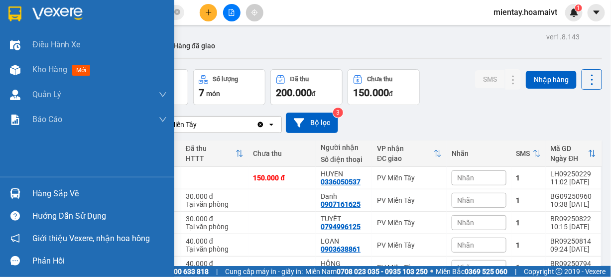
click at [40, 189] on div "Hàng sắp về" at bounding box center [99, 193] width 134 height 15
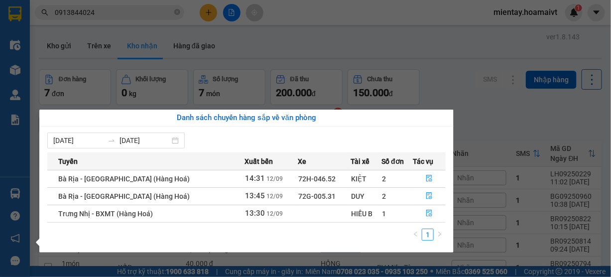
click at [344, 58] on section "Kết quả tìm kiếm ( 3 ) Bộ lọc Gửi 3 ngày gần nhất Mã ĐH Trạng thái Món hàng Tổn…" at bounding box center [305, 138] width 611 height 277
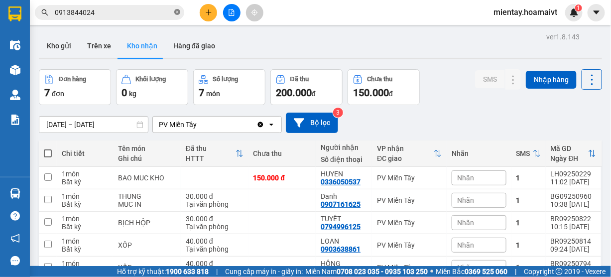
click at [177, 13] on icon "close-circle" at bounding box center [177, 12] width 6 height 6
click at [130, 24] on div "Kết quả tìm kiếm ( 3 ) Bộ lọc Gửi 3 ngày gần nhất Mã ĐH Trạng thái Món hàng Tổn…" at bounding box center [305, 12] width 611 height 25
click at [117, 13] on input "text" at bounding box center [113, 12] width 117 height 11
paste input "0913844024"
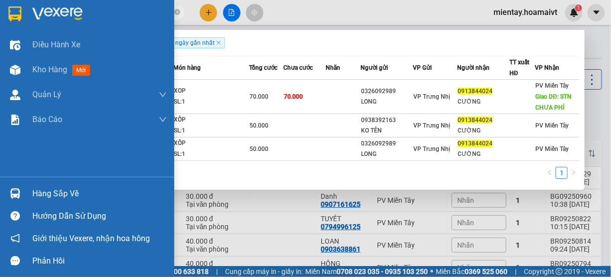
click at [39, 201] on div "Hàng sắp về" at bounding box center [87, 193] width 174 height 22
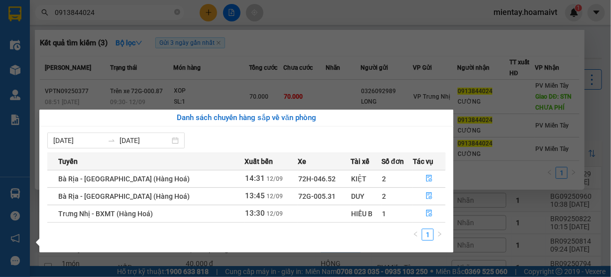
click at [377, 52] on section "Kết quả tìm kiếm ( 3 ) Bộ lọc Gửi 3 ngày gần nhất Mã ĐH Trạng thái Món hàng Tổn…" at bounding box center [305, 138] width 611 height 277
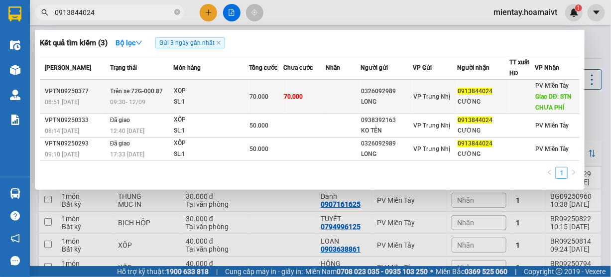
click at [330, 101] on td at bounding box center [343, 97] width 35 height 34
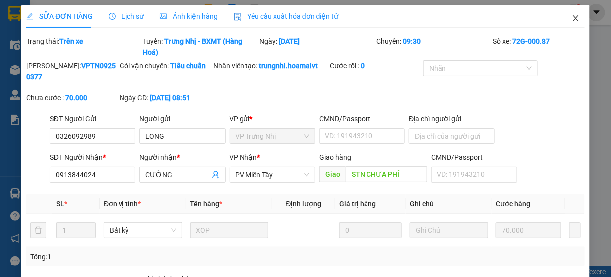
click at [574, 18] on span "Close" at bounding box center [576, 19] width 28 height 28
click at [570, 18] on div "1" at bounding box center [573, 12] width 17 height 17
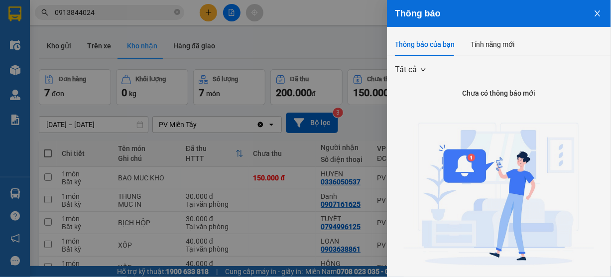
click at [594, 14] on icon "close" at bounding box center [596, 13] width 5 height 6
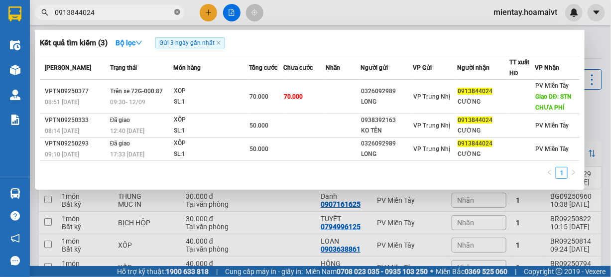
click at [175, 14] on icon "close-circle" at bounding box center [177, 12] width 6 height 6
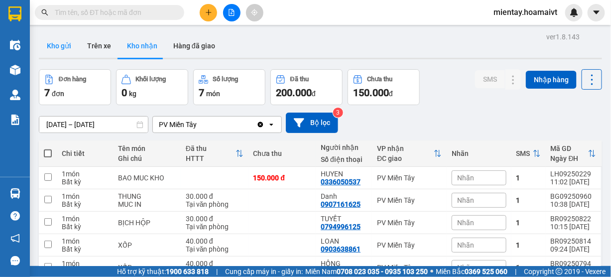
click at [65, 44] on button "Kho gửi" at bounding box center [59, 46] width 40 height 24
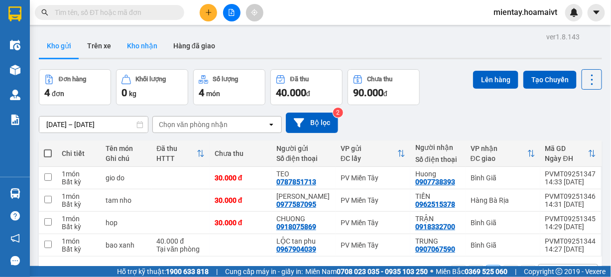
click at [137, 45] on button "Kho nhận" at bounding box center [142, 46] width 46 height 24
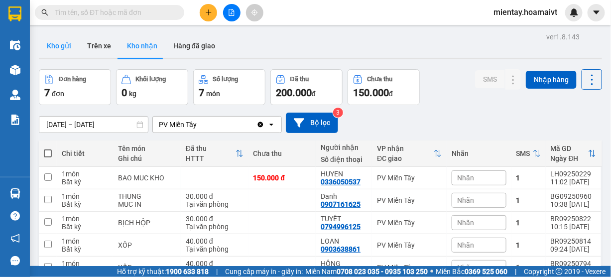
click at [62, 42] on button "Kho gửi" at bounding box center [59, 46] width 40 height 24
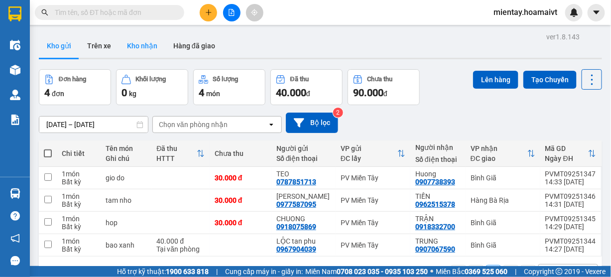
click at [148, 46] on button "Kho nhận" at bounding box center [142, 46] width 46 height 24
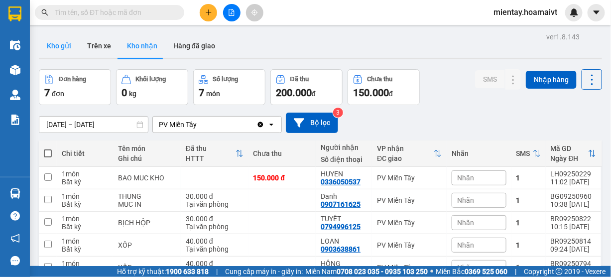
click at [64, 48] on button "Kho gửi" at bounding box center [59, 46] width 40 height 24
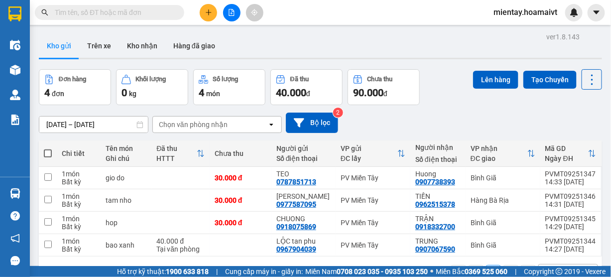
click at [560, 125] on div "[DATE] – [DATE] Press the down arrow key to interact with the calendar and sele…" at bounding box center [320, 123] width 563 height 20
click at [140, 47] on button "Kho nhận" at bounding box center [142, 46] width 46 height 24
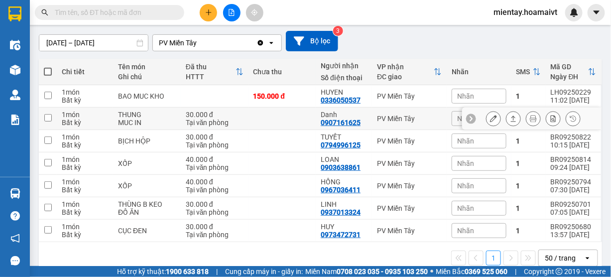
scroll to position [99, 0]
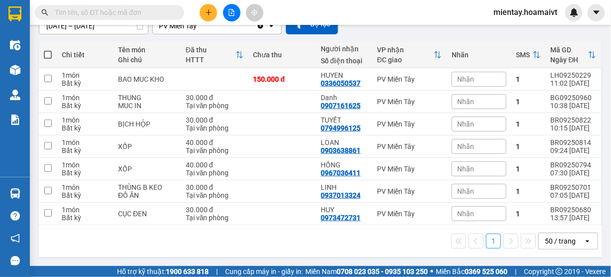
click at [149, 18] on span at bounding box center [109, 12] width 149 height 15
click at [126, 16] on input "text" at bounding box center [113, 12] width 117 height 11
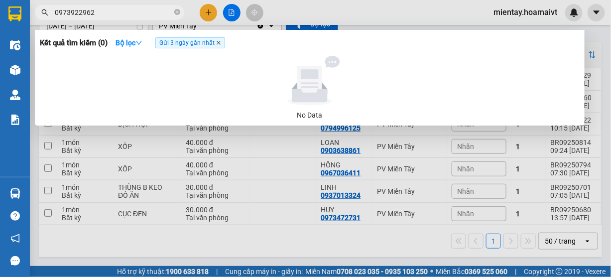
click at [219, 44] on icon "close" at bounding box center [219, 43] width 4 height 4
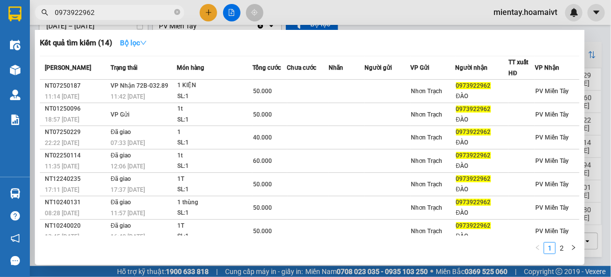
click at [124, 45] on strong "Bộ lọc" at bounding box center [133, 43] width 27 height 8
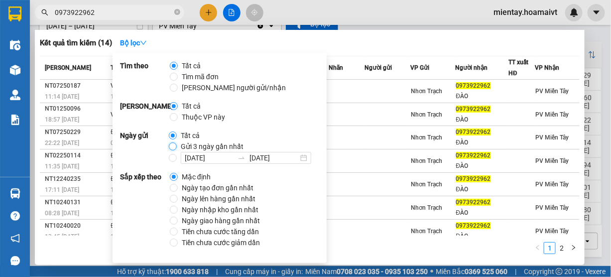
click at [173, 147] on input "Gửi 3 ngày gần nhất" at bounding box center [173, 146] width 8 height 8
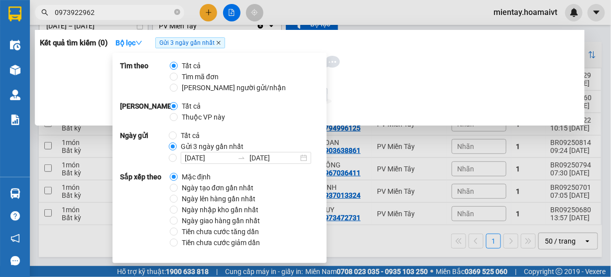
click at [218, 42] on icon "close" at bounding box center [218, 42] width 5 height 5
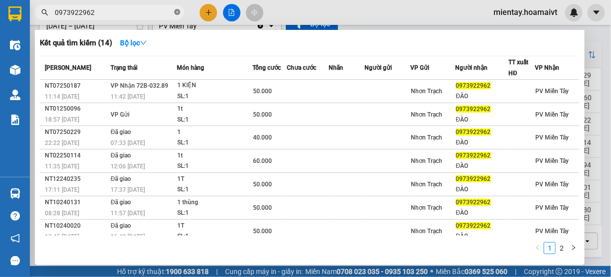
click at [177, 11] on icon "close-circle" at bounding box center [177, 12] width 6 height 6
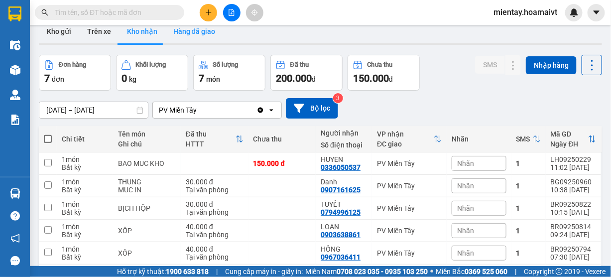
scroll to position [0, 0]
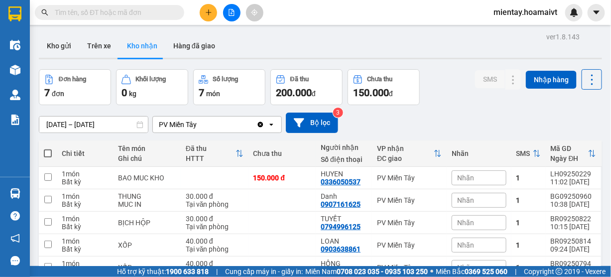
click at [205, 17] on button at bounding box center [208, 12] width 17 height 17
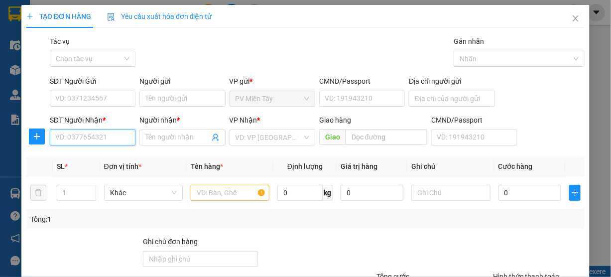
click at [94, 134] on input "SĐT Người Nhận *" at bounding box center [93, 137] width 86 height 16
click at [75, 156] on div "0973187493 - THỌ" at bounding box center [91, 156] width 73 height 11
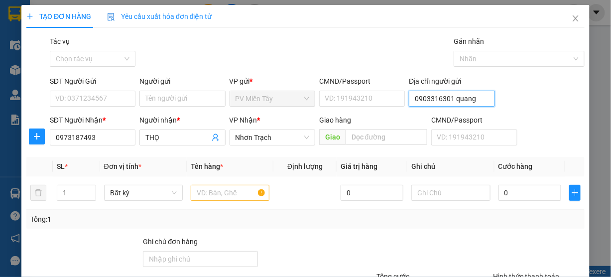
click at [431, 100] on input "0903316301 quang" at bounding box center [452, 99] width 86 height 16
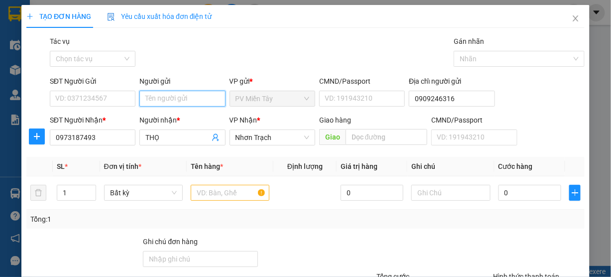
click at [203, 97] on input "Người gửi" at bounding box center [182, 99] width 86 height 16
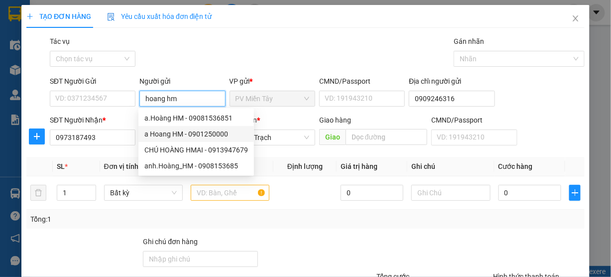
click at [198, 127] on div "a Hoang HM - 0901250000" at bounding box center [195, 134] width 115 height 16
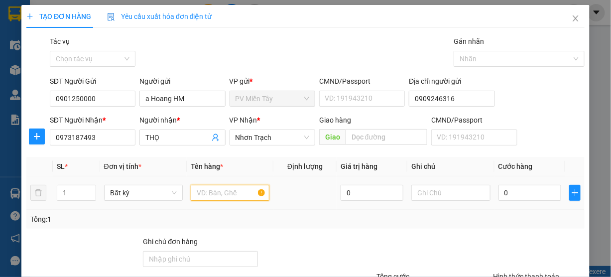
click at [215, 187] on input "text" at bounding box center [230, 193] width 79 height 16
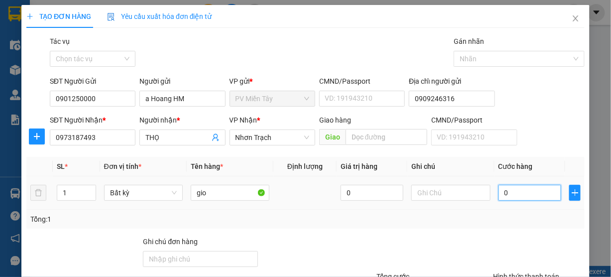
click at [508, 191] on input "0" at bounding box center [529, 193] width 63 height 16
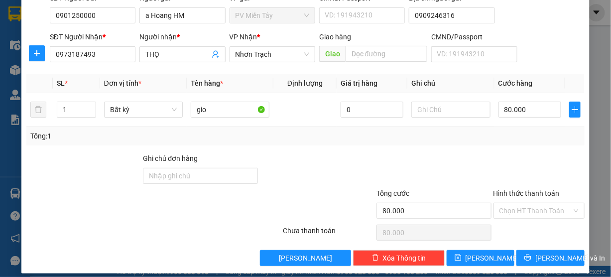
scroll to position [90, 0]
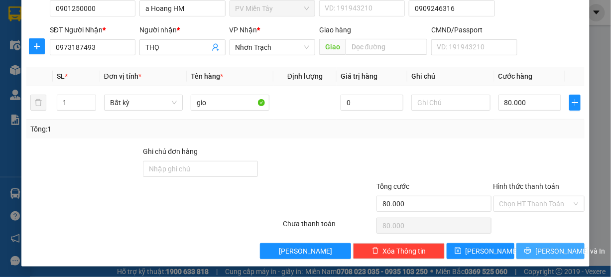
click at [557, 246] on span "[PERSON_NAME] và In" at bounding box center [570, 250] width 70 height 11
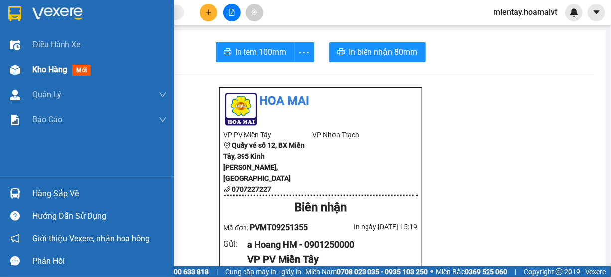
click at [37, 67] on span "Kho hàng" at bounding box center [49, 69] width 35 height 9
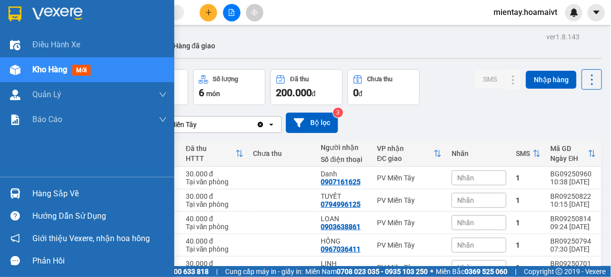
click at [42, 192] on div "Hàng sắp về" at bounding box center [99, 193] width 134 height 15
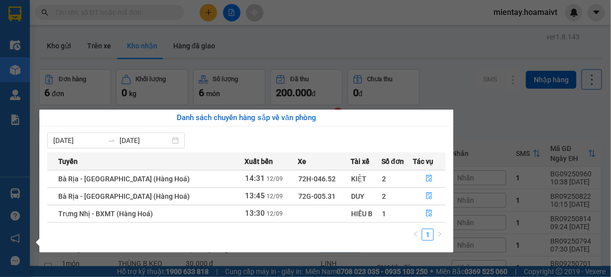
click at [338, 48] on section "Kết quả tìm kiếm ( 14 ) Bộ lọc Mã ĐH Trạng thái Món hàng Tổng cước Chưa cước Nh…" at bounding box center [305, 138] width 611 height 277
click at [351, 55] on div "Kho gửi Trên xe Kho nhận Hàng đã giao" at bounding box center [320, 47] width 563 height 26
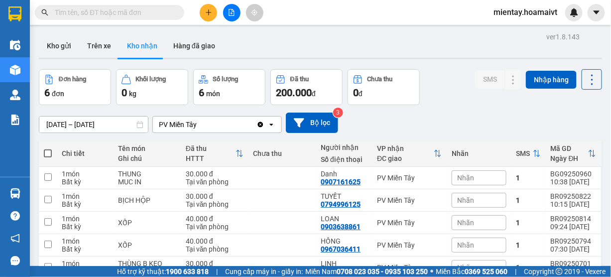
scroll to position [76, 0]
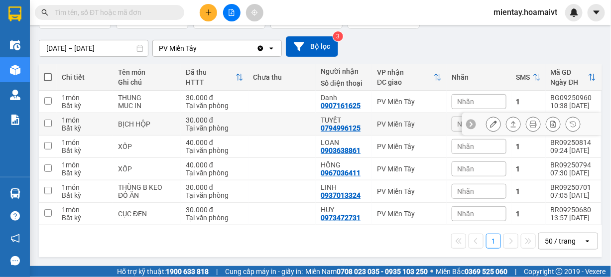
click at [511, 123] on icon at bounding box center [513, 124] width 5 height 6
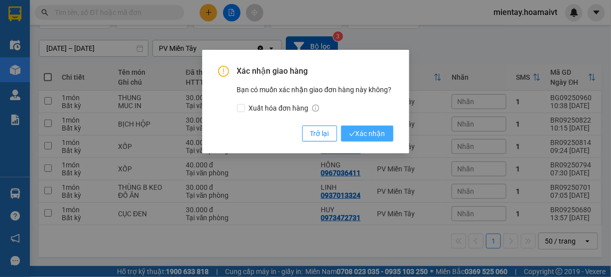
click at [364, 133] on span "Xác nhận" at bounding box center [367, 133] width 36 height 11
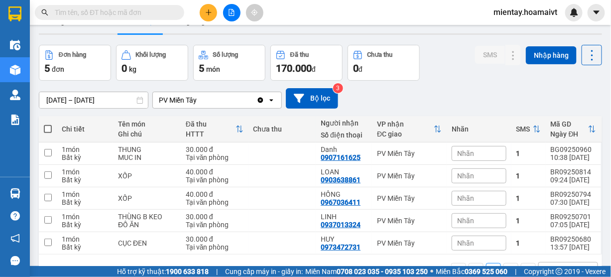
scroll to position [0, 0]
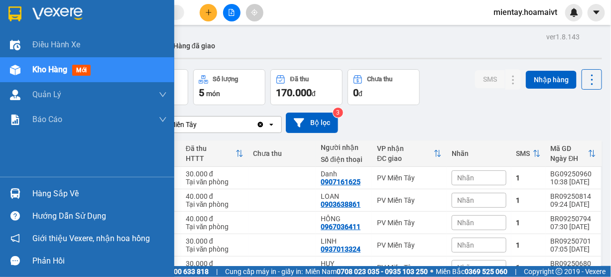
click at [53, 196] on div "Hàng sắp về" at bounding box center [99, 193] width 134 height 15
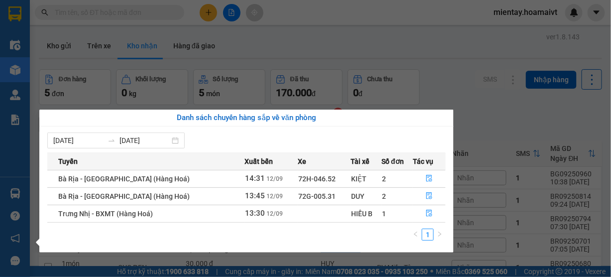
click at [343, 57] on section "Kết quả tìm kiếm ( 14 ) Bộ lọc Mã ĐH Trạng thái Món hàng Tổng cước Chưa cước Nh…" at bounding box center [305, 138] width 611 height 277
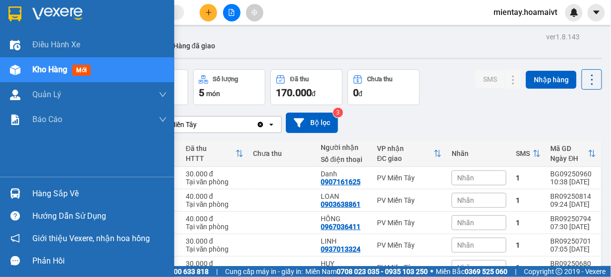
click at [46, 193] on div "Hàng sắp về" at bounding box center [99, 193] width 134 height 15
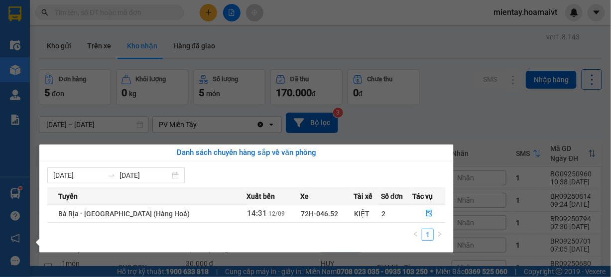
click at [405, 122] on section "Kết quả tìm kiếm ( 14 ) Bộ lọc Mã ĐH Trạng thái Món hàng Tổng cước Chưa cước Nh…" at bounding box center [305, 138] width 611 height 277
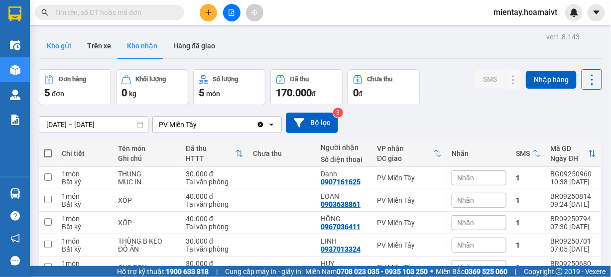
click at [65, 48] on button "Kho gửi" at bounding box center [59, 46] width 40 height 24
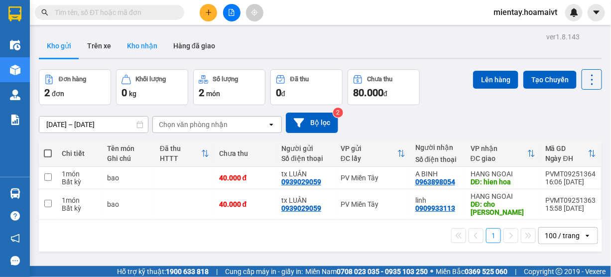
click at [146, 51] on button "Kho nhận" at bounding box center [142, 46] width 46 height 24
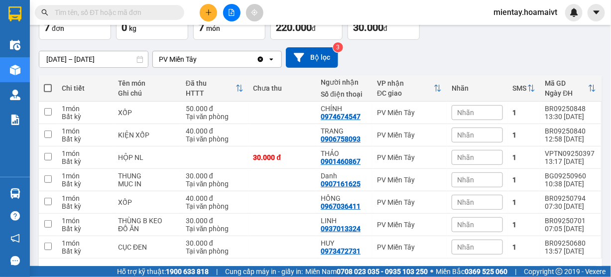
scroll to position [80, 0]
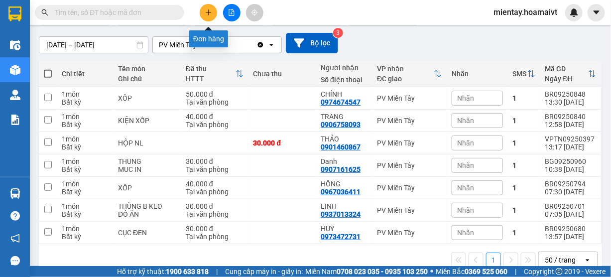
click at [210, 5] on button at bounding box center [208, 12] width 17 height 17
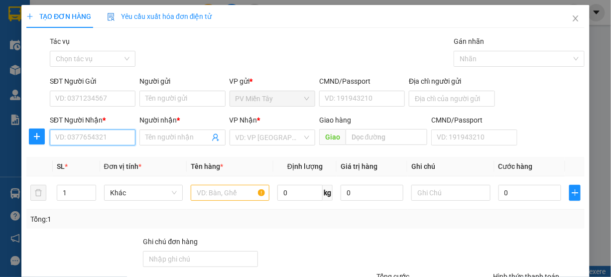
click at [88, 133] on input "SĐT Người Nhận *" at bounding box center [93, 137] width 86 height 16
click at [571, 21] on icon "close" at bounding box center [575, 18] width 8 height 8
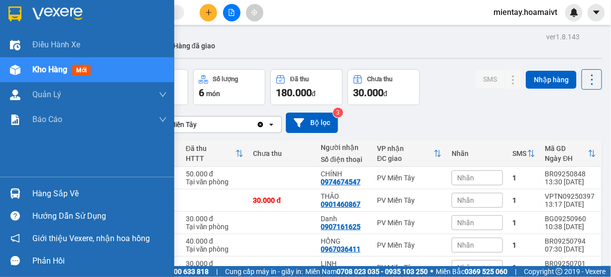
click at [63, 193] on div "Hàng sắp về" at bounding box center [99, 193] width 134 height 15
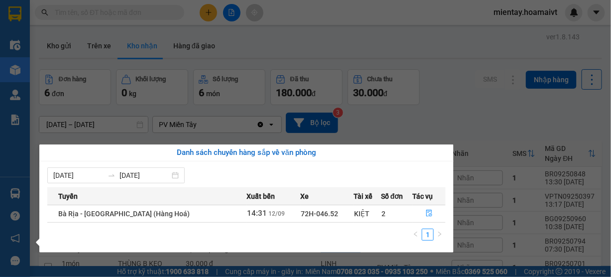
click at [331, 40] on section "Kết quả tìm kiếm ( 14 ) Bộ lọc Mã ĐH Trạng thái Món hàng Tổng cước Chưa cước Nh…" at bounding box center [305, 138] width 611 height 277
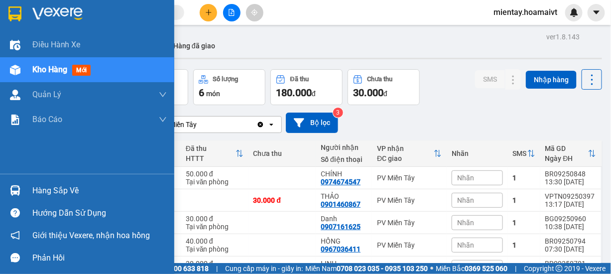
click at [41, 196] on div "Hàng sắp về" at bounding box center [99, 190] width 134 height 15
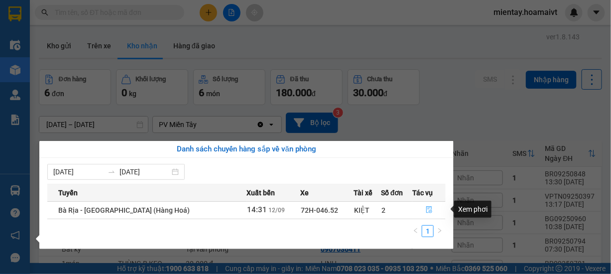
click at [429, 209] on icon "file-done" at bounding box center [429, 209] width 7 height 7
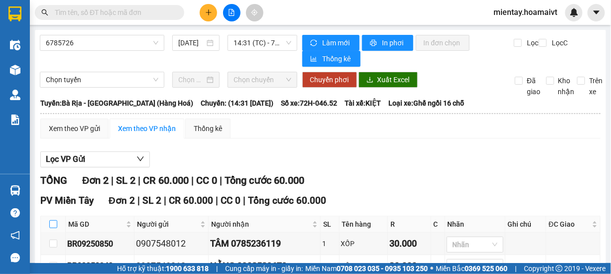
click at [55, 223] on input "checkbox" at bounding box center [53, 224] width 8 height 8
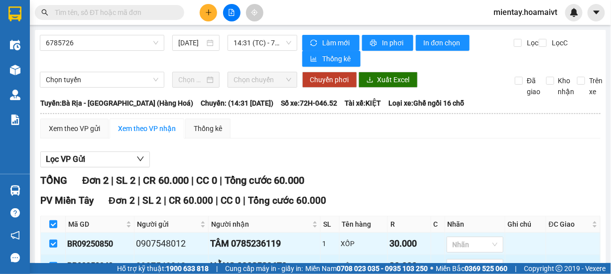
scroll to position [64, 0]
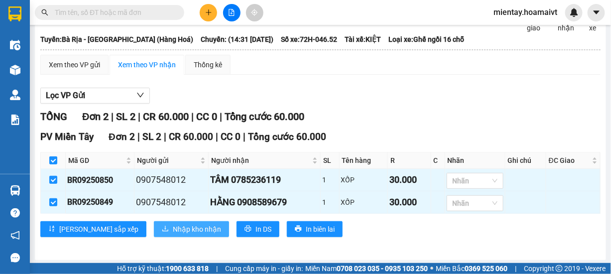
click at [173, 227] on span "Nhập kho nhận" at bounding box center [197, 229] width 48 height 11
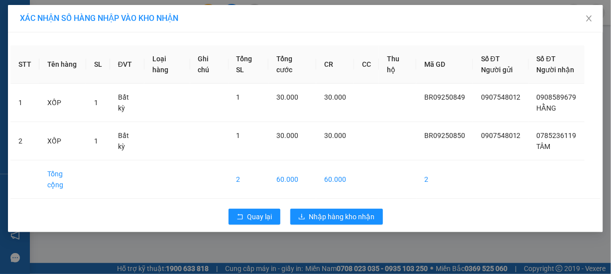
click at [338, 190] on div "STT Tên hàng SL ĐVT Loại hàng Ghi chú Tổng SL Tổng cước CR CC Thu hộ Mã GD Số Đ…" at bounding box center [305, 132] width 595 height 200
click at [340, 211] on span "Nhập hàng kho nhận" at bounding box center [342, 216] width 66 height 11
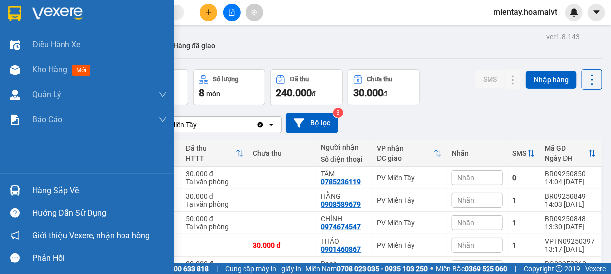
click at [65, 187] on div "Hàng sắp về" at bounding box center [99, 190] width 134 height 15
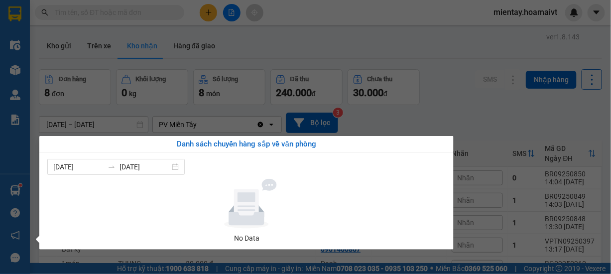
click at [261, 47] on section "Kết quả tìm kiếm ( 14 ) Bộ lọc Mã ĐH Trạng thái Món hàng Tổng cước Chưa cước Nh…" at bounding box center [305, 137] width 611 height 274
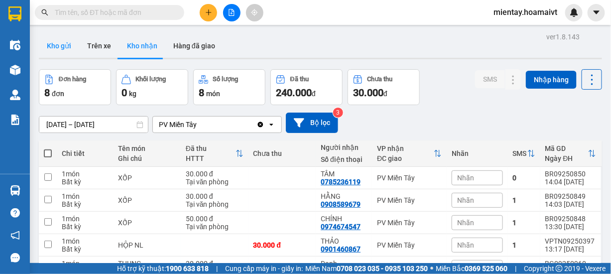
click at [67, 50] on button "Kho gửi" at bounding box center [59, 46] width 40 height 24
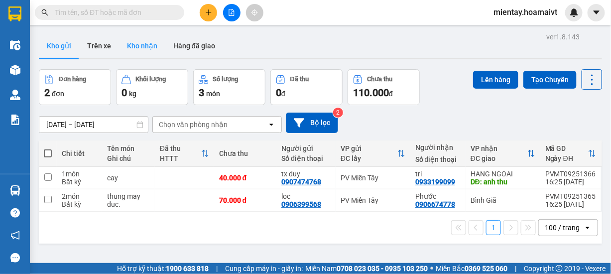
click at [146, 50] on button "Kho nhận" at bounding box center [142, 46] width 46 height 24
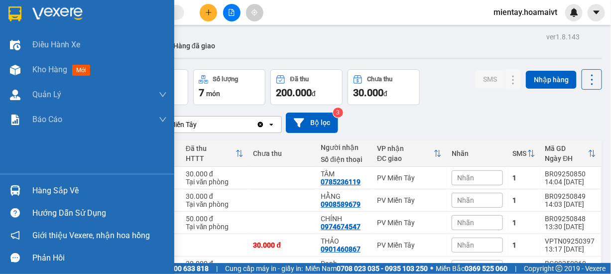
click at [52, 196] on div "Hàng sắp về" at bounding box center [99, 190] width 134 height 15
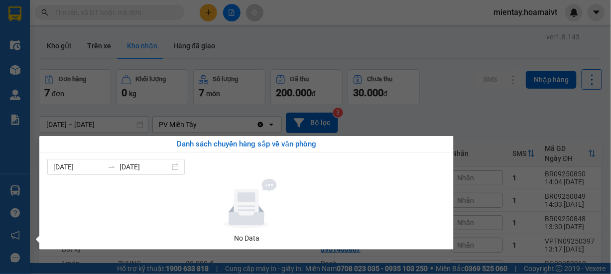
click at [281, 38] on section "Kết quả tìm kiếm ( 14 ) Bộ lọc Mã ĐH Trạng thái Món hàng Tổng cước Chưa cước Nh…" at bounding box center [305, 137] width 611 height 274
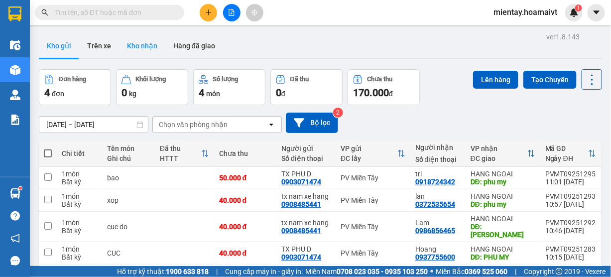
click at [153, 51] on button "Kho nhận" at bounding box center [142, 46] width 46 height 24
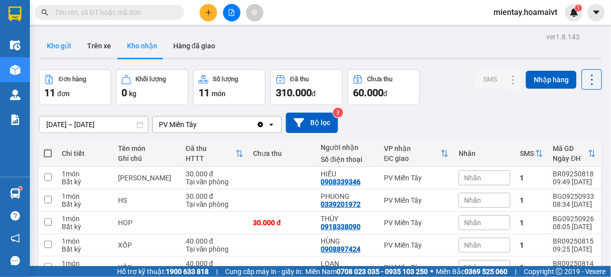
click at [70, 49] on button "Kho gửi" at bounding box center [59, 46] width 40 height 24
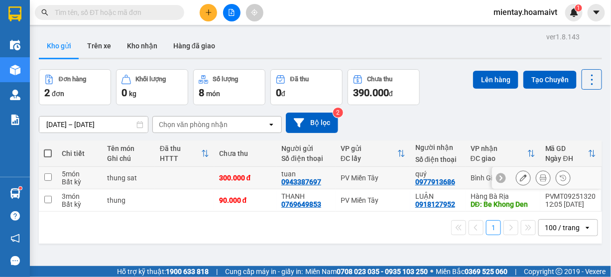
click at [209, 172] on td at bounding box center [184, 178] width 59 height 22
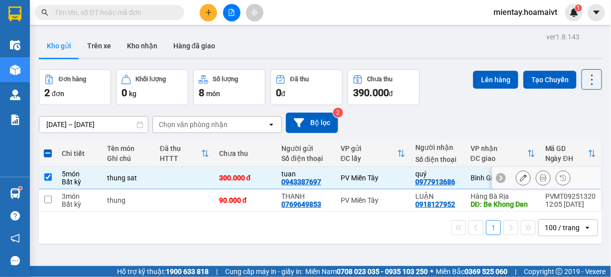
click at [167, 180] on td at bounding box center [184, 178] width 59 height 22
checkbox input "false"
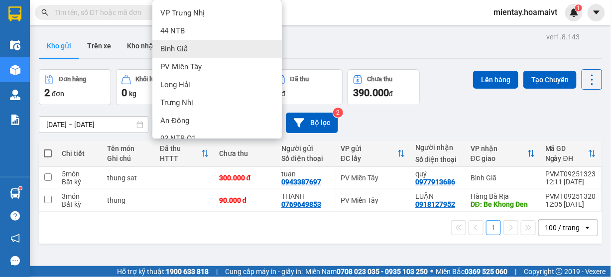
click at [192, 45] on div "Bình Giã" at bounding box center [216, 49] width 129 height 18
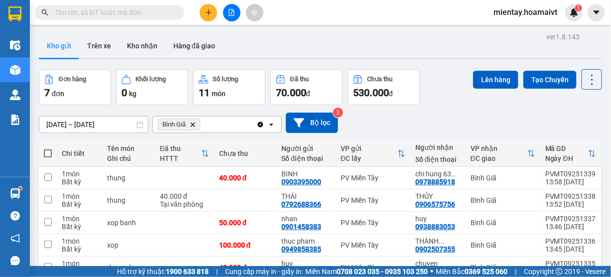
scroll to position [99, 0]
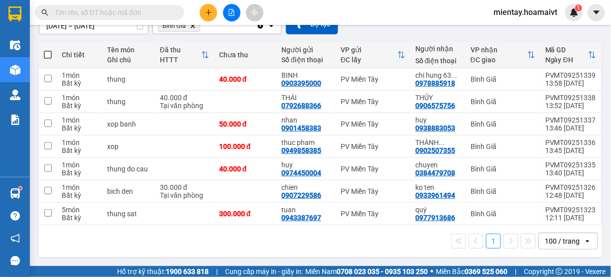
click at [50, 54] on span at bounding box center [48, 55] width 8 height 8
click at [48, 50] on input "checkbox" at bounding box center [48, 50] width 0 height 0
checkbox input "true"
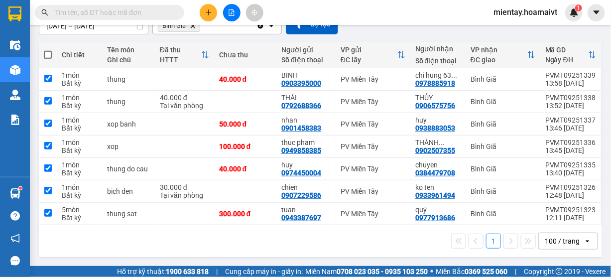
checkbox input "true"
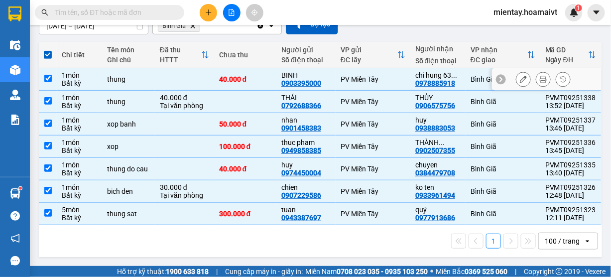
click at [96, 80] on div "Bất kỳ" at bounding box center [79, 83] width 35 height 8
checkbox input "false"
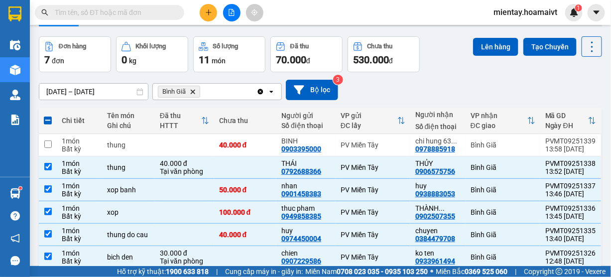
scroll to position [19, 0]
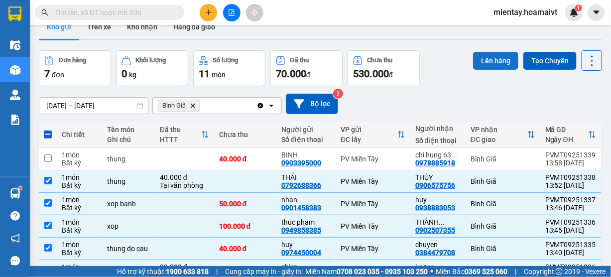
click at [484, 61] on button "Lên hàng" at bounding box center [495, 61] width 45 height 18
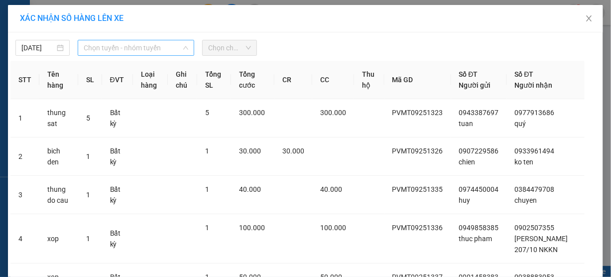
click at [113, 47] on span "Chọn tuyến - nhóm tuyến" at bounding box center [136, 47] width 105 height 15
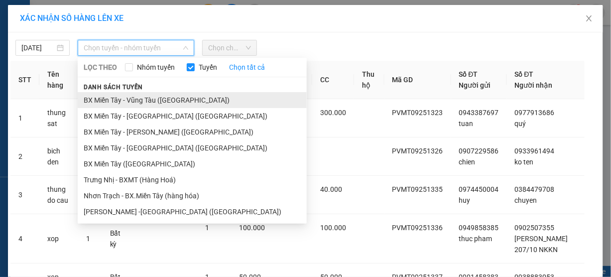
click at [138, 100] on li "BX Miền Tây - Vũng Tàu (Hàng Hóa)" at bounding box center [192, 100] width 229 height 16
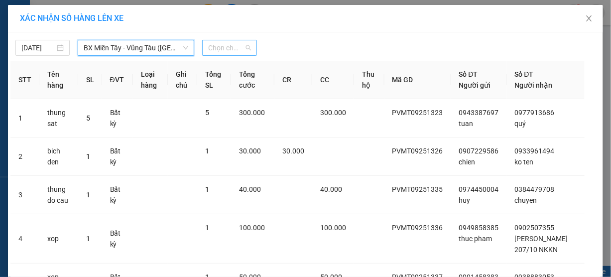
click at [229, 49] on span "Chọn chuyến" at bounding box center [229, 47] width 42 height 15
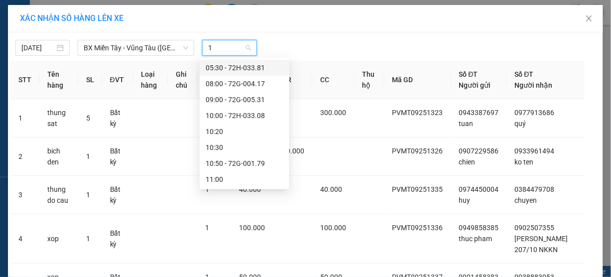
type input "14"
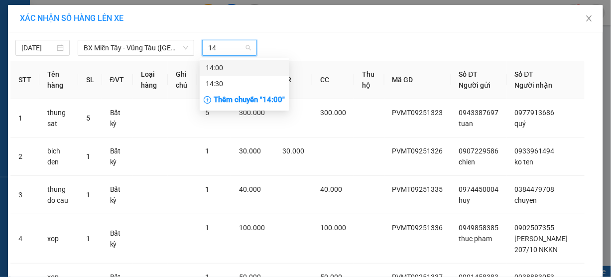
click at [228, 64] on div "14:00" at bounding box center [245, 67] width 78 height 11
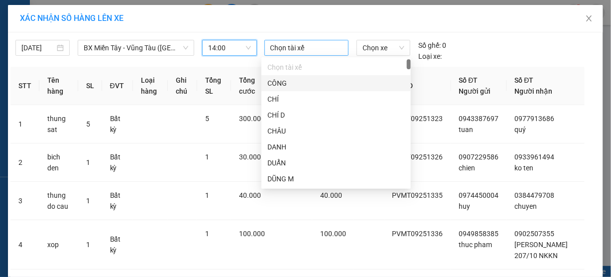
click at [273, 49] on div at bounding box center [307, 48] width 80 height 12
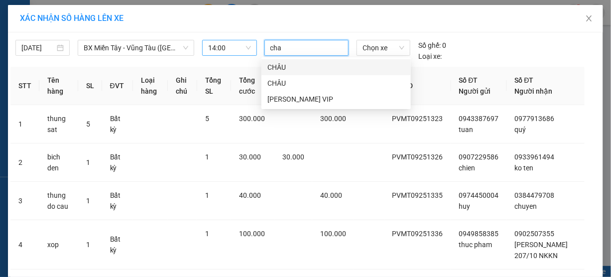
type input "chau"
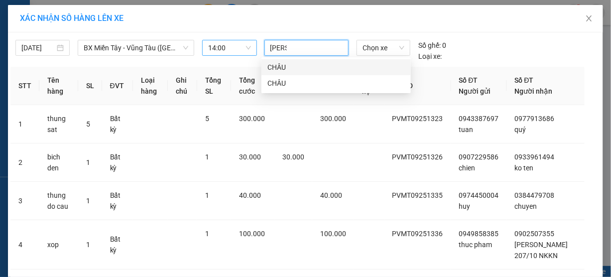
click at [273, 63] on div "CHÂU" at bounding box center [335, 67] width 137 height 11
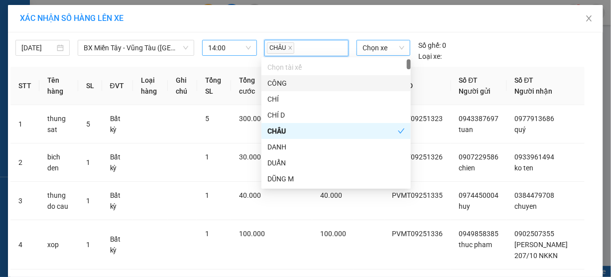
click at [375, 45] on span "Chọn xe" at bounding box center [383, 47] width 42 height 15
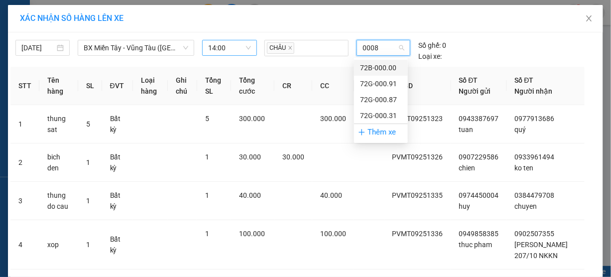
type input "00087"
click at [375, 61] on div "72G-000.87" at bounding box center [381, 68] width 54 height 16
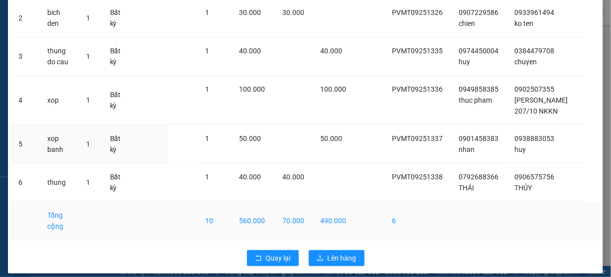
scroll to position [145, 0]
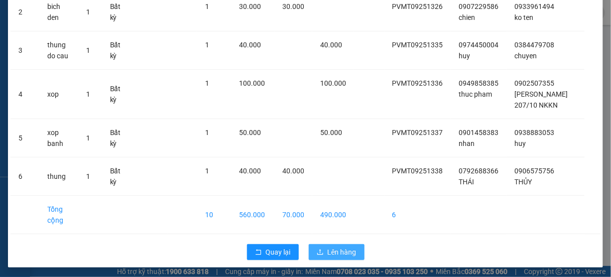
click at [333, 247] on span "Lên hàng" at bounding box center [342, 251] width 29 height 11
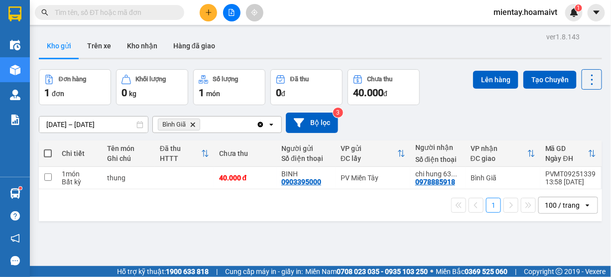
click at [193, 123] on icon "Bình Giã, close by backspace" at bounding box center [193, 124] width 4 height 4
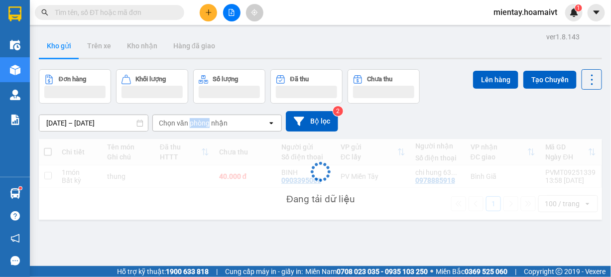
click at [194, 123] on div "Chọn văn phòng nhận" at bounding box center [193, 123] width 69 height 10
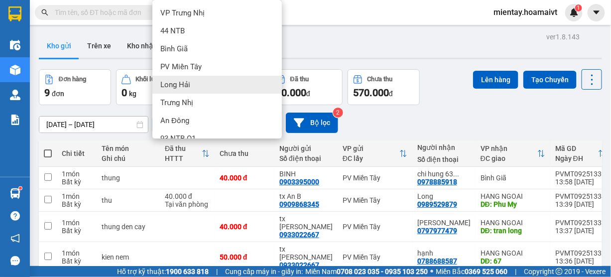
scroll to position [103, 0]
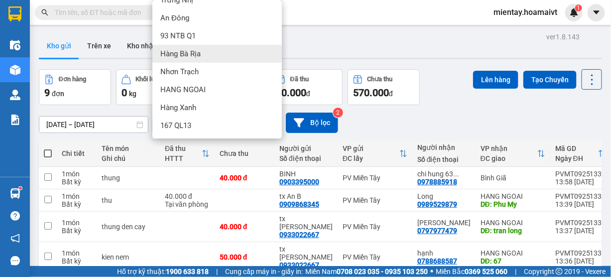
click at [200, 54] on span "Hàng Bà Rịa" at bounding box center [180, 54] width 40 height 10
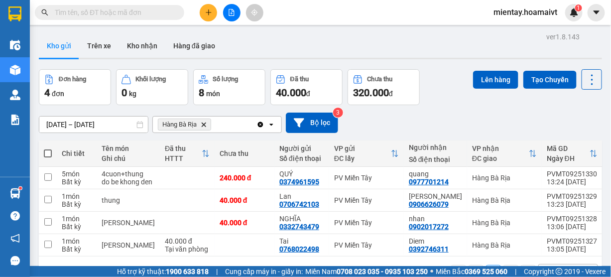
click at [46, 151] on span at bounding box center [48, 153] width 8 height 8
click at [48, 148] on input "checkbox" at bounding box center [48, 148] width 0 height 0
checkbox input "true"
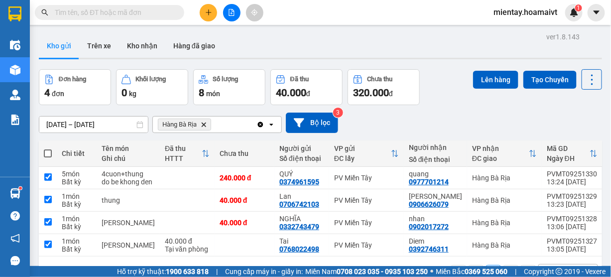
checkbox input "true"
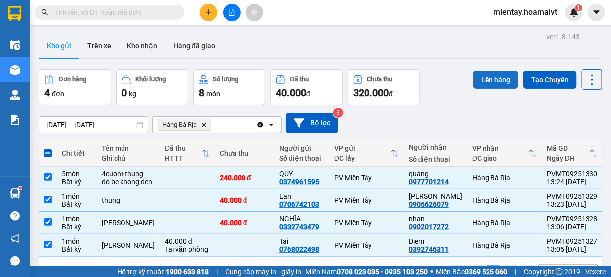
click at [489, 76] on button "Lên hàng" at bounding box center [495, 80] width 45 height 18
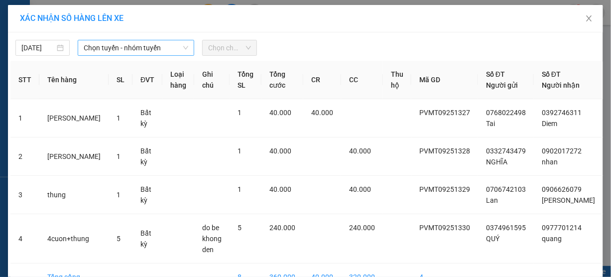
click at [155, 45] on span "Chọn tuyến - nhóm tuyến" at bounding box center [136, 47] width 105 height 15
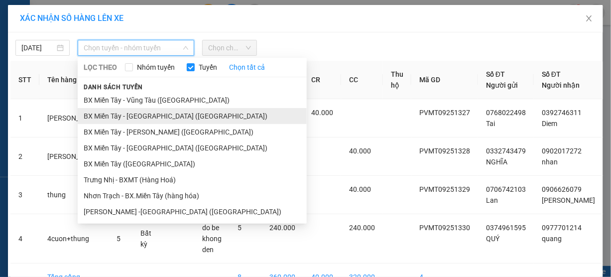
click at [145, 113] on li "BX Miền Tây - Bà Rịa (Hàng Hóa)" at bounding box center [192, 116] width 229 height 16
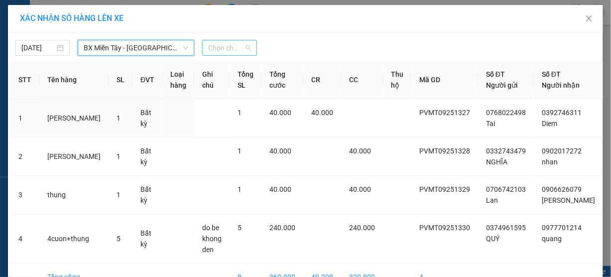
click at [226, 50] on span "Chọn chuyến" at bounding box center [229, 47] width 42 height 15
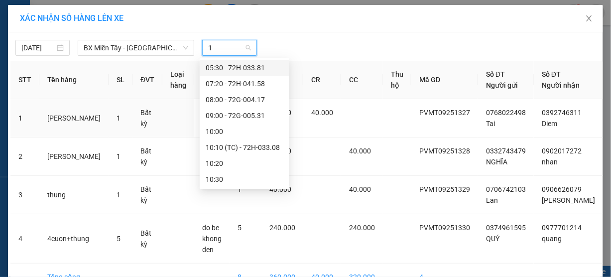
type input "14"
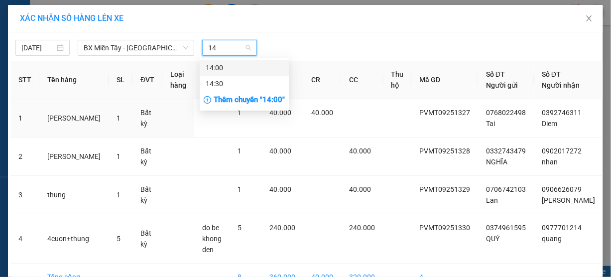
click at [223, 66] on div "14:00" at bounding box center [245, 67] width 78 height 11
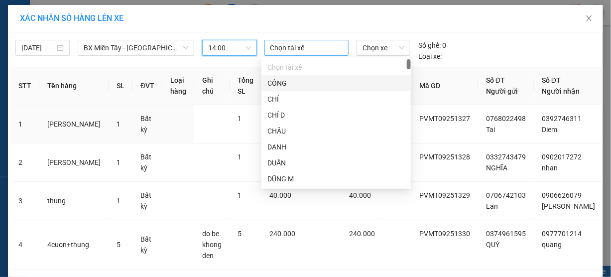
click at [272, 47] on div at bounding box center [307, 48] width 80 height 12
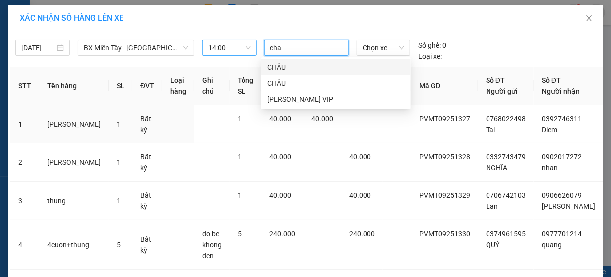
type input "chau"
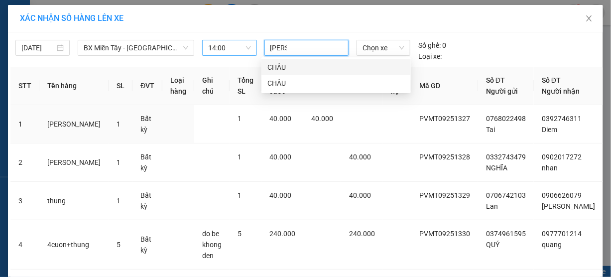
click at [274, 63] on div "CHÂU" at bounding box center [335, 67] width 137 height 11
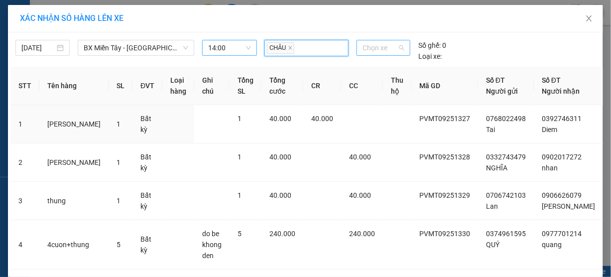
click at [367, 49] on span "Chọn xe" at bounding box center [383, 47] width 42 height 15
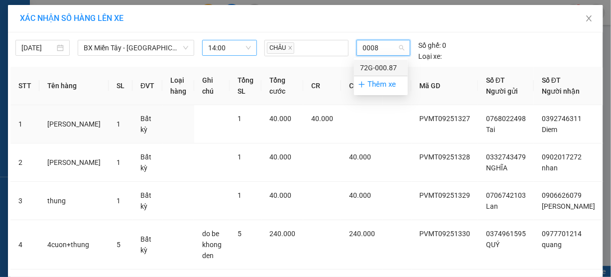
type input "00087"
click at [371, 63] on div "72G-000.87" at bounding box center [381, 67] width 42 height 11
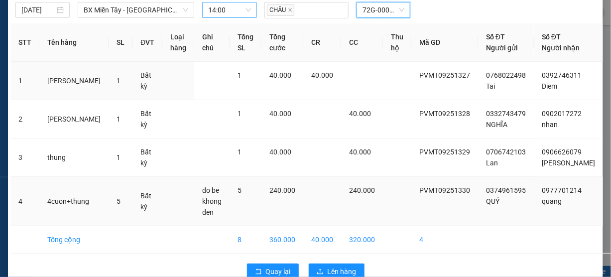
scroll to position [69, 0]
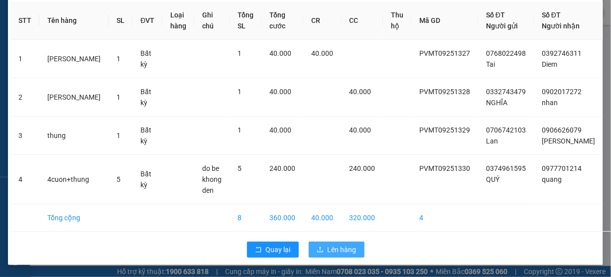
click at [336, 248] on span "Lên hàng" at bounding box center [342, 249] width 29 height 11
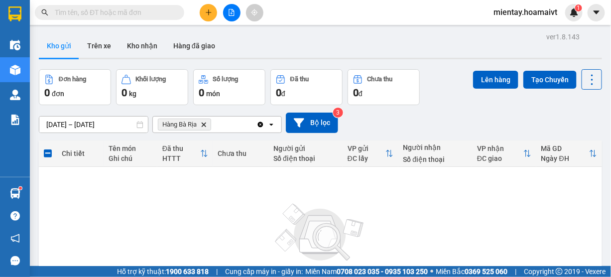
click at [203, 124] on icon "Delete" at bounding box center [204, 124] width 6 height 6
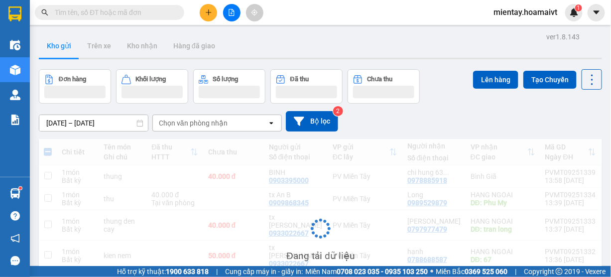
click at [205, 122] on div "Chọn văn phòng nhận" at bounding box center [193, 123] width 69 height 10
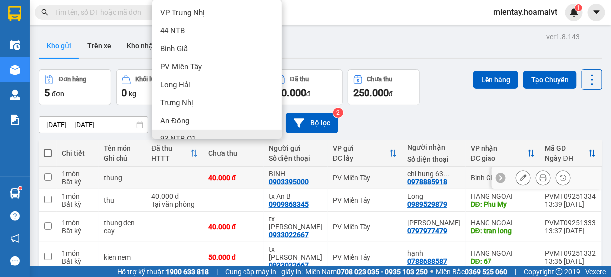
click at [186, 176] on td at bounding box center [174, 178] width 56 height 22
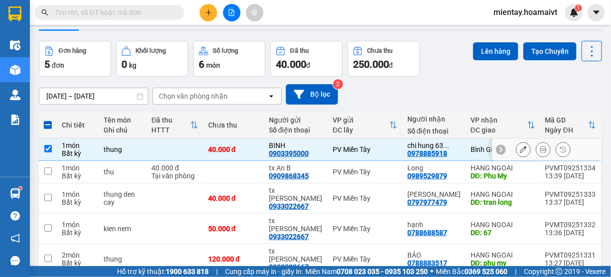
scroll to position [54, 0]
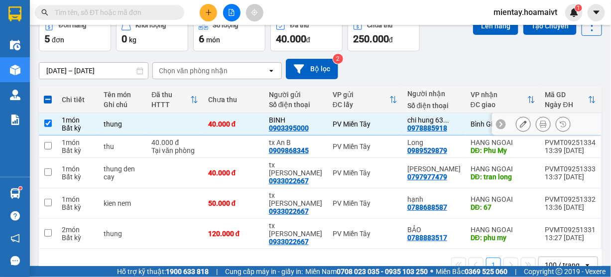
click at [203, 122] on td at bounding box center [174, 124] width 56 height 22
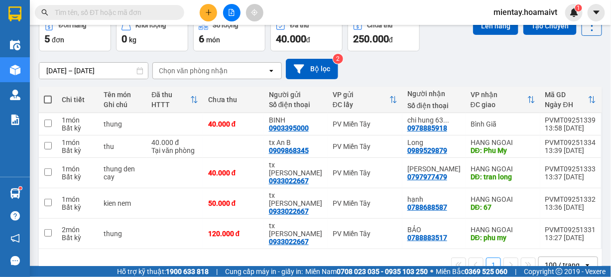
click at [214, 73] on div "Chọn văn phòng nhận" at bounding box center [193, 71] width 69 height 10
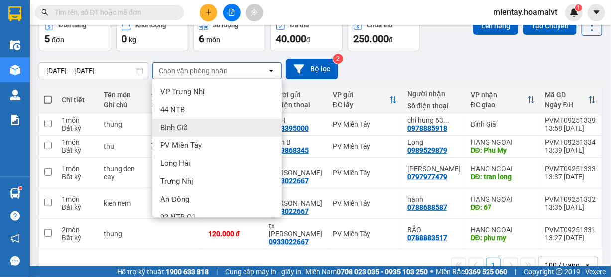
click at [187, 123] on span "Bình Giã" at bounding box center [173, 127] width 27 height 10
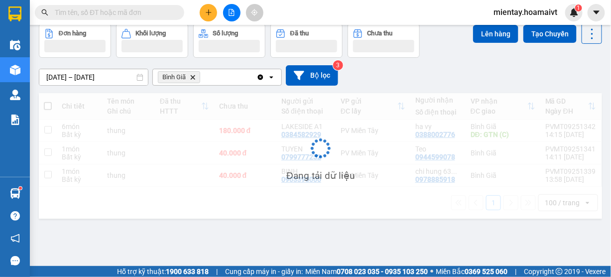
scroll to position [45, 0]
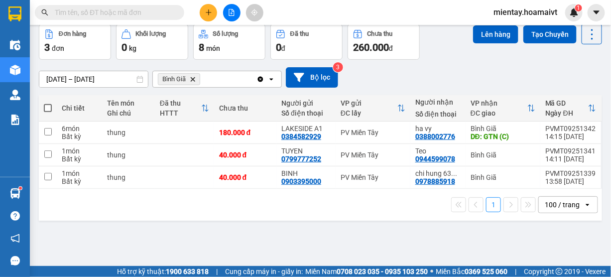
click at [48, 104] on span at bounding box center [48, 108] width 8 height 8
click at [48, 103] on input "checkbox" at bounding box center [48, 103] width 0 height 0
checkbox input "true"
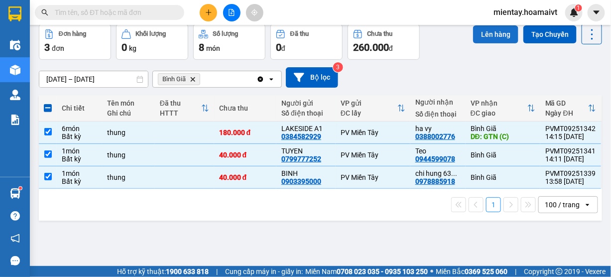
click at [483, 31] on button "Lên hàng" at bounding box center [495, 34] width 45 height 18
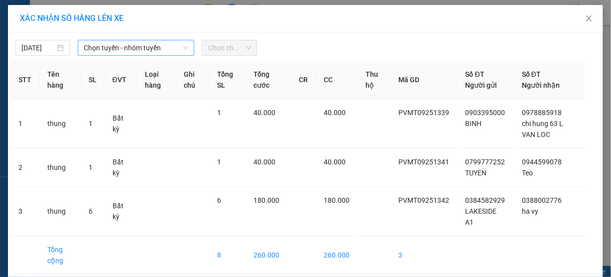
click at [121, 51] on span "Chọn tuyến - nhóm tuyến" at bounding box center [136, 47] width 105 height 15
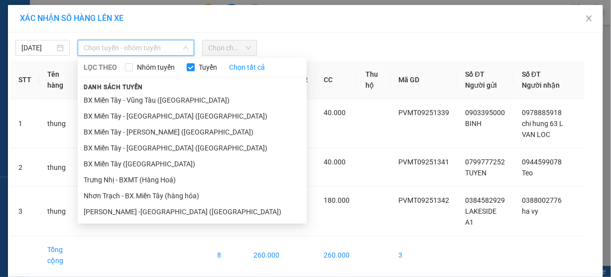
click at [130, 100] on li "BX Miền Tây - Vũng Tàu (Hàng Hóa)" at bounding box center [192, 100] width 229 height 16
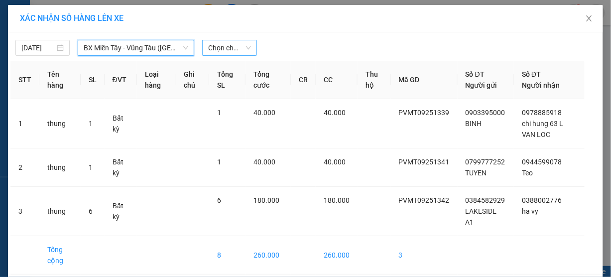
click at [227, 47] on span "Chọn chuyến" at bounding box center [229, 47] width 42 height 15
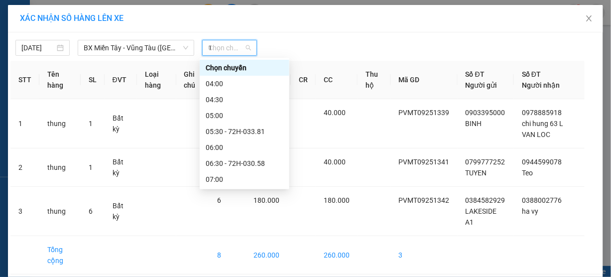
type input "14"
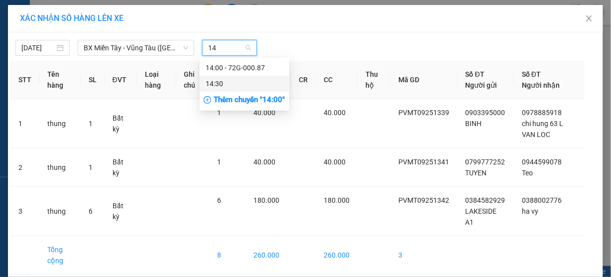
click at [223, 81] on div "14:30" at bounding box center [245, 83] width 78 height 11
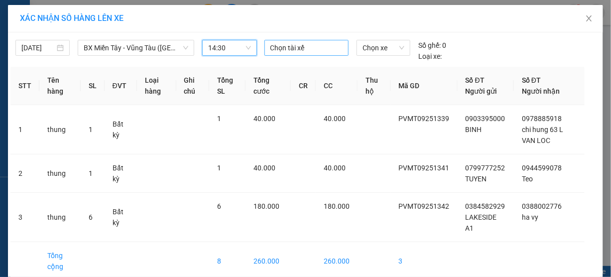
click at [284, 47] on div at bounding box center [307, 48] width 80 height 12
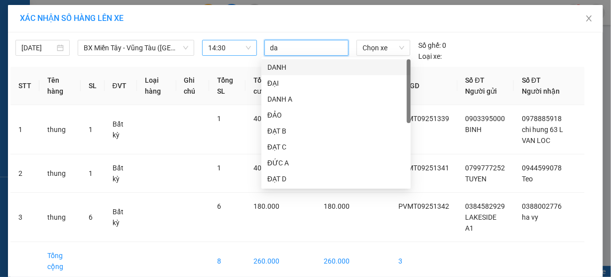
type input "dao"
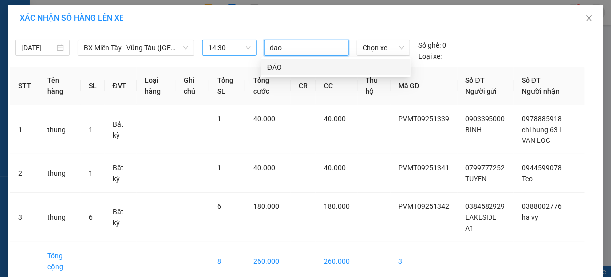
click at [284, 67] on div "ĐẢO" at bounding box center [335, 67] width 137 height 11
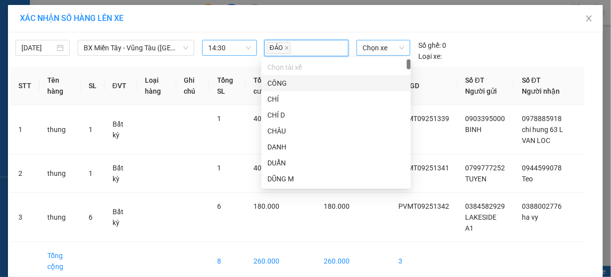
click at [373, 47] on span "Chọn xe" at bounding box center [383, 47] width 42 height 15
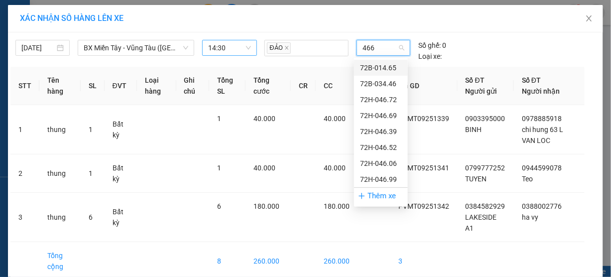
type input "4669"
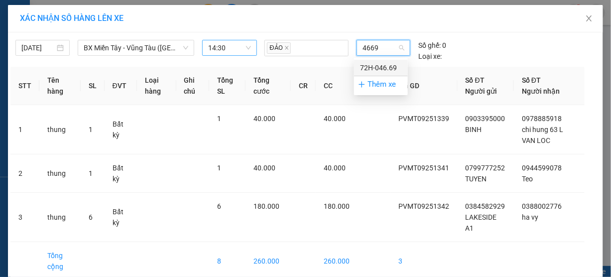
click at [377, 64] on div "72H-046.69" at bounding box center [381, 67] width 42 height 11
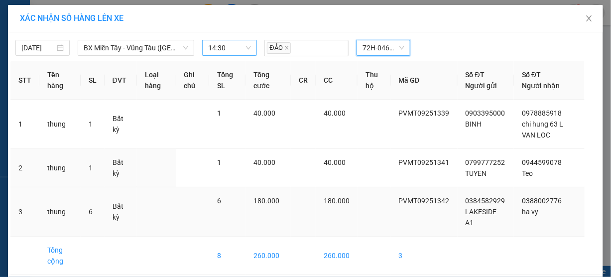
scroll to position [41, 0]
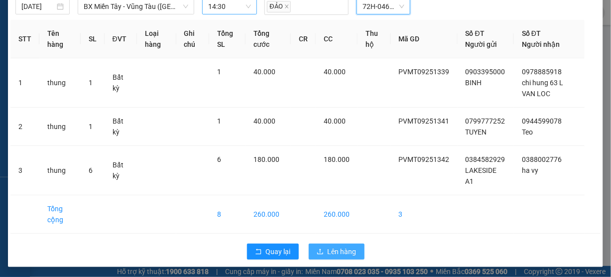
click at [339, 247] on span "Lên hàng" at bounding box center [342, 251] width 29 height 11
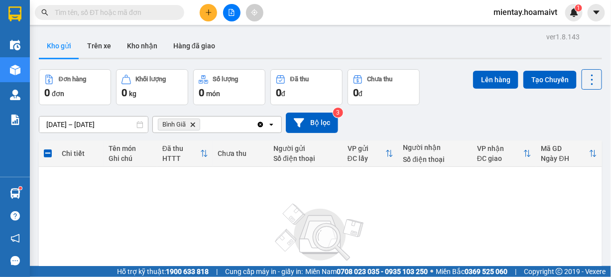
click at [195, 123] on icon "Delete" at bounding box center [193, 124] width 6 height 6
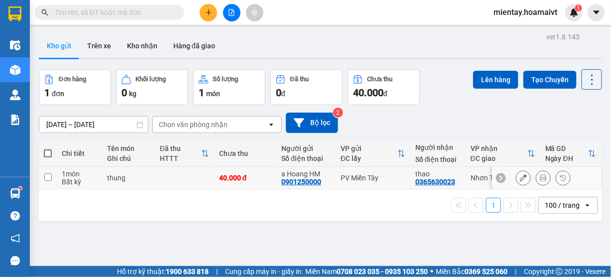
click at [172, 173] on td at bounding box center [184, 178] width 59 height 22
checkbox input "true"
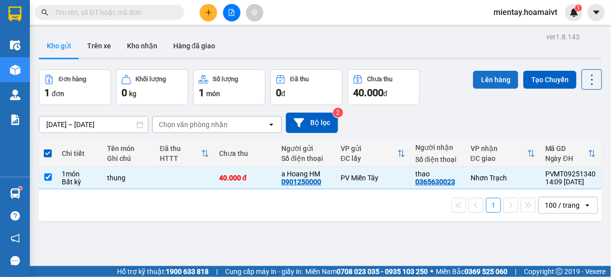
click at [479, 78] on button "Lên hàng" at bounding box center [495, 80] width 45 height 18
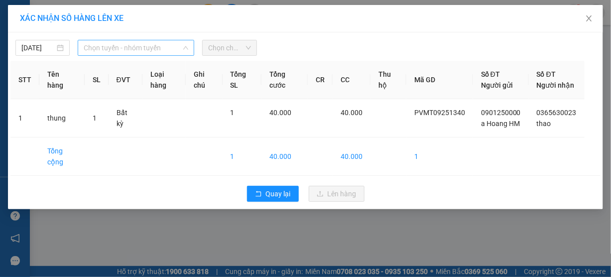
click at [92, 50] on span "Chọn tuyến - nhóm tuyến" at bounding box center [136, 47] width 105 height 15
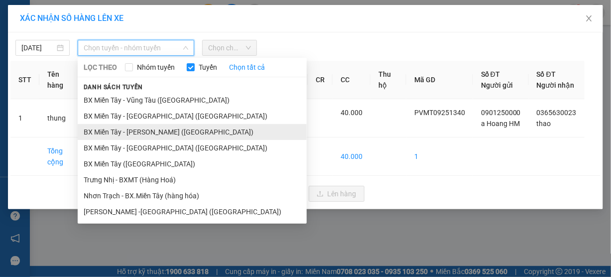
click at [119, 129] on li "BX Miền Tây - [GEOGRAPHIC_DATA] ([GEOGRAPHIC_DATA])" at bounding box center [192, 132] width 229 height 16
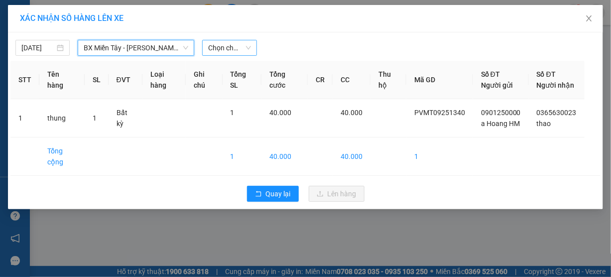
click at [224, 52] on span "Chọn chuyến" at bounding box center [229, 47] width 42 height 15
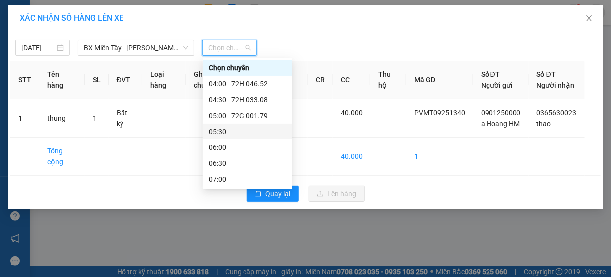
click at [231, 131] on div "05:30" at bounding box center [248, 131] width 78 height 11
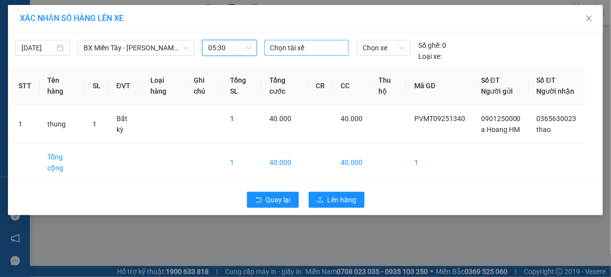
click at [288, 47] on div at bounding box center [307, 48] width 80 height 12
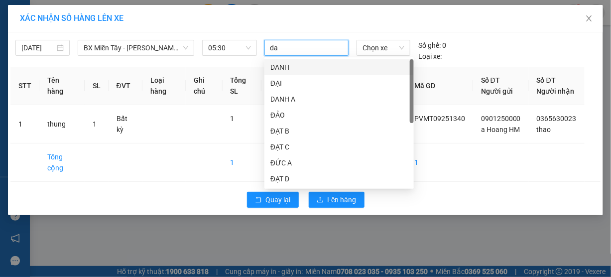
type input "dao"
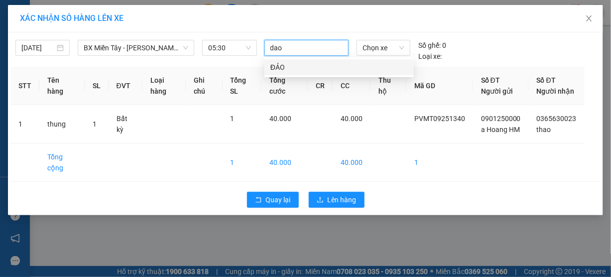
click at [290, 67] on div "ĐẢO" at bounding box center [338, 67] width 137 height 11
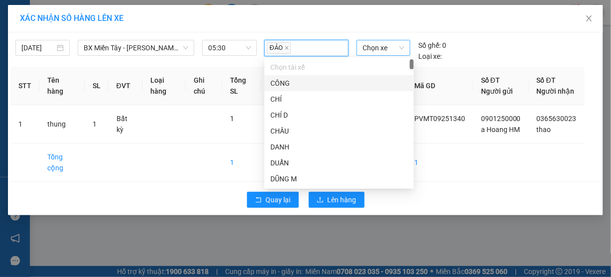
click at [376, 50] on span "Chọn xe" at bounding box center [383, 47] width 42 height 15
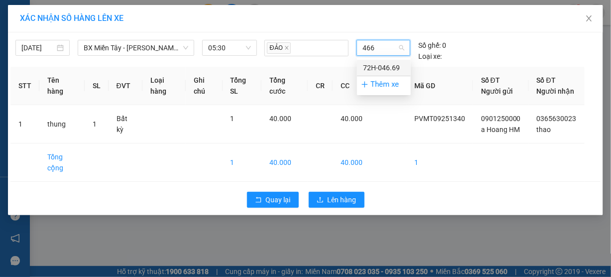
type input "4669"
click at [376, 63] on div "72H-046.69" at bounding box center [384, 67] width 42 height 11
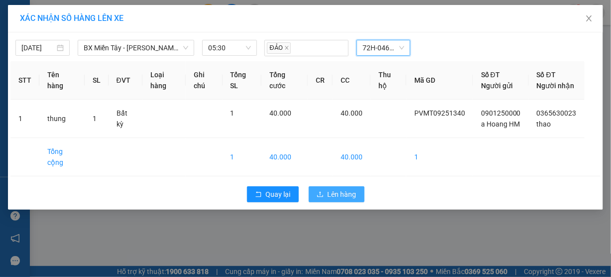
click at [335, 200] on span "Lên hàng" at bounding box center [342, 194] width 29 height 11
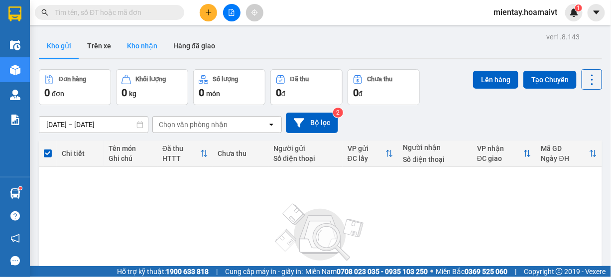
click at [143, 47] on button "Kho nhận" at bounding box center [142, 46] width 46 height 24
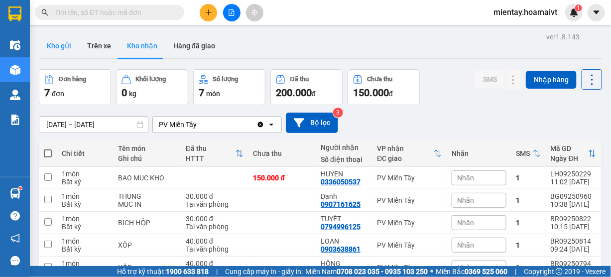
click at [68, 46] on button "Kho gửi" at bounding box center [59, 46] width 40 height 24
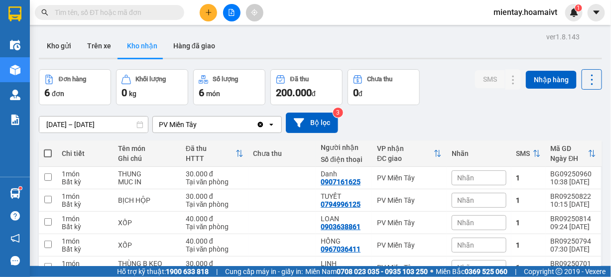
click at [58, 50] on button "Kho gửi" at bounding box center [59, 46] width 40 height 24
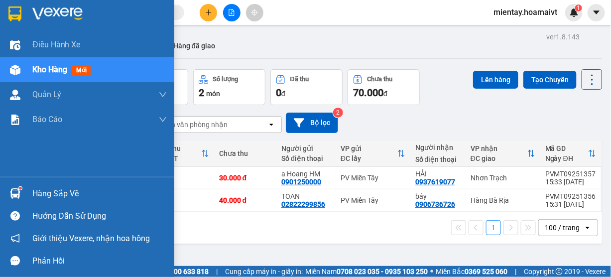
click at [44, 189] on div "Hàng sắp về" at bounding box center [99, 193] width 134 height 15
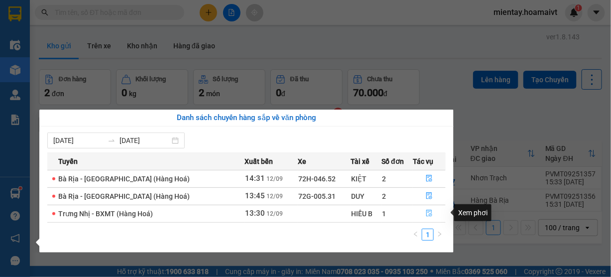
click at [426, 216] on icon "file-done" at bounding box center [429, 213] width 7 height 7
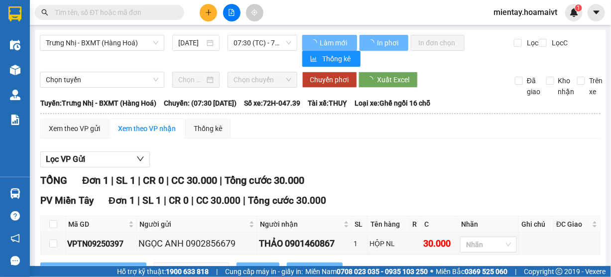
click at [51, 195] on span "PV Miền Tây" at bounding box center [66, 200] width 53 height 11
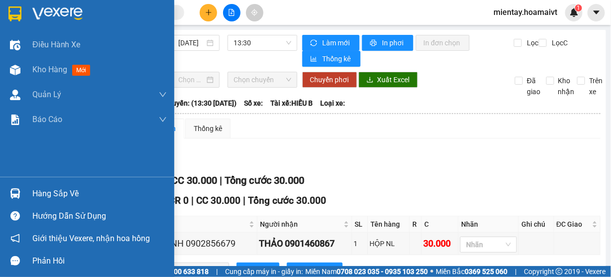
click at [32, 194] on div "Hàng sắp về" at bounding box center [99, 193] width 134 height 15
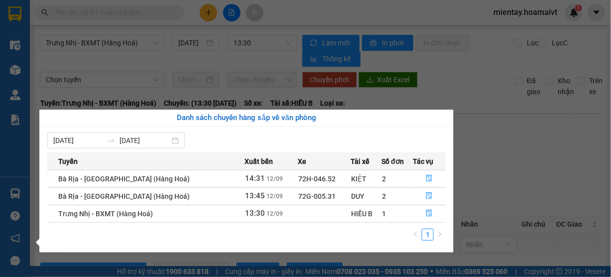
click at [507, 148] on section "Kết quả tìm kiếm ( 0 ) Bộ lọc No Data mientay.hoamaivt 1 Điều hành xe Kho hàng …" at bounding box center [305, 138] width 611 height 277
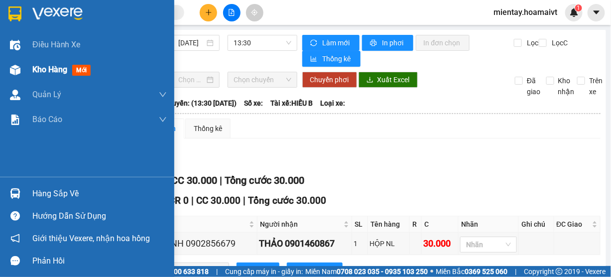
click at [46, 72] on span "Kho hàng" at bounding box center [49, 69] width 35 height 9
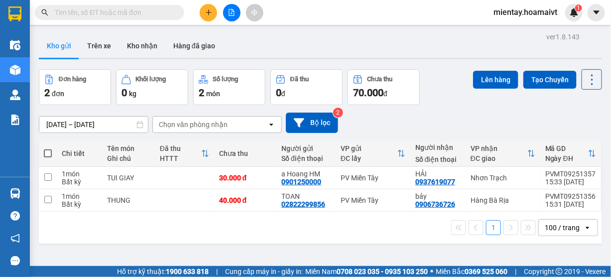
click at [566, 118] on div "[DATE] – [DATE] Press the down arrow key to interact with the calendar and sele…" at bounding box center [320, 123] width 563 height 20
click at [207, 13] on icon "plus" at bounding box center [208, 12] width 7 height 7
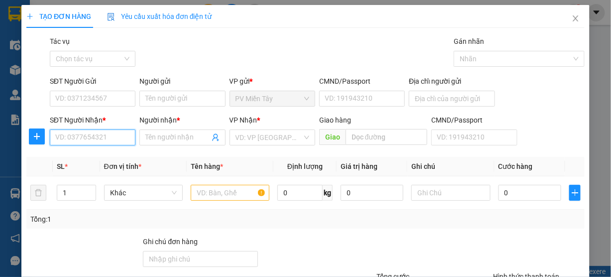
click at [97, 135] on input "SĐT Người Nhận *" at bounding box center [93, 137] width 86 height 16
type input "0932464877"
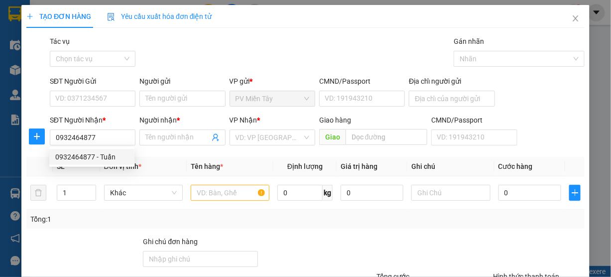
click at [95, 167] on th "SL *" at bounding box center [76, 166] width 47 height 19
click at [95, 145] on div "SĐT Người Nhận * 0932464877" at bounding box center [93, 131] width 86 height 35
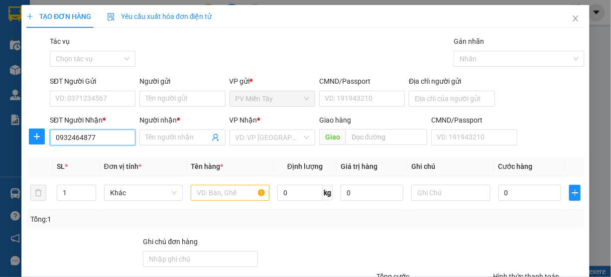
click at [97, 137] on input "0932464877" at bounding box center [93, 137] width 86 height 16
click at [94, 151] on div "0932464877 - Tuấn" at bounding box center [91, 156] width 73 height 11
type input "Duong so 6, KCN Hai Son, Duc Hoa, Tay Ninh"
type input "Tuấn"
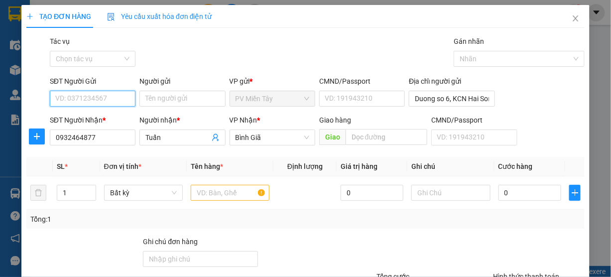
click at [91, 100] on input "SĐT Người Gửi" at bounding box center [93, 99] width 86 height 16
type input "0982144053"
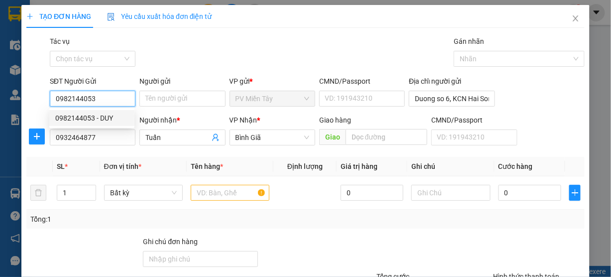
click at [91, 111] on div "0982144053 - DUY" at bounding box center [91, 118] width 85 height 16
type input "DUY"
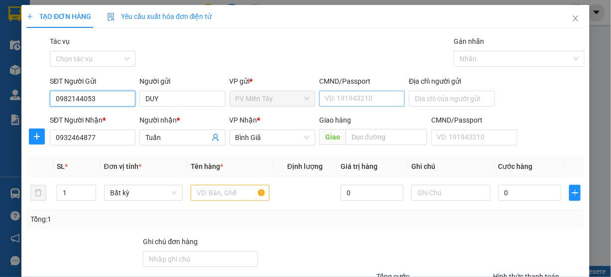
type input "0982144053"
click at [348, 100] on input "CMND/Passport" at bounding box center [362, 99] width 86 height 16
click at [222, 191] on input "text" at bounding box center [230, 193] width 79 height 16
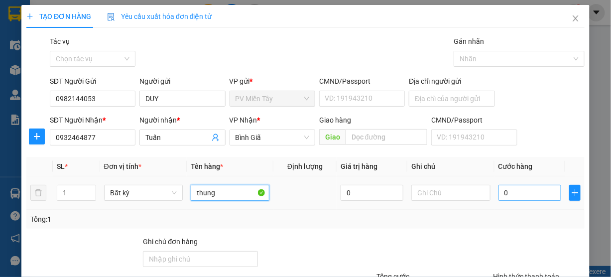
type input "thung"
click at [517, 189] on input "0" at bounding box center [529, 193] width 63 height 16
type input "4"
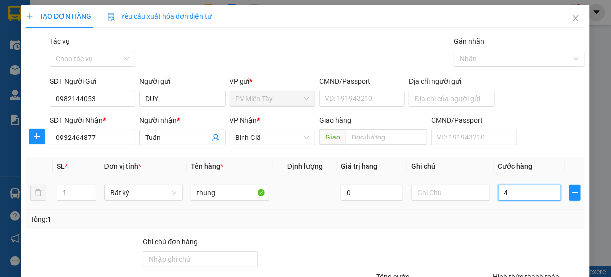
type input "40"
type input "40.000"
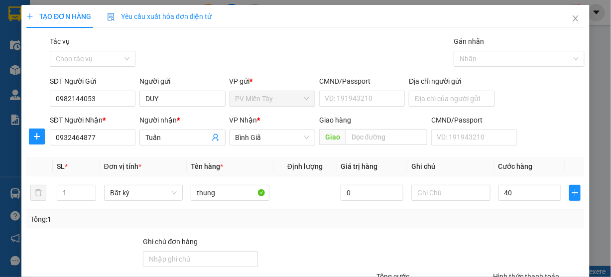
type input "40.000"
click at [509, 224] on div "Tổng: 1" at bounding box center [305, 219] width 550 height 11
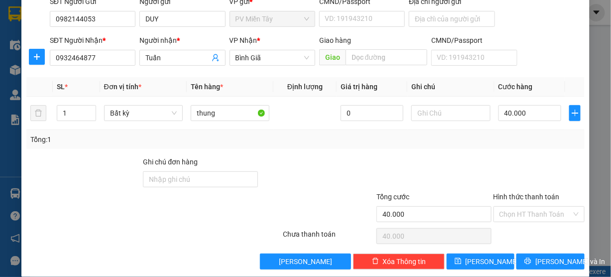
scroll to position [90, 0]
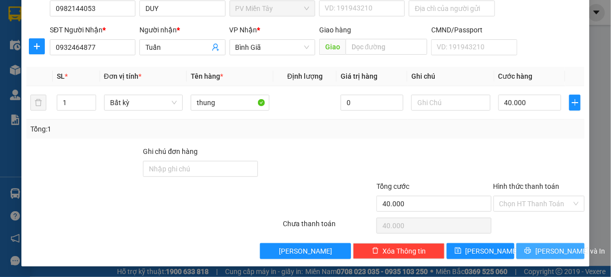
click at [542, 248] on span "[PERSON_NAME] và In" at bounding box center [570, 250] width 70 height 11
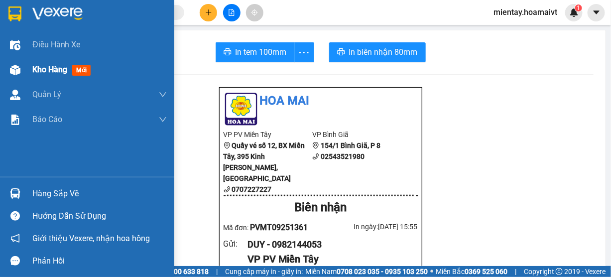
click at [43, 69] on span "Kho hàng" at bounding box center [49, 69] width 35 height 9
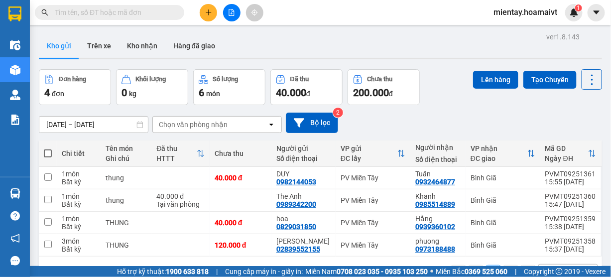
click at [198, 121] on div "Chọn văn phòng nhận" at bounding box center [193, 124] width 69 height 10
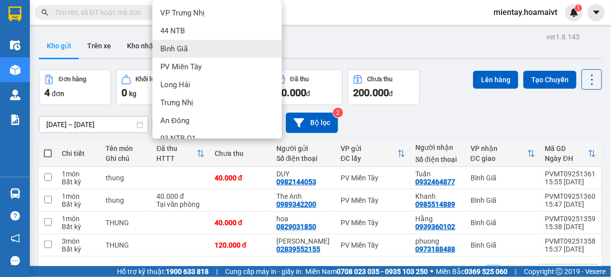
click at [200, 51] on div "Bình Giã" at bounding box center [216, 49] width 129 height 18
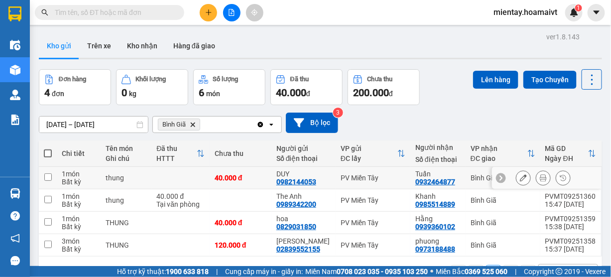
click at [157, 175] on td at bounding box center [180, 178] width 58 height 22
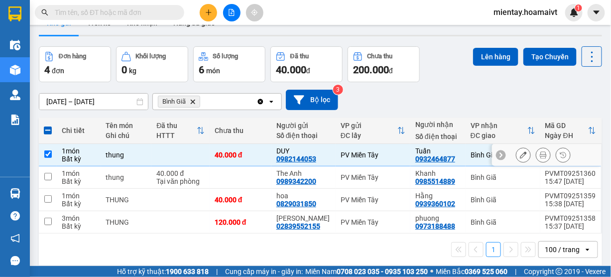
scroll to position [45, 0]
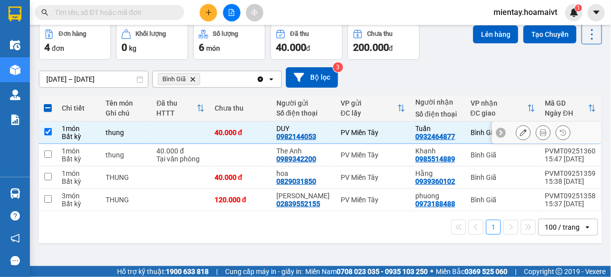
click at [142, 135] on div "thung" at bounding box center [126, 132] width 41 height 8
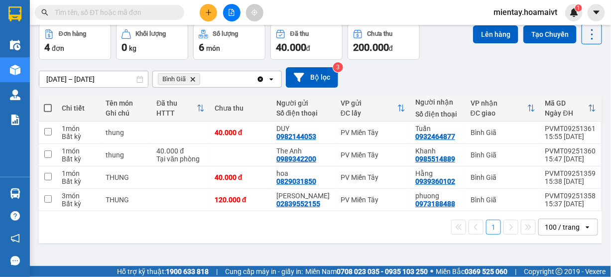
click at [47, 107] on span at bounding box center [48, 108] width 8 height 8
click at [48, 103] on input "checkbox" at bounding box center [48, 103] width 0 height 0
checkbox input "true"
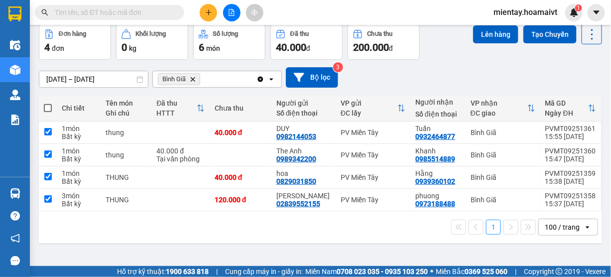
checkbox input "true"
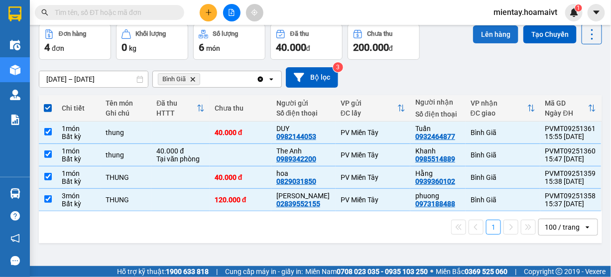
click at [492, 38] on button "Lên hàng" at bounding box center [495, 34] width 45 height 18
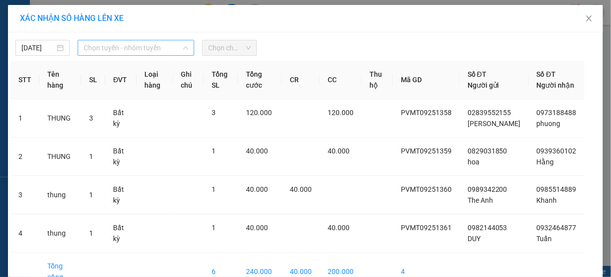
click at [118, 53] on span "Chọn tuyến - nhóm tuyến" at bounding box center [136, 47] width 105 height 15
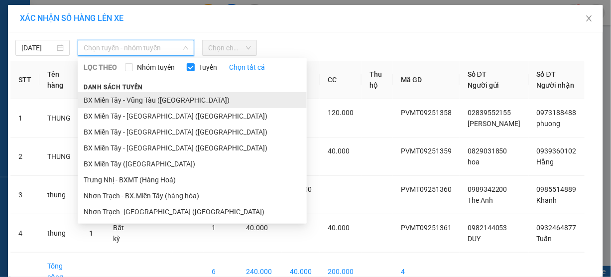
click at [122, 101] on li "BX Miền Tây - Vũng Tàu ([GEOGRAPHIC_DATA])" at bounding box center [192, 100] width 229 height 16
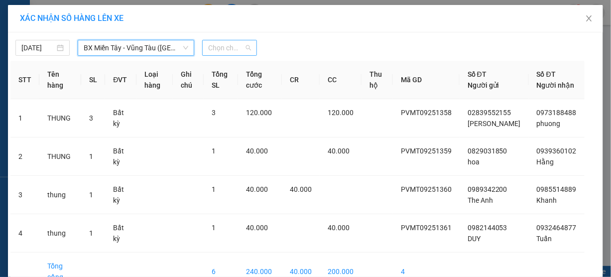
click at [211, 45] on span "Chọn chuyến" at bounding box center [229, 47] width 42 height 15
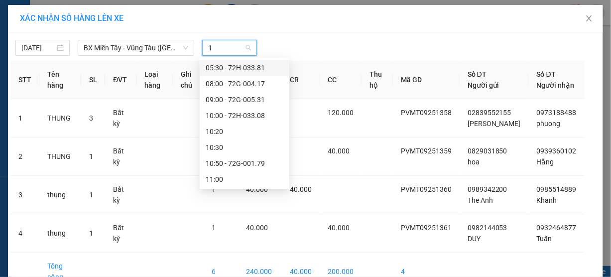
type input "16"
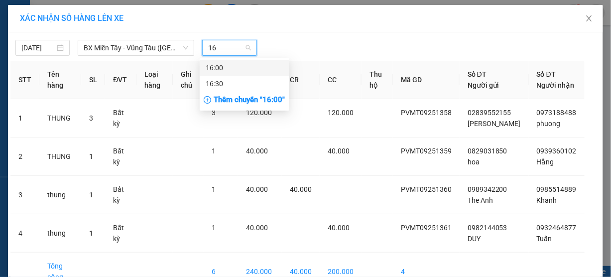
click at [210, 65] on div "16:00" at bounding box center [245, 67] width 78 height 11
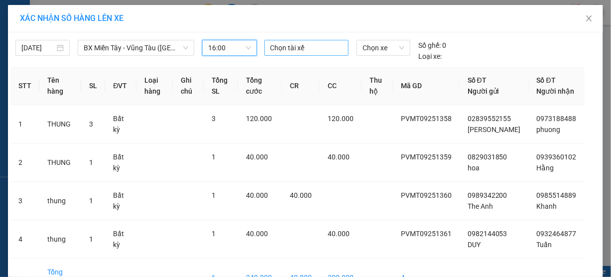
click at [294, 46] on div at bounding box center [307, 48] width 80 height 12
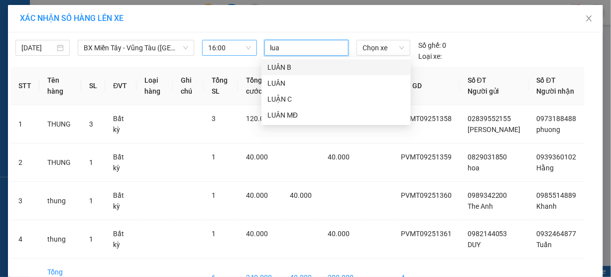
type input "[PERSON_NAME]"
click at [302, 82] on div "LUÂN" at bounding box center [335, 83] width 137 height 11
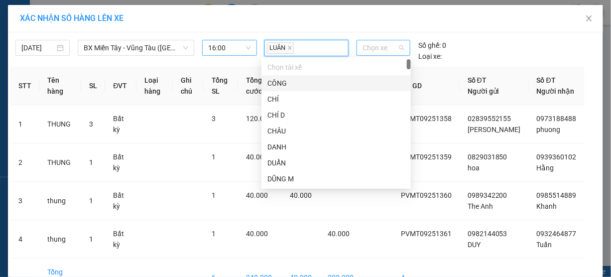
click at [371, 48] on span "Chọn xe" at bounding box center [383, 47] width 42 height 15
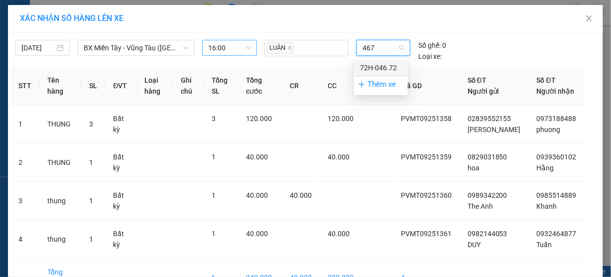
type input "4672"
click at [373, 67] on div "72H-046.72" at bounding box center [381, 67] width 42 height 11
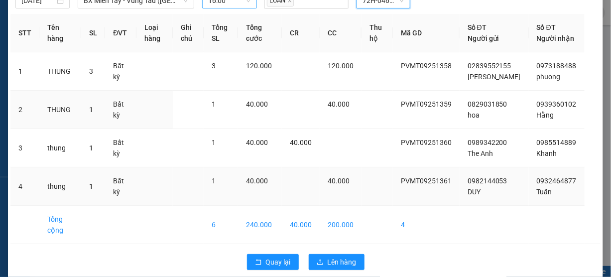
scroll to position [80, 0]
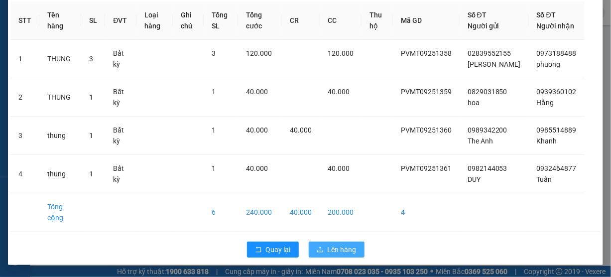
click at [351, 251] on span "Lên hàng" at bounding box center [342, 249] width 29 height 11
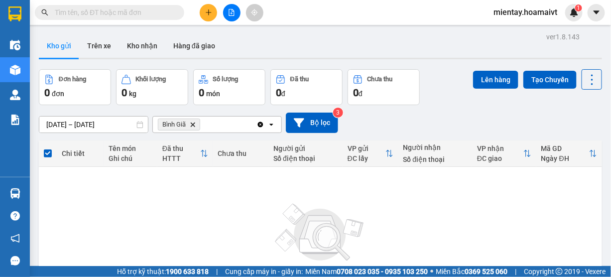
click at [192, 123] on icon "Bình Giã, close by backspace" at bounding box center [193, 124] width 4 height 4
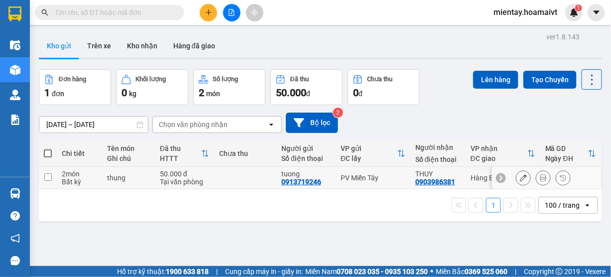
click at [203, 178] on div "Tại văn phòng" at bounding box center [184, 182] width 49 height 8
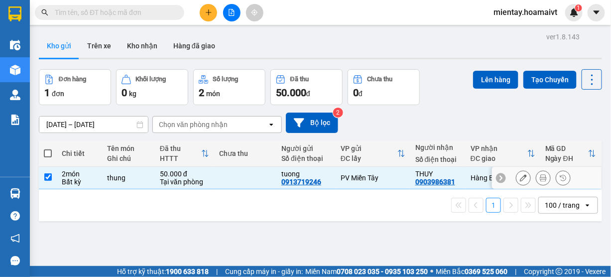
checkbox input "true"
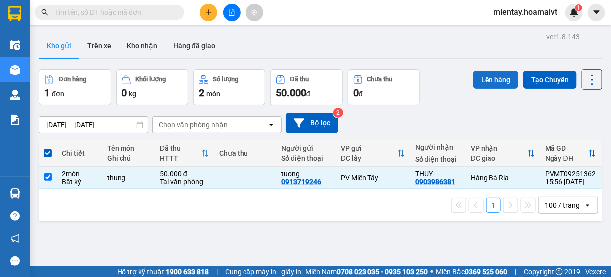
click at [483, 78] on button "Lên hàng" at bounding box center [495, 80] width 45 height 18
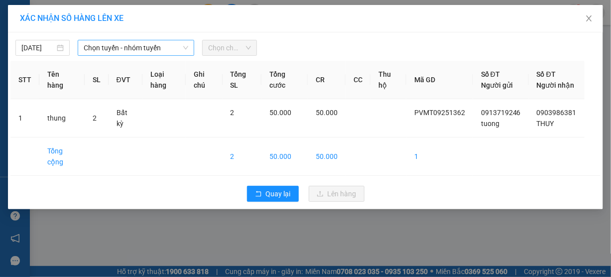
click at [125, 53] on span "Chọn tuyến - nhóm tuyến" at bounding box center [136, 47] width 105 height 15
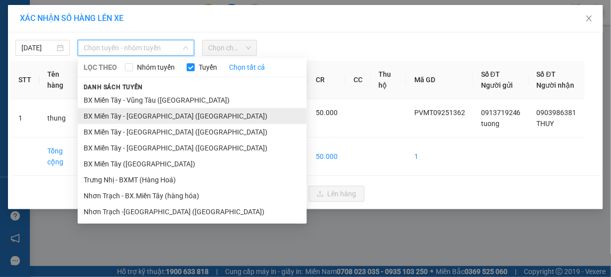
click at [132, 112] on li "BX Miền Tây - [GEOGRAPHIC_DATA] ([GEOGRAPHIC_DATA])" at bounding box center [192, 116] width 229 height 16
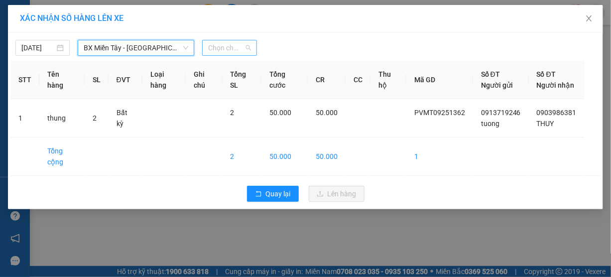
click at [224, 44] on span "Chọn chuyến" at bounding box center [229, 47] width 42 height 15
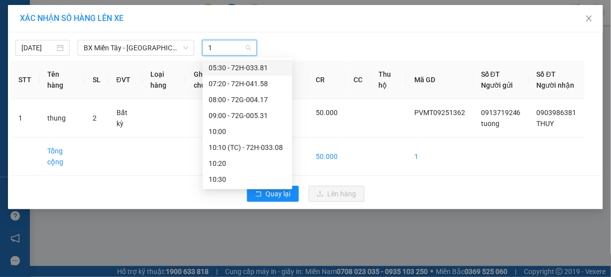
type input "16"
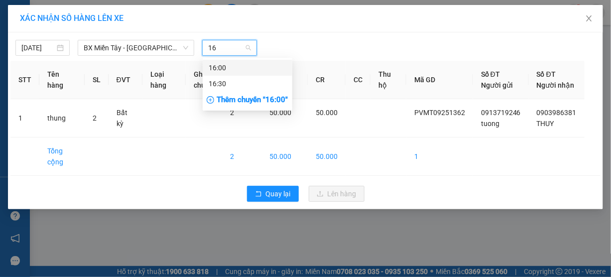
click at [226, 70] on div "16:00" at bounding box center [248, 67] width 78 height 11
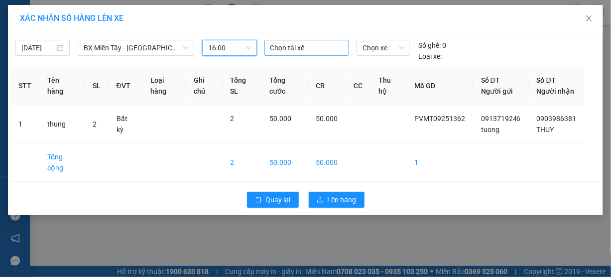
click at [289, 42] on div at bounding box center [307, 48] width 80 height 12
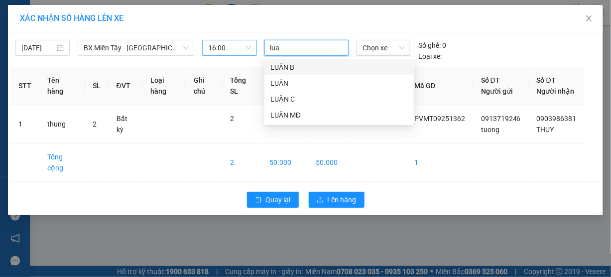
type input "[PERSON_NAME]"
click at [290, 86] on div "LUÂN" at bounding box center [338, 83] width 137 height 11
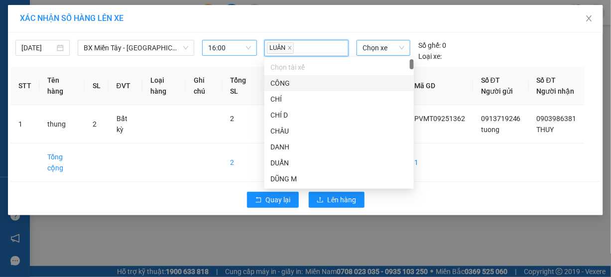
click at [363, 50] on span "Chọn xe" at bounding box center [383, 47] width 42 height 15
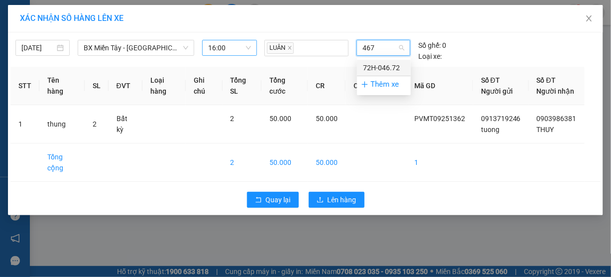
type input "4672"
click at [371, 67] on div "72H-046.72" at bounding box center [384, 67] width 42 height 11
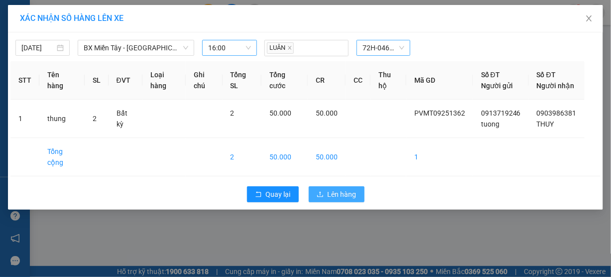
click at [335, 200] on span "Lên hàng" at bounding box center [342, 194] width 29 height 11
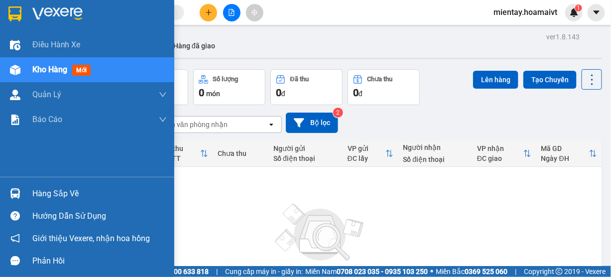
click at [59, 191] on div "Hàng sắp về" at bounding box center [99, 193] width 134 height 15
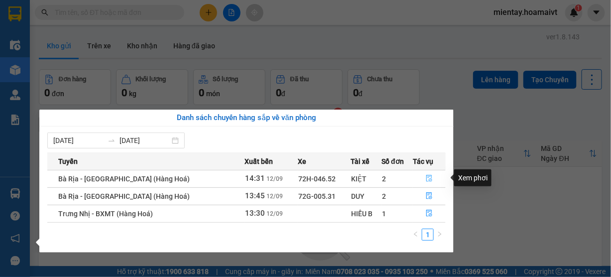
click at [426, 176] on icon "file-done" at bounding box center [429, 178] width 6 height 7
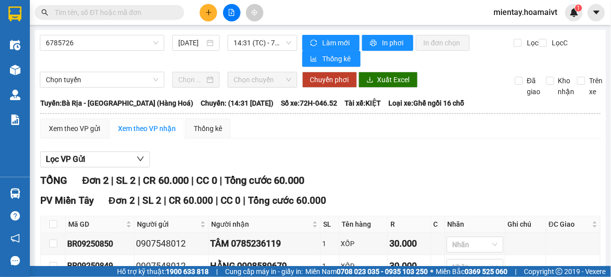
scroll to position [61, 0]
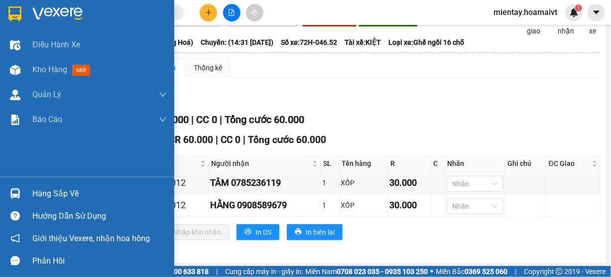
click at [51, 194] on div "Hàng sắp về" at bounding box center [99, 193] width 134 height 15
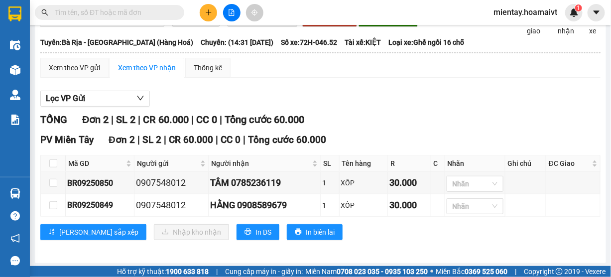
click at [313, 90] on section "Kết quả tìm kiếm ( 0 ) Bộ lọc No Data mientay.hoamaivt 1 Điều hành xe Kho hàng …" at bounding box center [305, 138] width 611 height 277
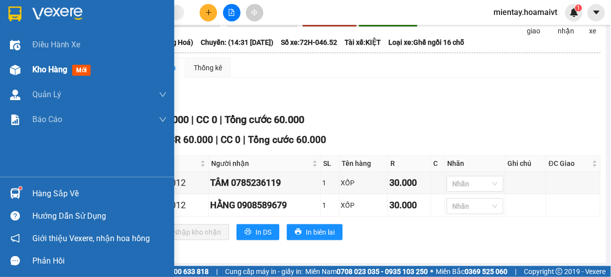
click at [43, 69] on span "Kho hàng" at bounding box center [49, 69] width 35 height 9
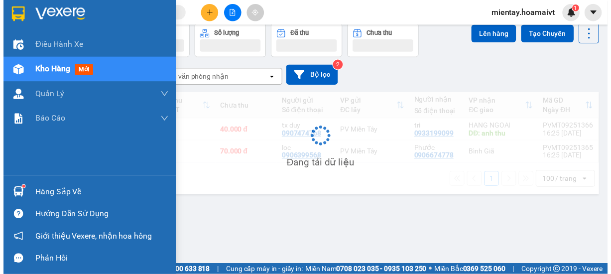
scroll to position [45, 0]
